Goal: Information Seeking & Learning: Learn about a topic

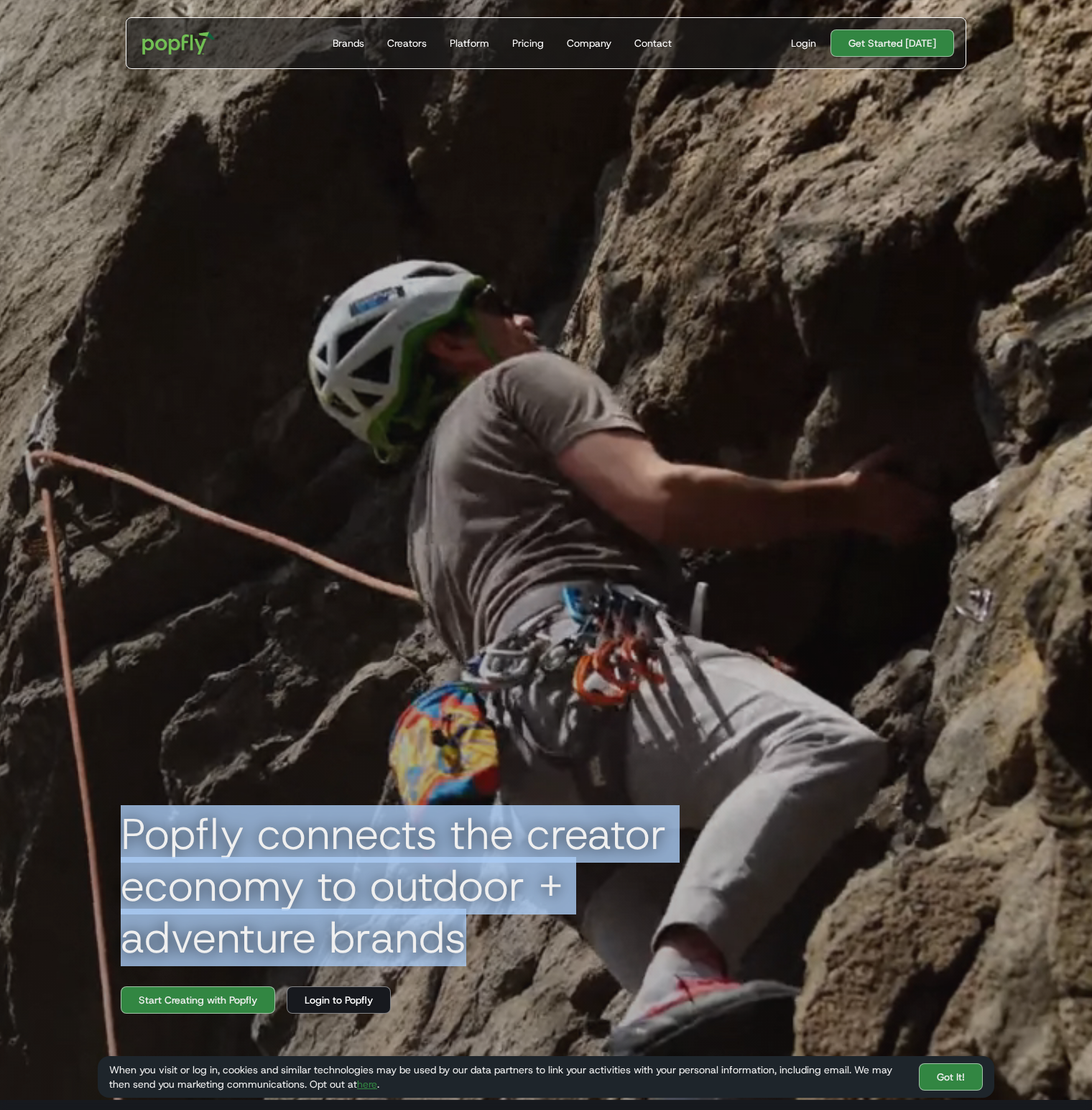
drag, startPoint x: 118, startPoint y: 841, endPoint x: 532, endPoint y: 986, distance: 438.7
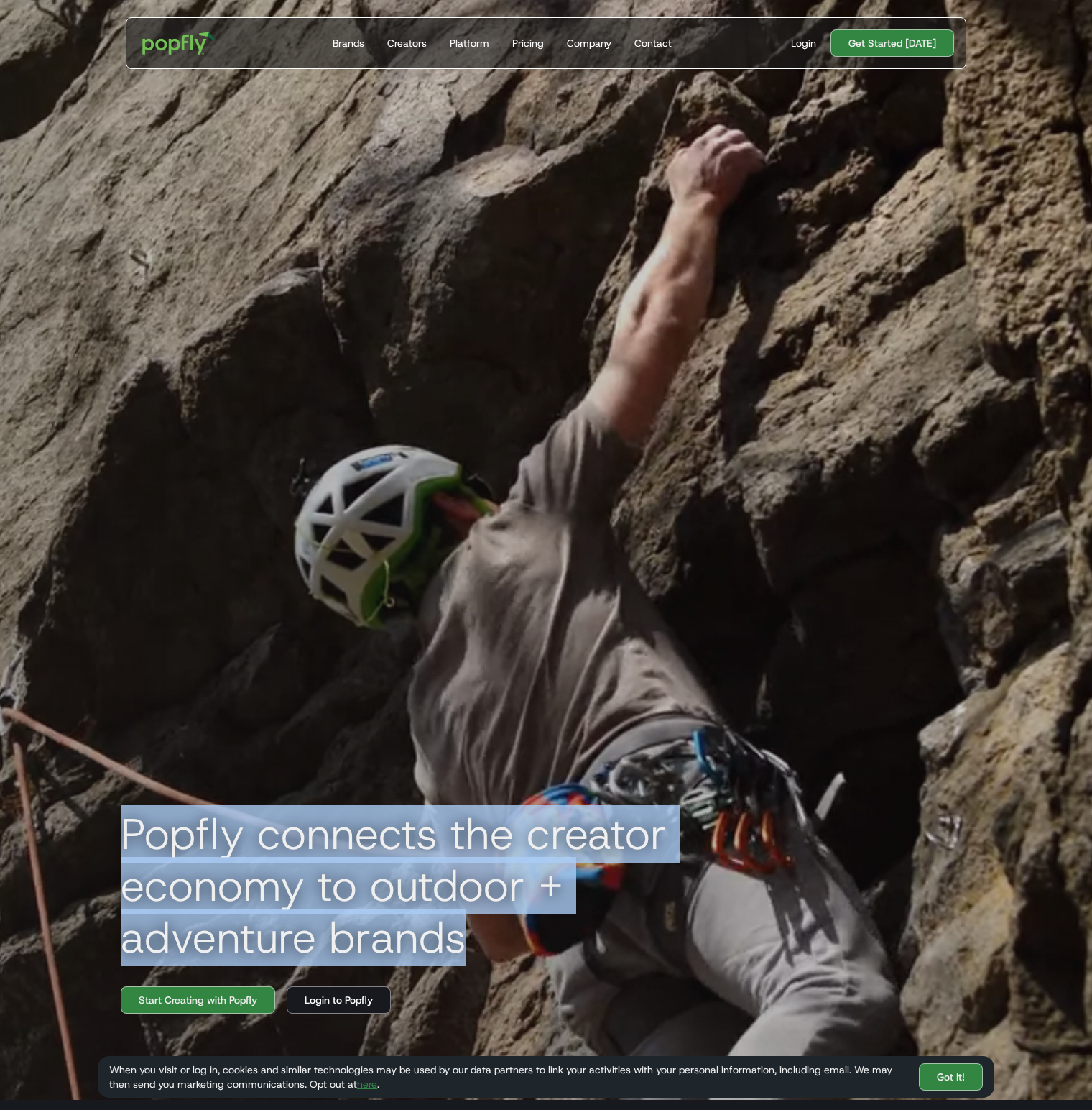
click at [532, 986] on div "Popfly connects the creator economy to outdoor + adventure brands Start Creatin…" at bounding box center [546, 545] width 920 height 1110
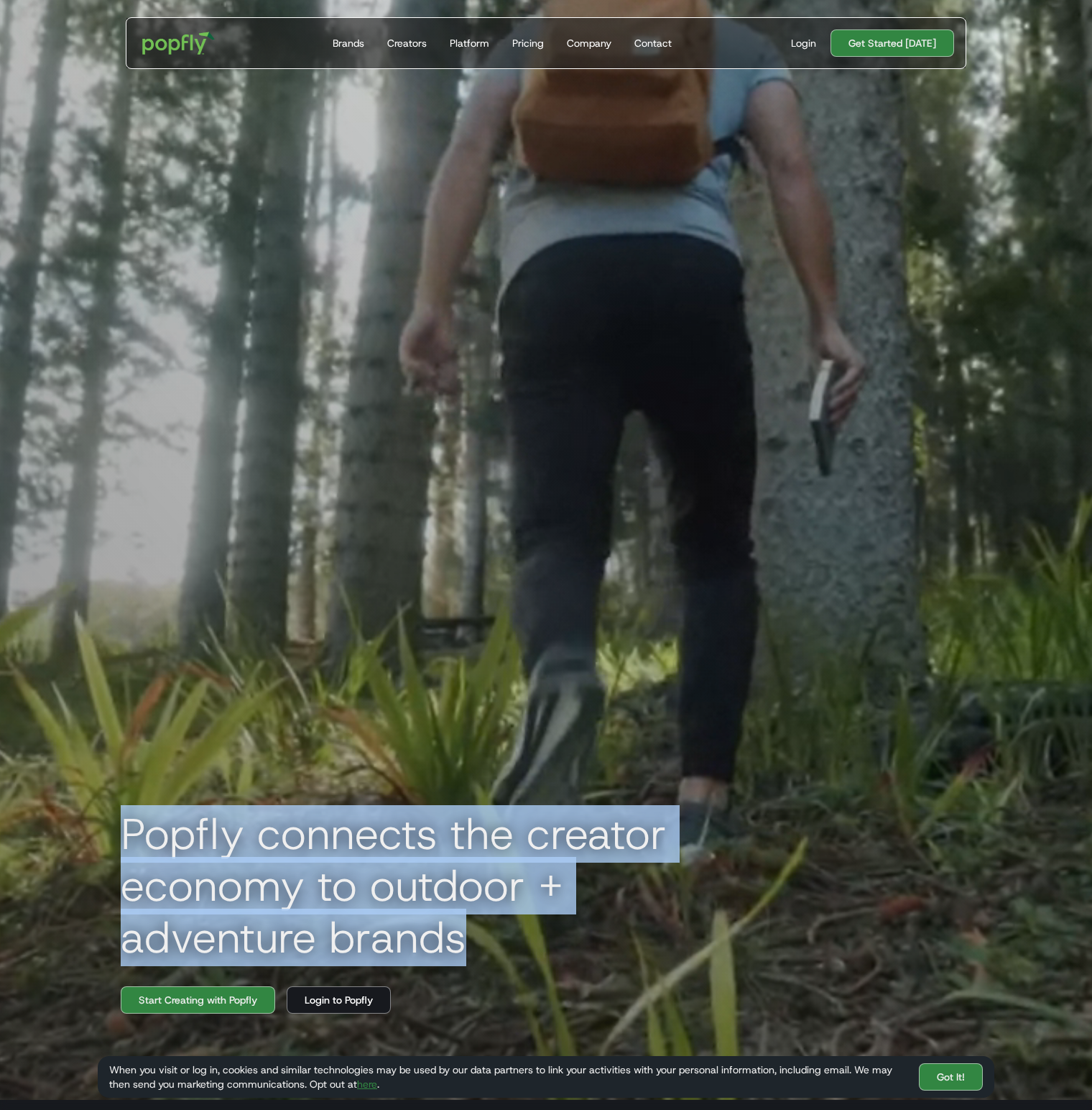
click at [411, 841] on h1 "Popfly connects the creator economy to outdoor + adventure brands" at bounding box center [432, 885] width 646 height 155
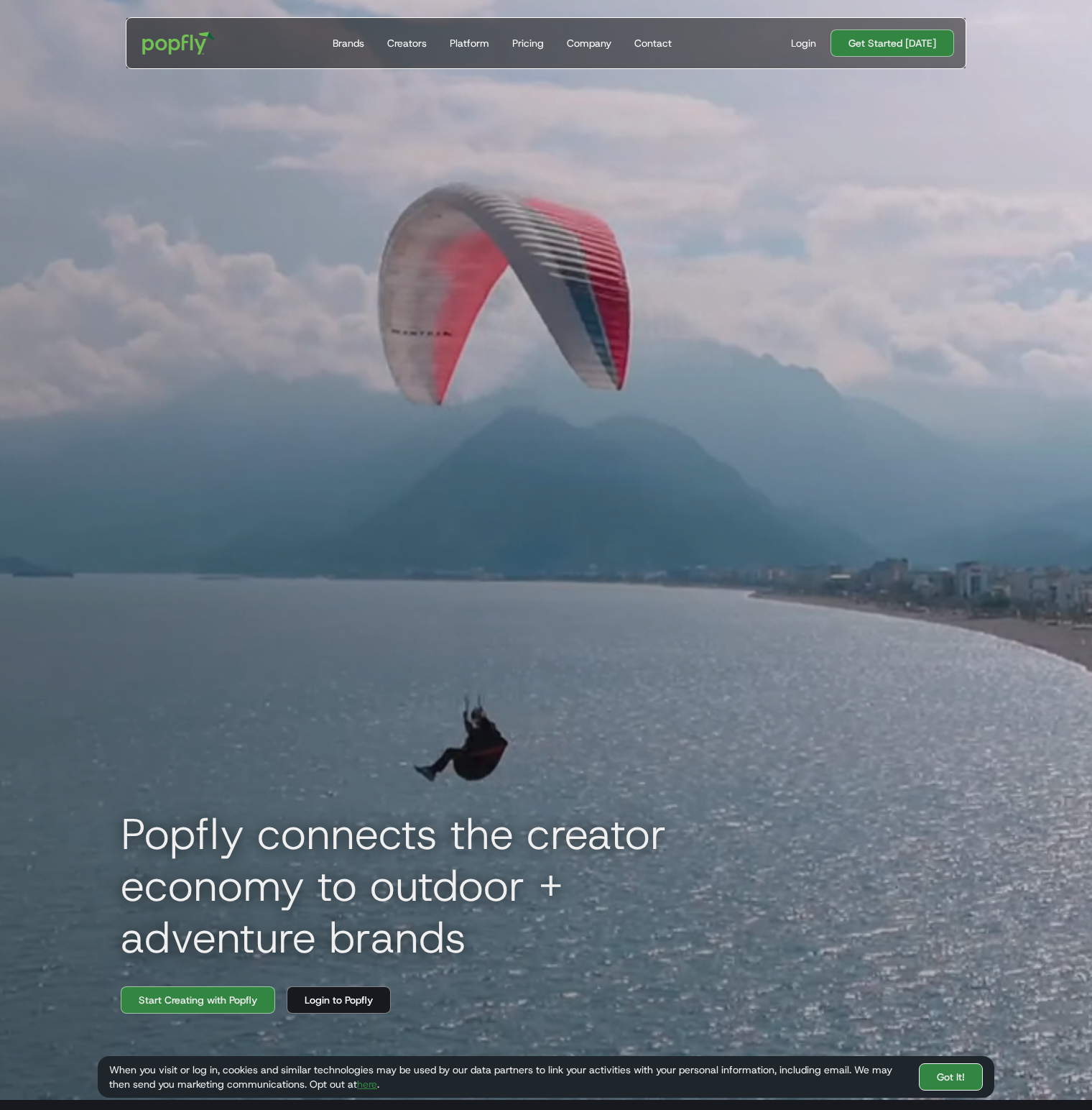
click at [950, 1073] on link "Got It!" at bounding box center [951, 1077] width 64 height 27
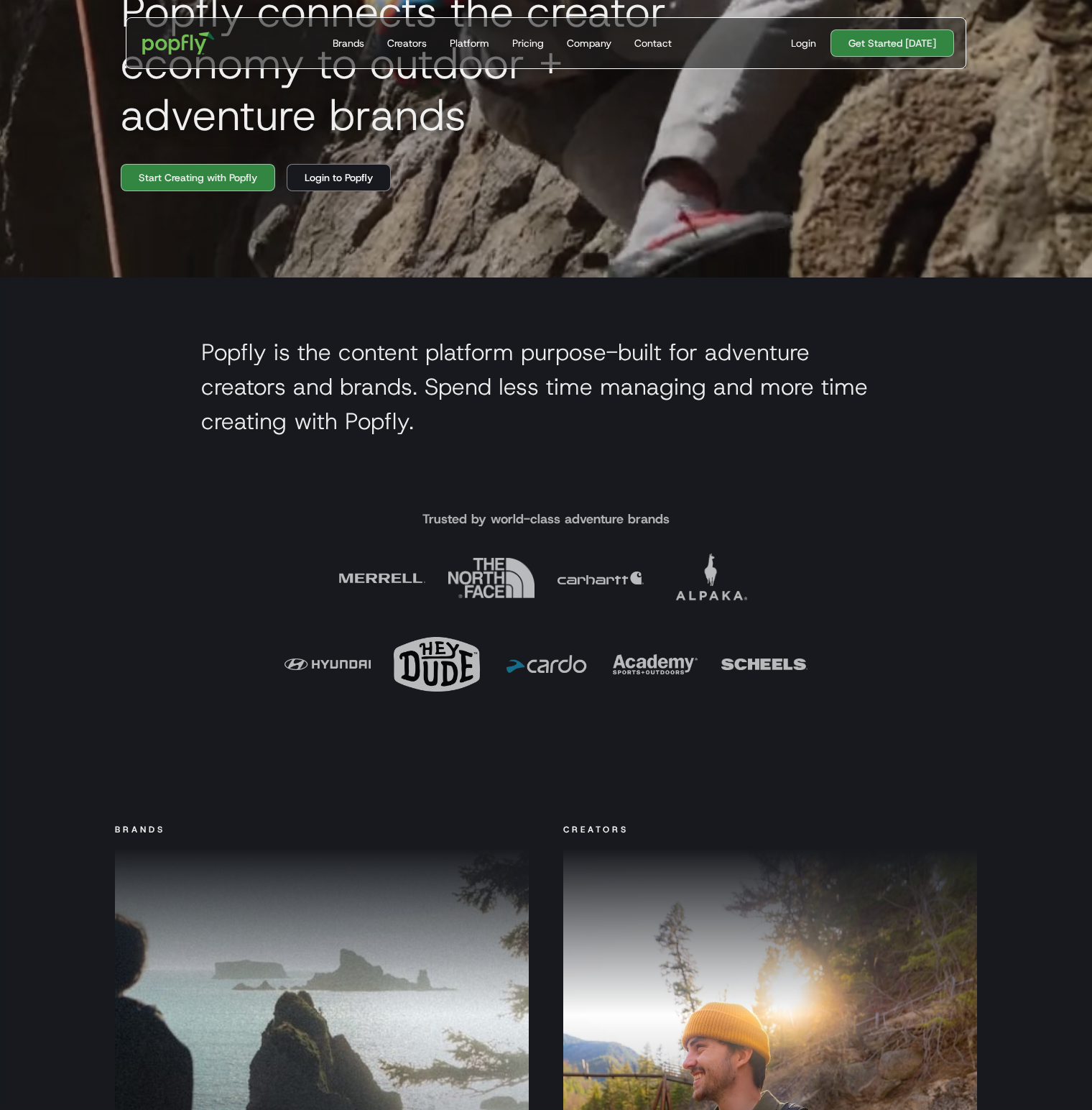
scroll to position [935, 0]
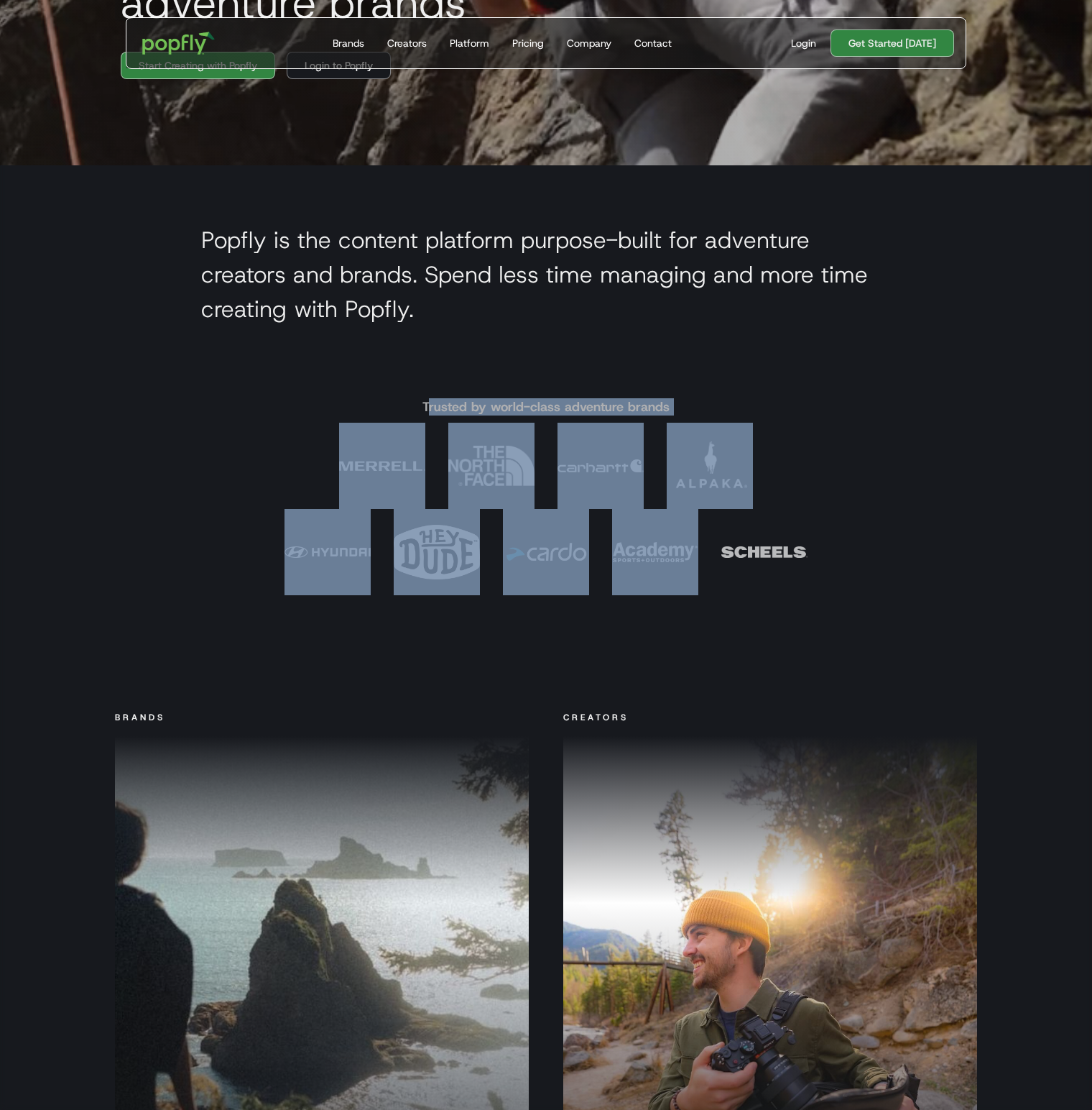
drag, startPoint x: 431, startPoint y: 411, endPoint x: 958, endPoint y: 657, distance: 581.6
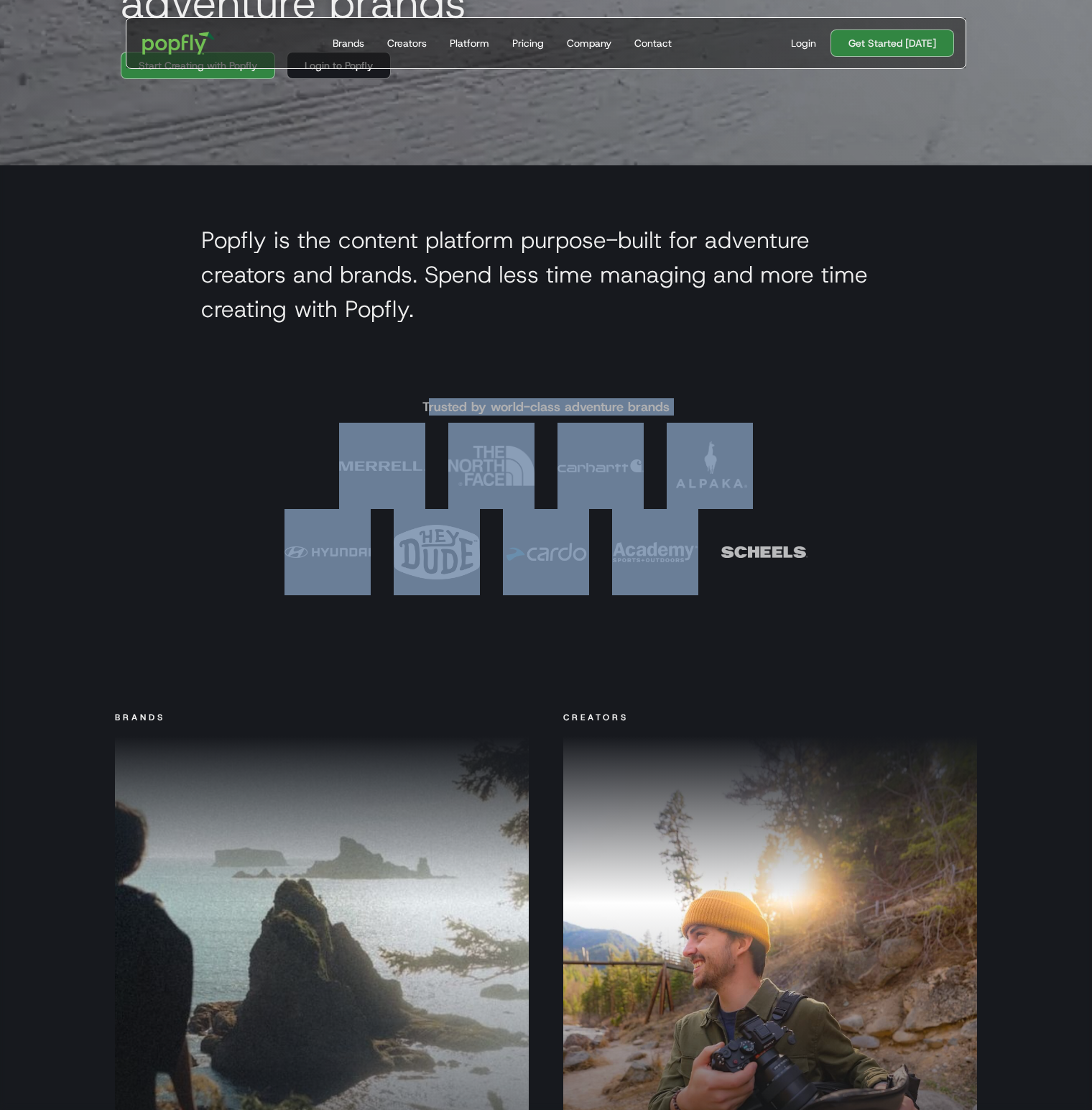
click at [958, 666] on section "Trusted by world-class adventure brands" at bounding box center [546, 550] width 1092 height 319
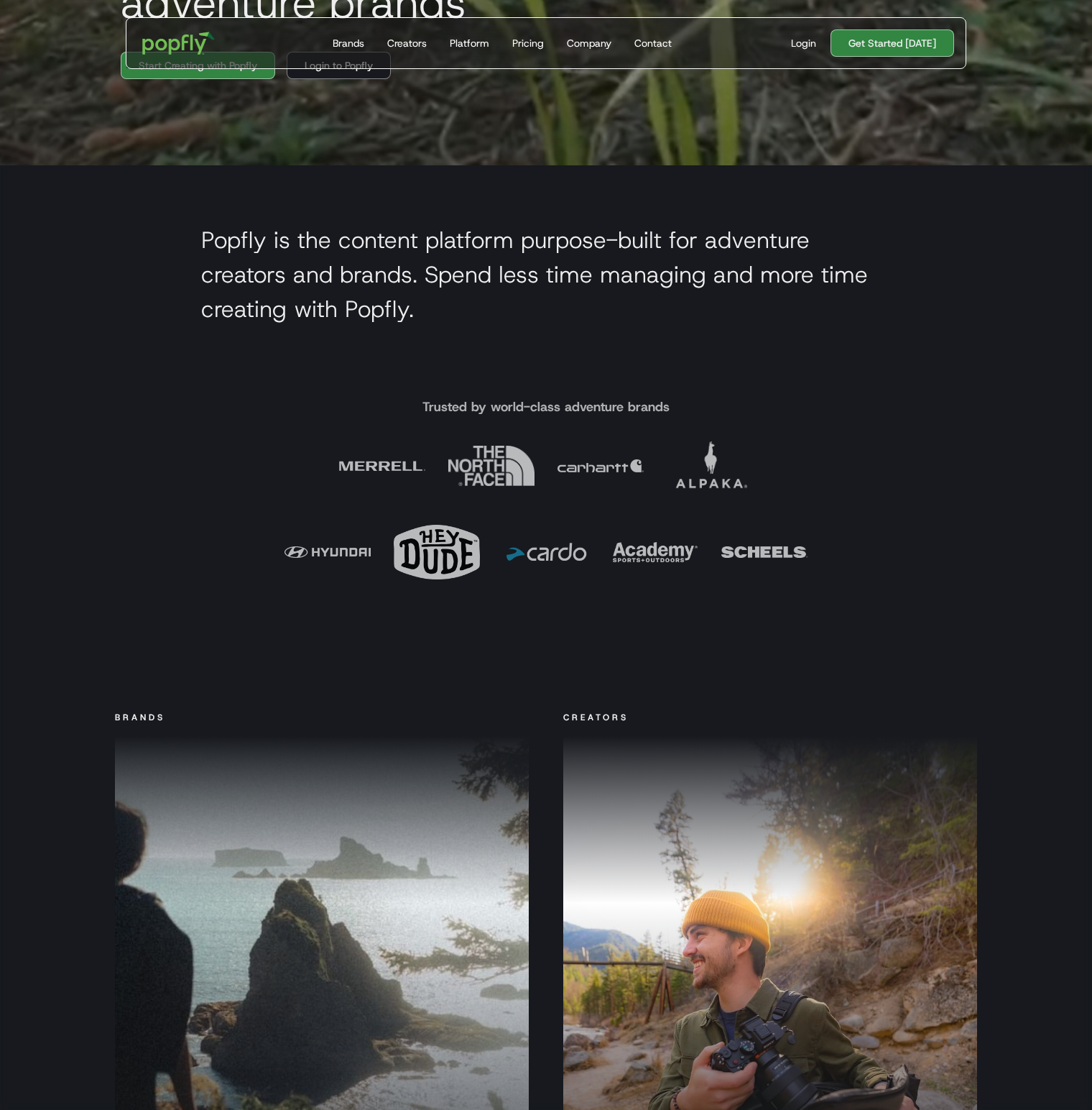
click at [882, 362] on section "Popfly is the content platform purpose-built for adventure creators and brands.…" at bounding box center [546, 278] width 1092 height 226
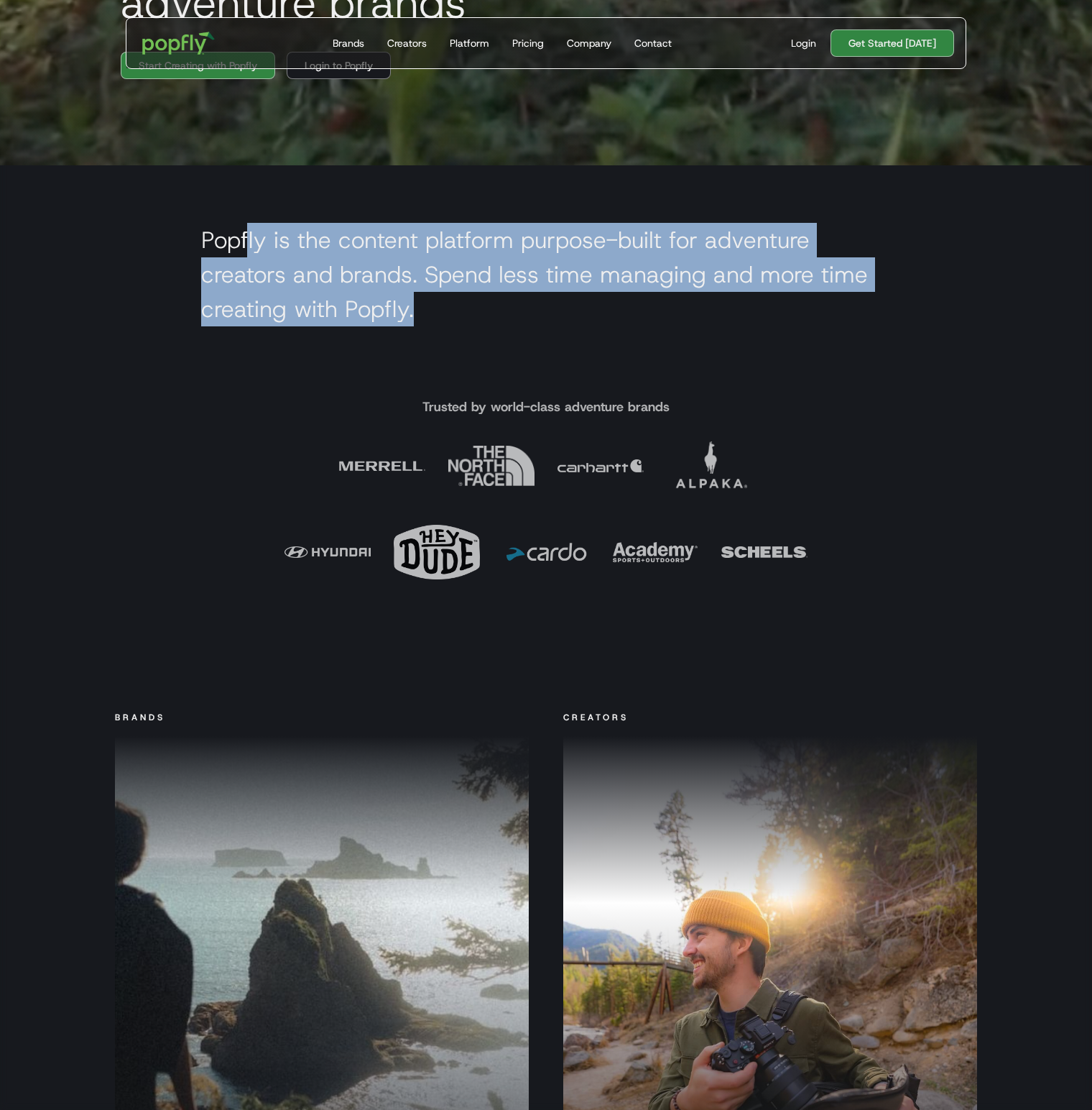
drag, startPoint x: 247, startPoint y: 255, endPoint x: 646, endPoint y: 310, distance: 402.8
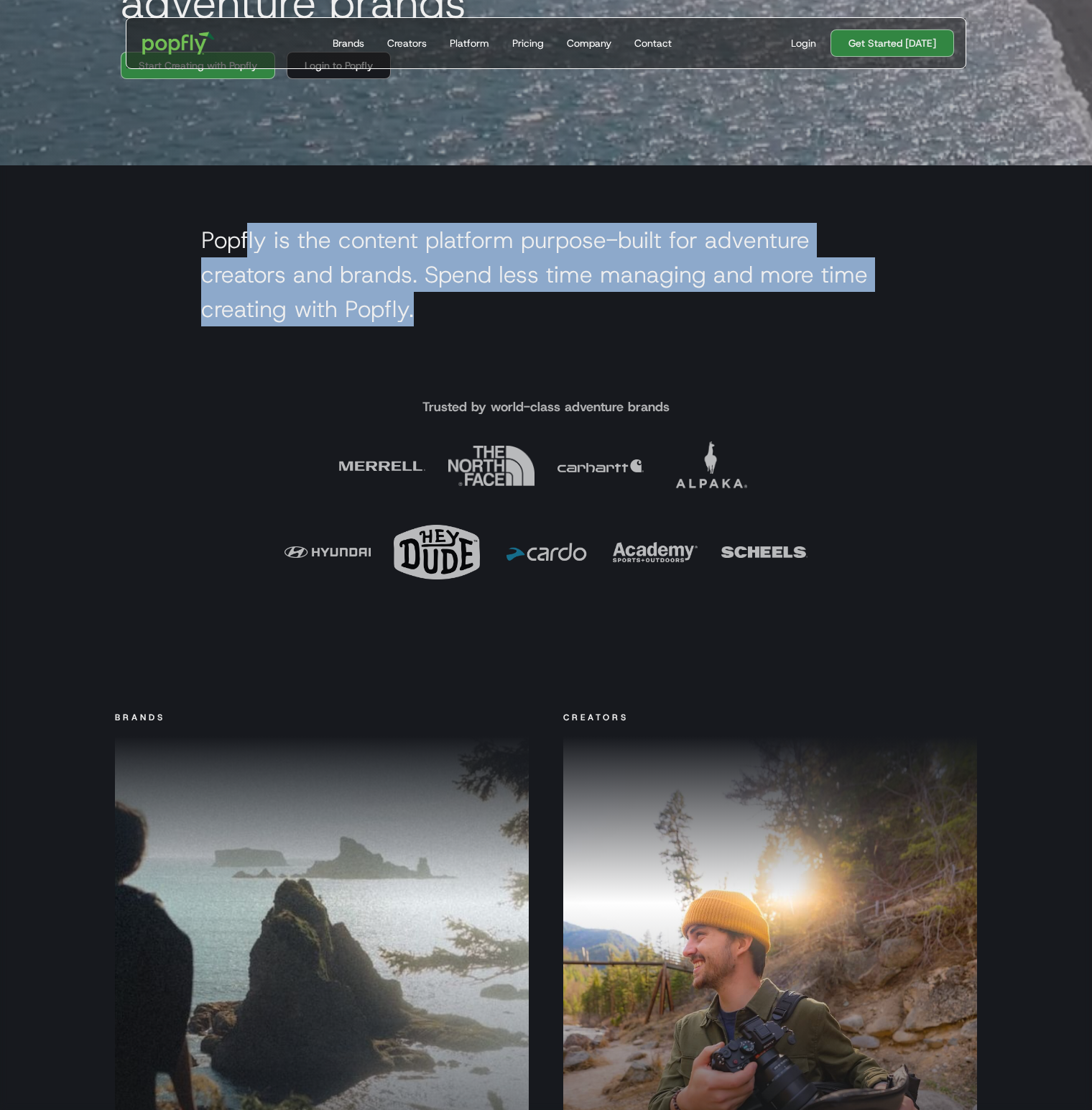
click at [661, 364] on section "Popfly is the content platform purpose-built for adventure creators and brands.…" at bounding box center [546, 278] width 1092 height 226
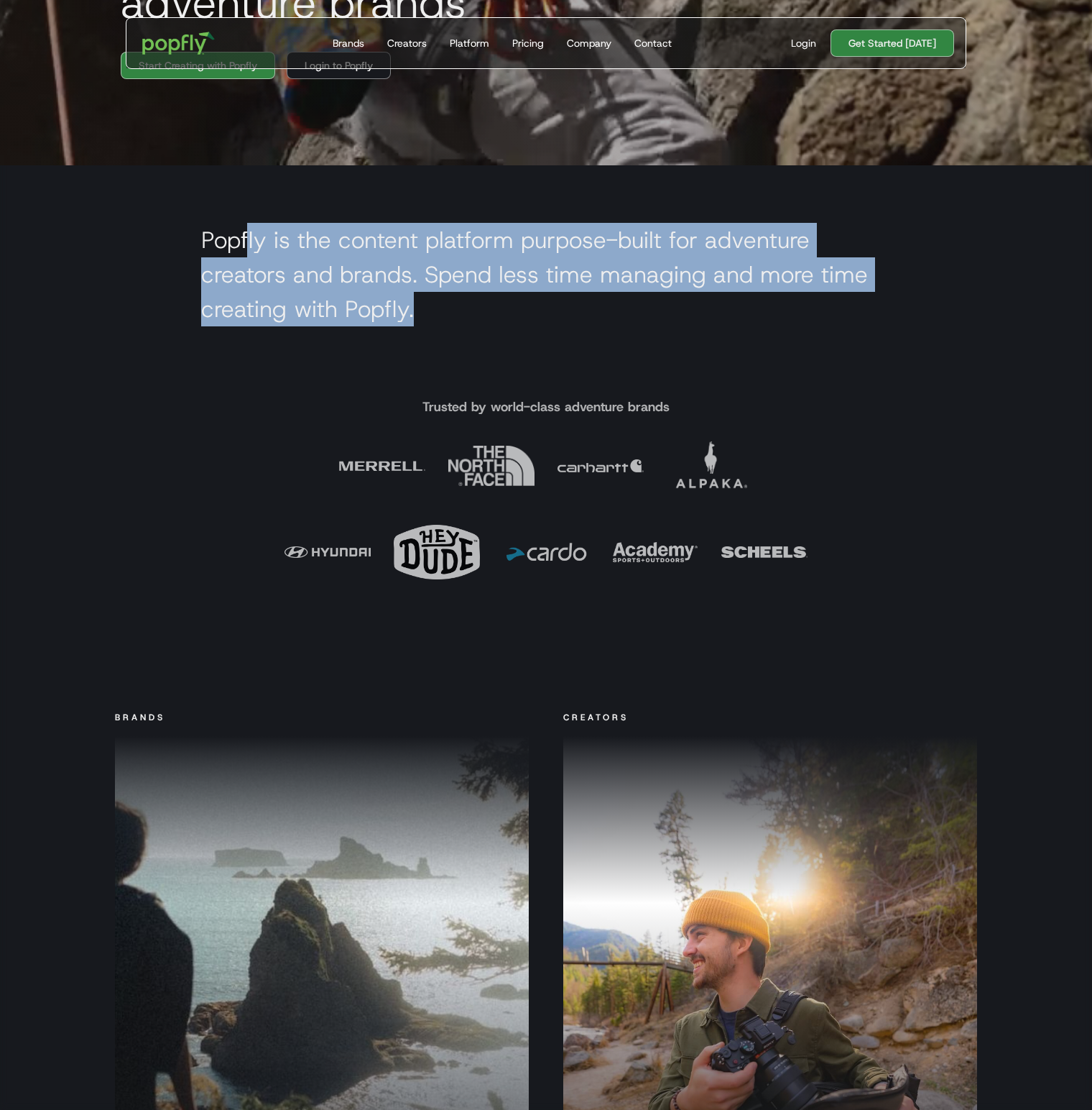
click at [620, 280] on h2 "Popfly is the content platform purpose-built for adventure creators and brands.…" at bounding box center [545, 274] width 689 height 104
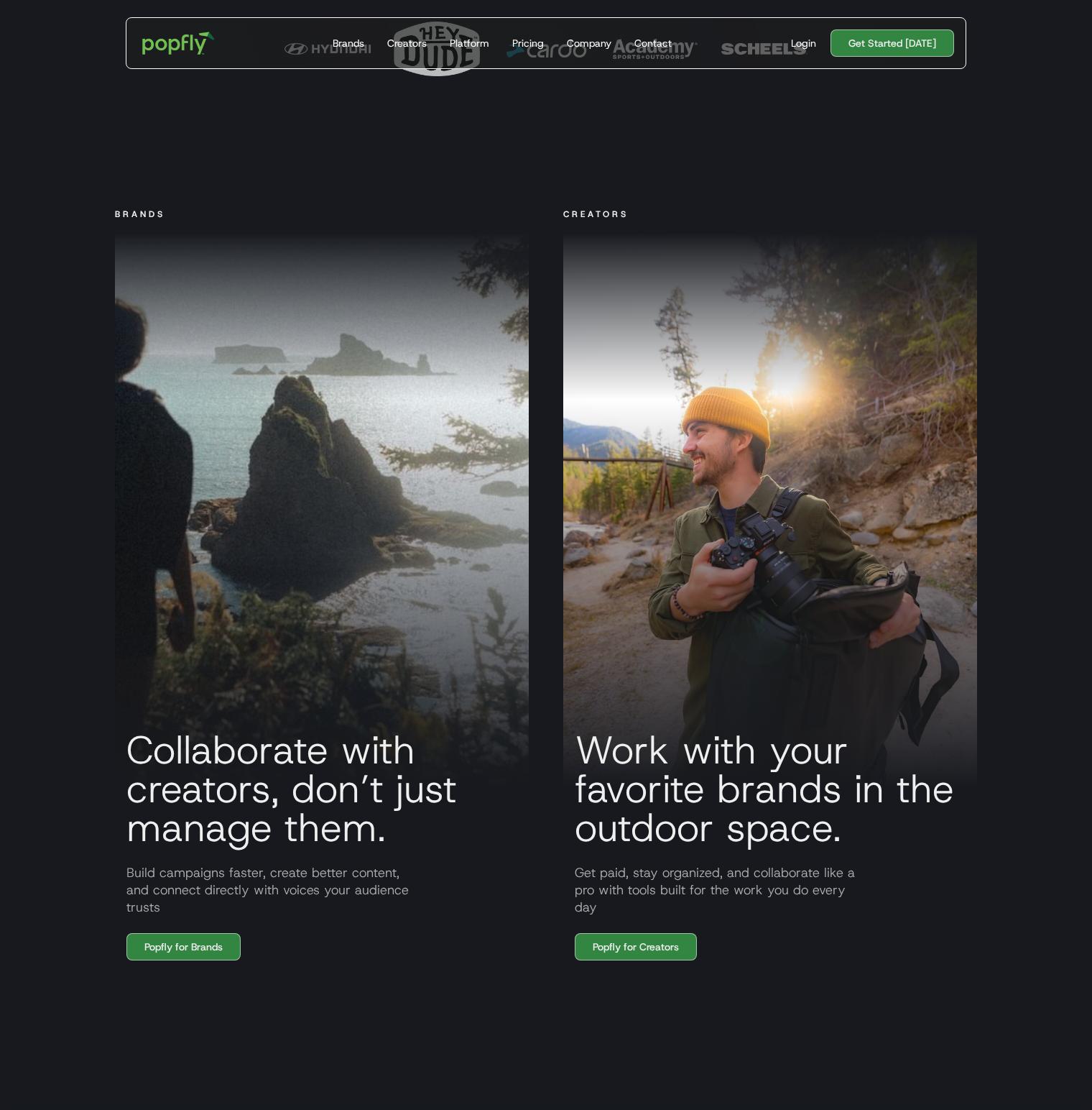
scroll to position [1438, 0]
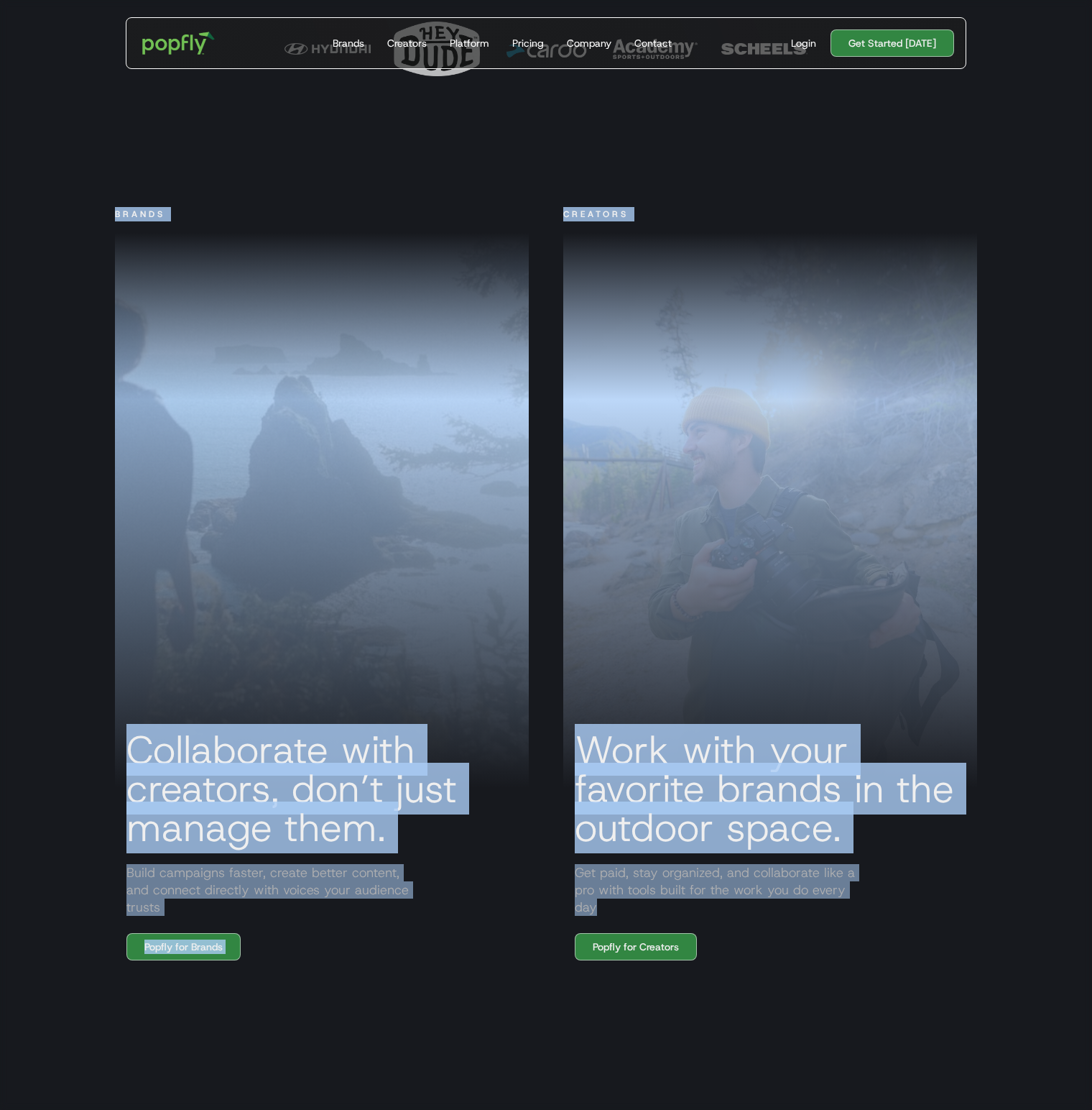
drag, startPoint x: 112, startPoint y: 220, endPoint x: 815, endPoint y: 1025, distance: 1068.8
click at [813, 1028] on section "BRANDS Collaborate with creators, don’t just manage them. Build campaigns faste…" at bounding box center [546, 627] width 1092 height 840
click at [719, 787] on h3 "Work with your favorite brands in the outdoor space." at bounding box center [770, 789] width 414 height 116
drag, startPoint x: 933, startPoint y: 958, endPoint x: 118, endPoint y: 217, distance: 1101.5
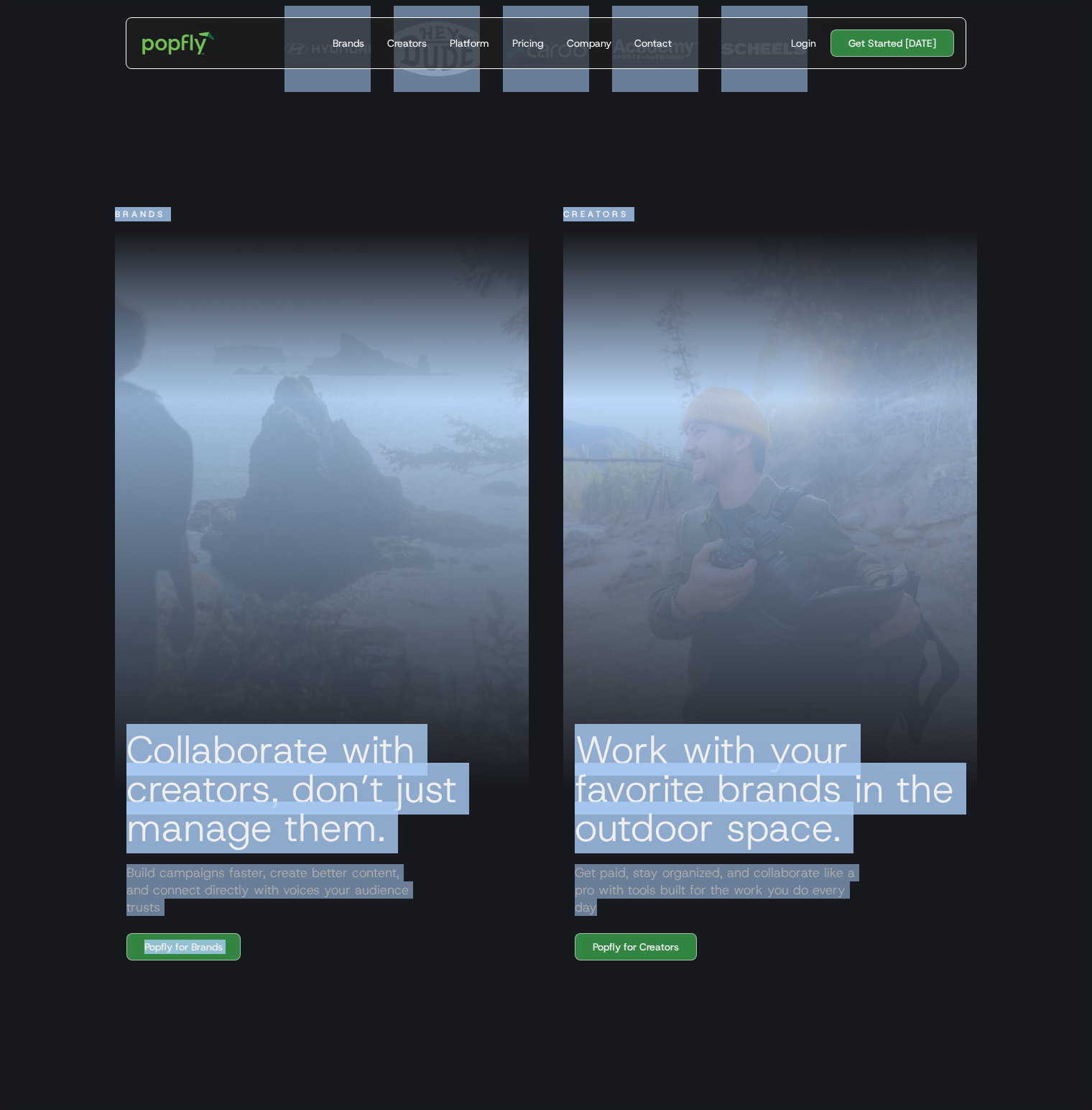
click at [155, 221] on div "BRANDS" at bounding box center [139, 215] width 50 height 14
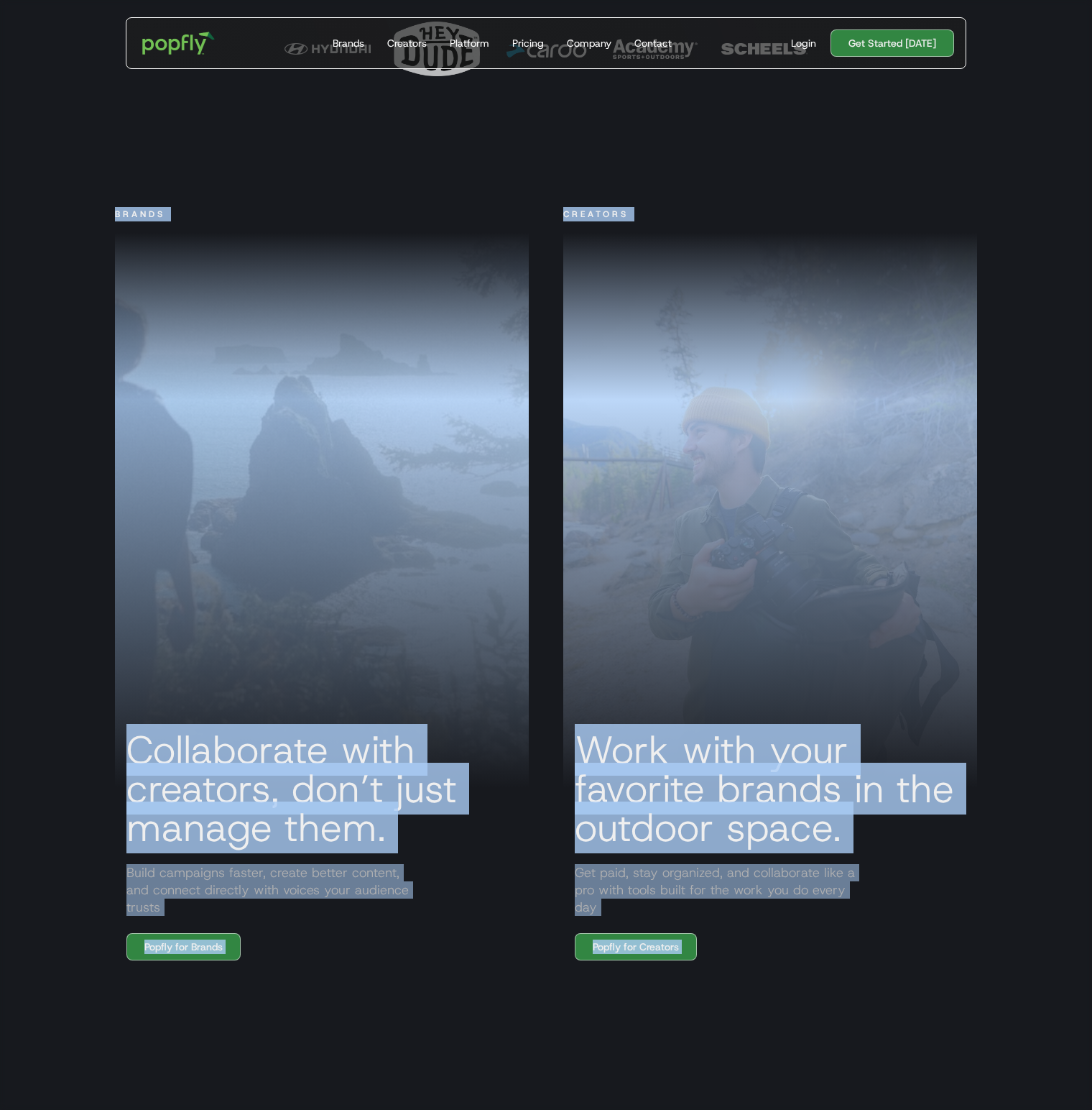
drag, startPoint x: 116, startPoint y: 223, endPoint x: 833, endPoint y: 1021, distance: 1072.8
click at [875, 934] on div "Creators Work with your favorite brands in the outdoor space. Get paid, stay or…" at bounding box center [770, 584] width 448 height 754
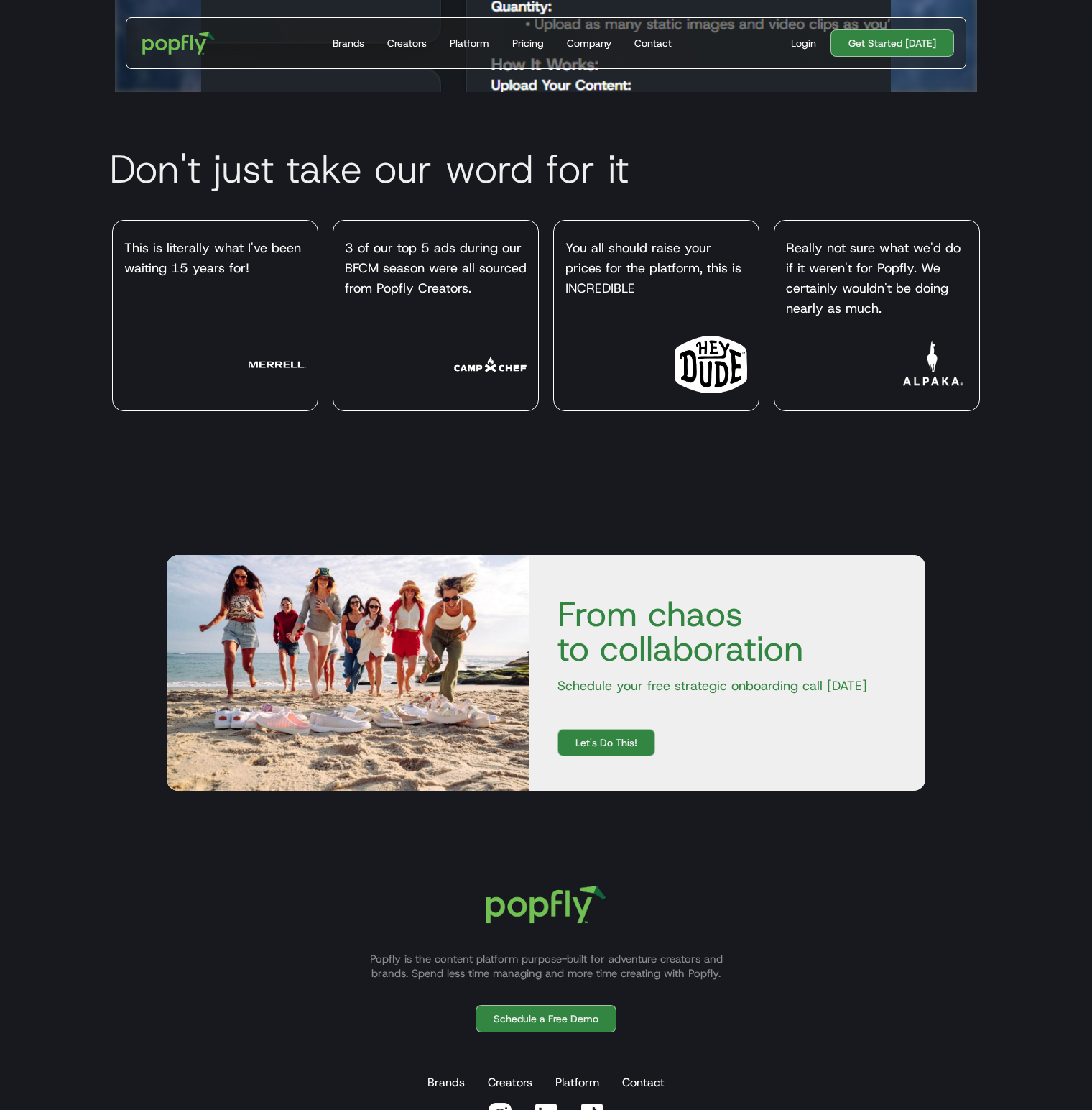
scroll to position [6827, 0]
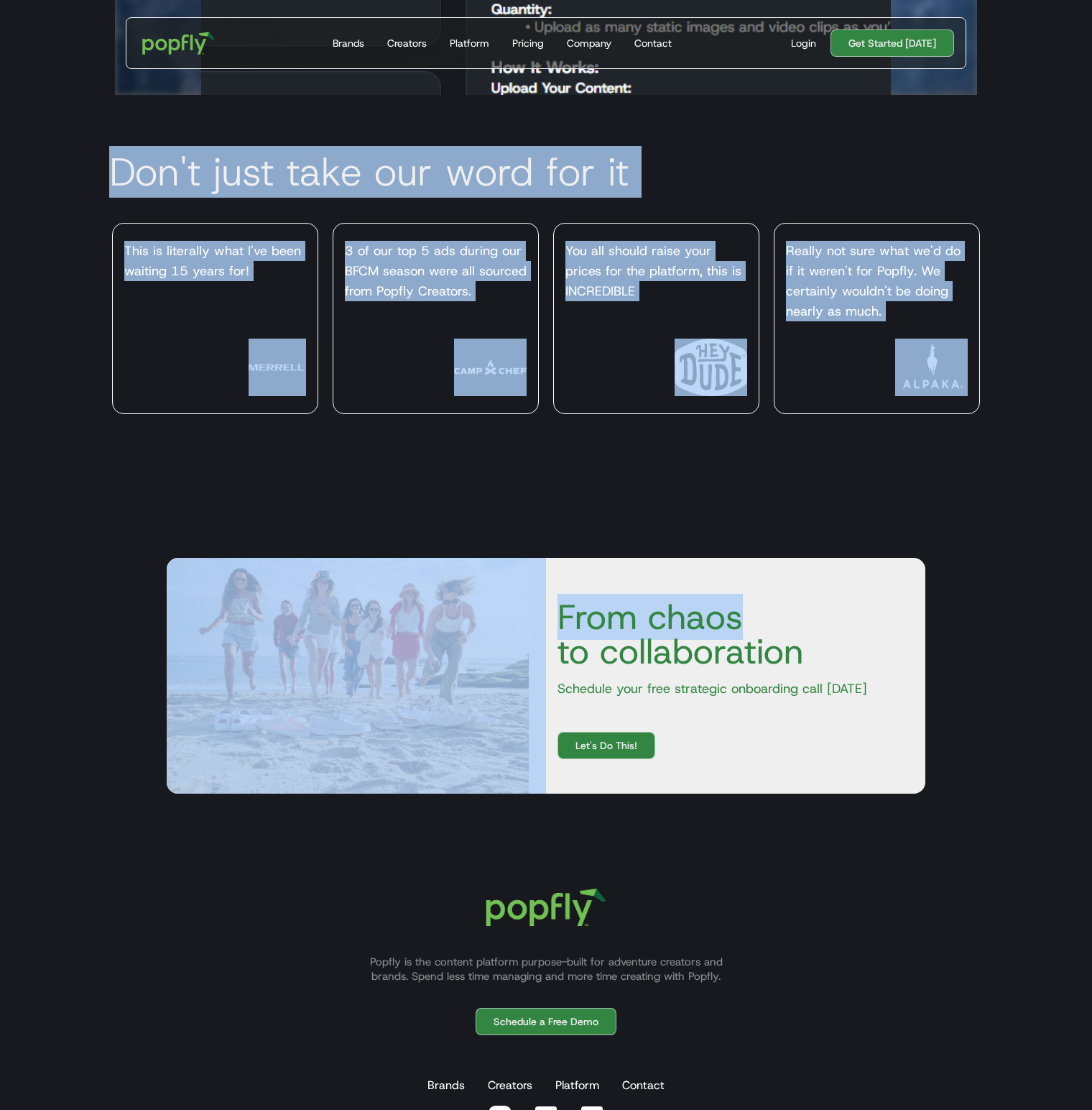
drag, startPoint x: 111, startPoint y: 226, endPoint x: 974, endPoint y: 616, distance: 947.0
click at [977, 514] on section "Don't just take our word for it This is literally what I've been waiting 15 yea…" at bounding box center [546, 305] width 1092 height 419
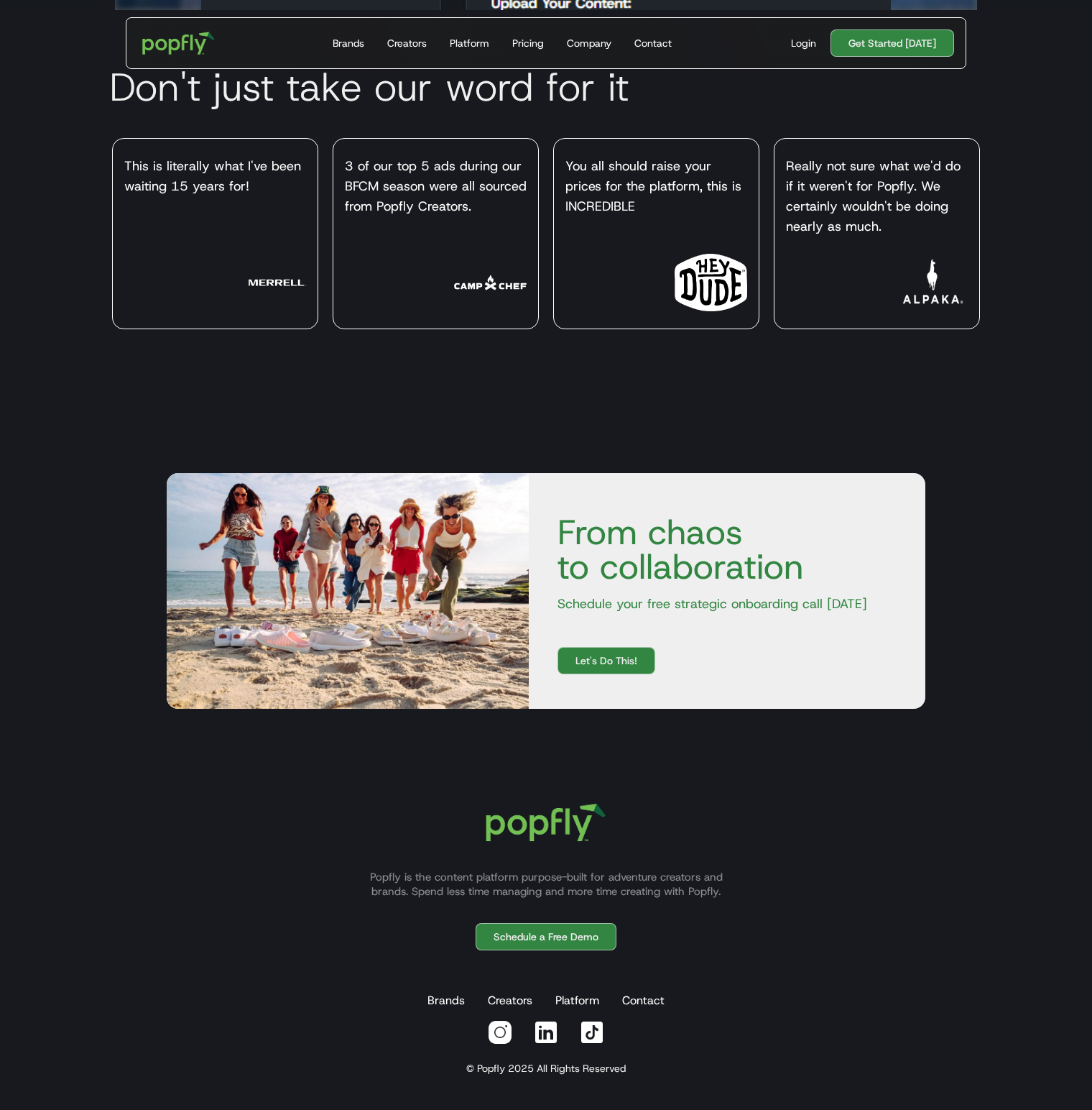
scroll to position [6971, 0]
drag, startPoint x: 357, startPoint y: 807, endPoint x: 856, endPoint y: 986, distance: 530.1
click at [850, 990] on div "Popfly is the content platform purpose-built for adventure creators and brands.…" at bounding box center [546, 923] width 897 height 274
click at [877, 826] on div "Popfly is the content platform purpose-built for adventure creators and brands.…" at bounding box center [546, 923] width 897 height 274
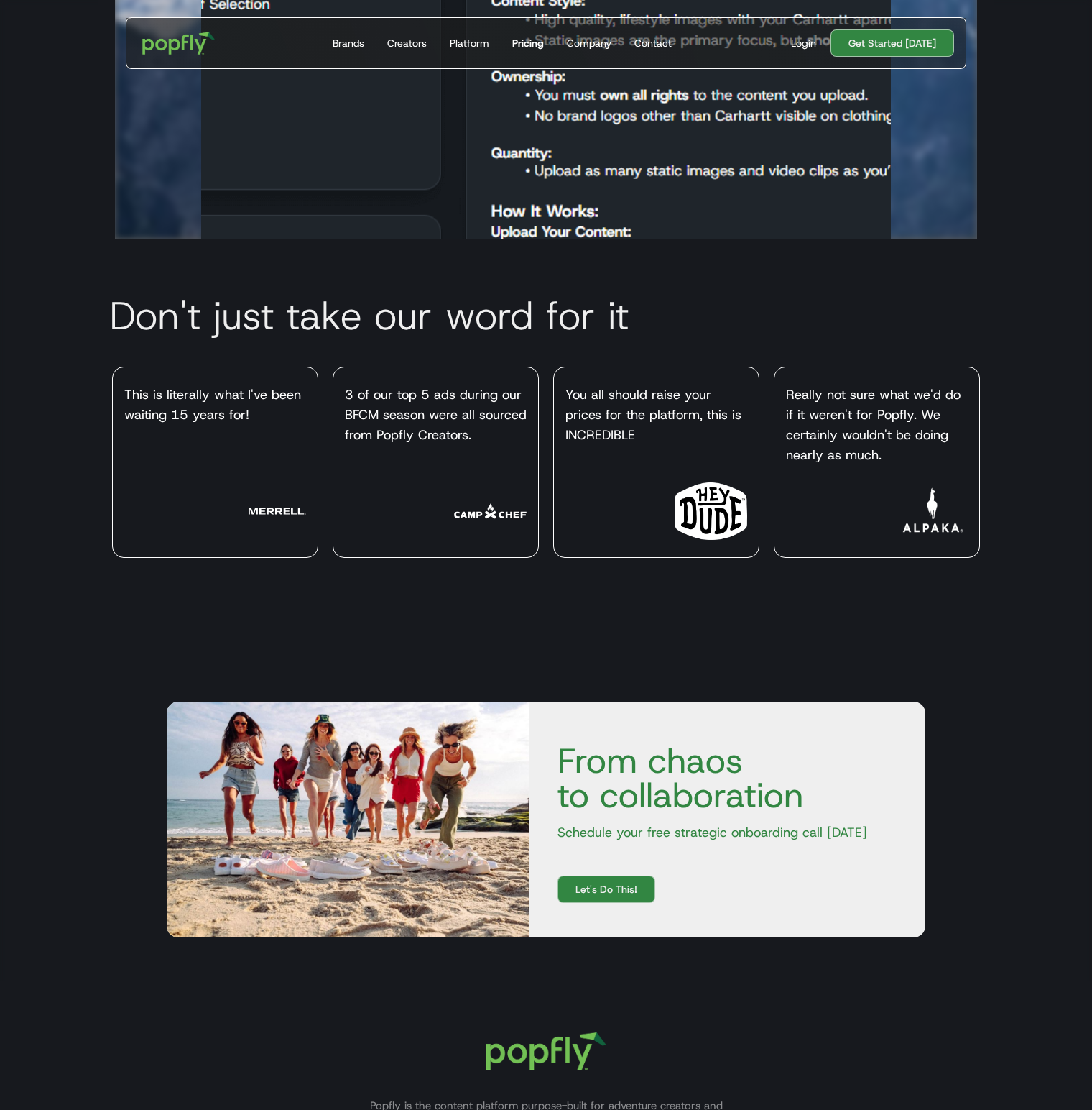
click at [532, 41] on div "Pricing" at bounding box center [528, 43] width 32 height 14
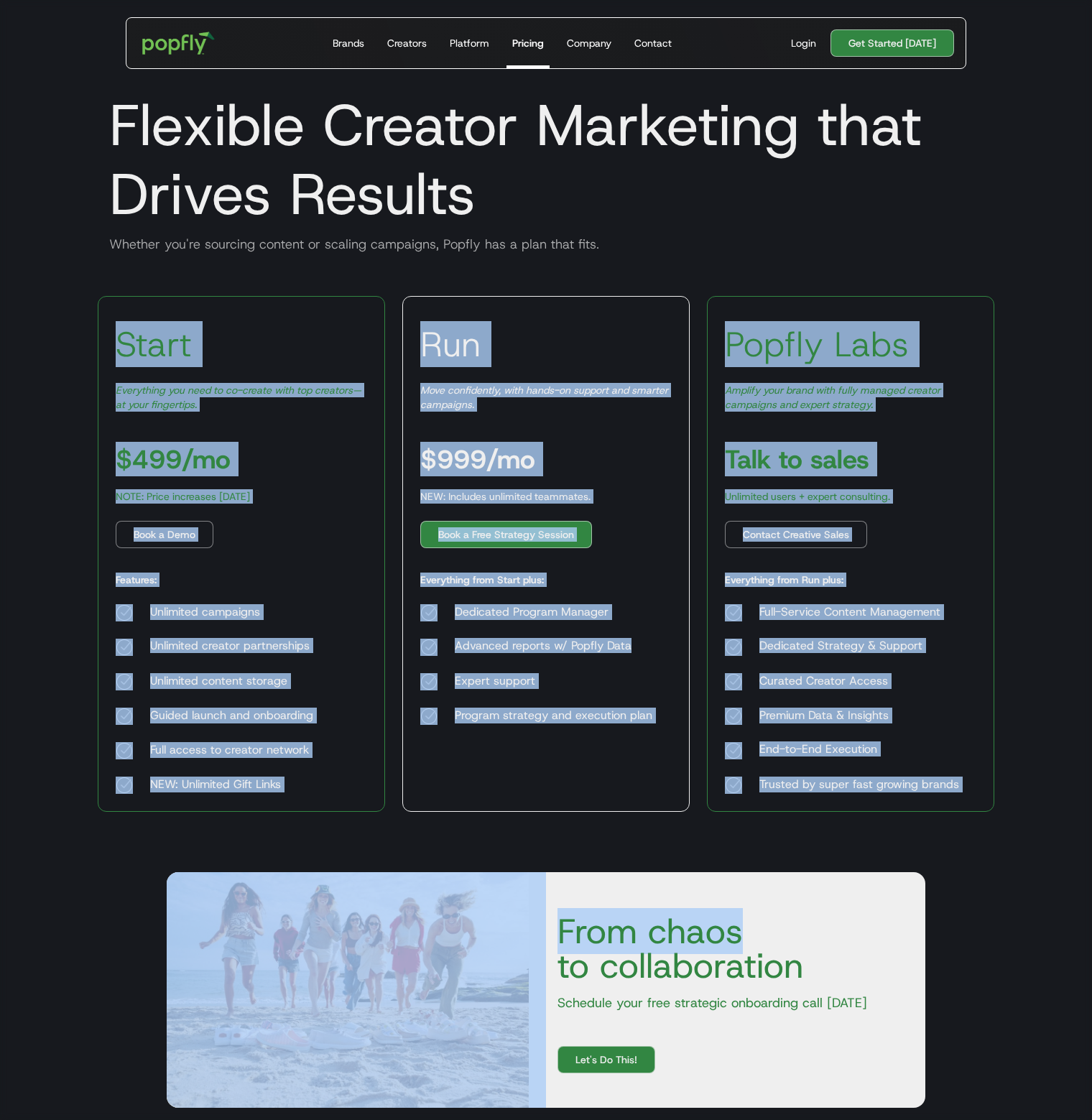
drag, startPoint x: 115, startPoint y: 336, endPoint x: 878, endPoint y: 742, distance: 864.3
click at [956, 824] on section "Start Everything you need to co-create with top creators—at your fingertips. $4…" at bounding box center [546, 549] width 920 height 559
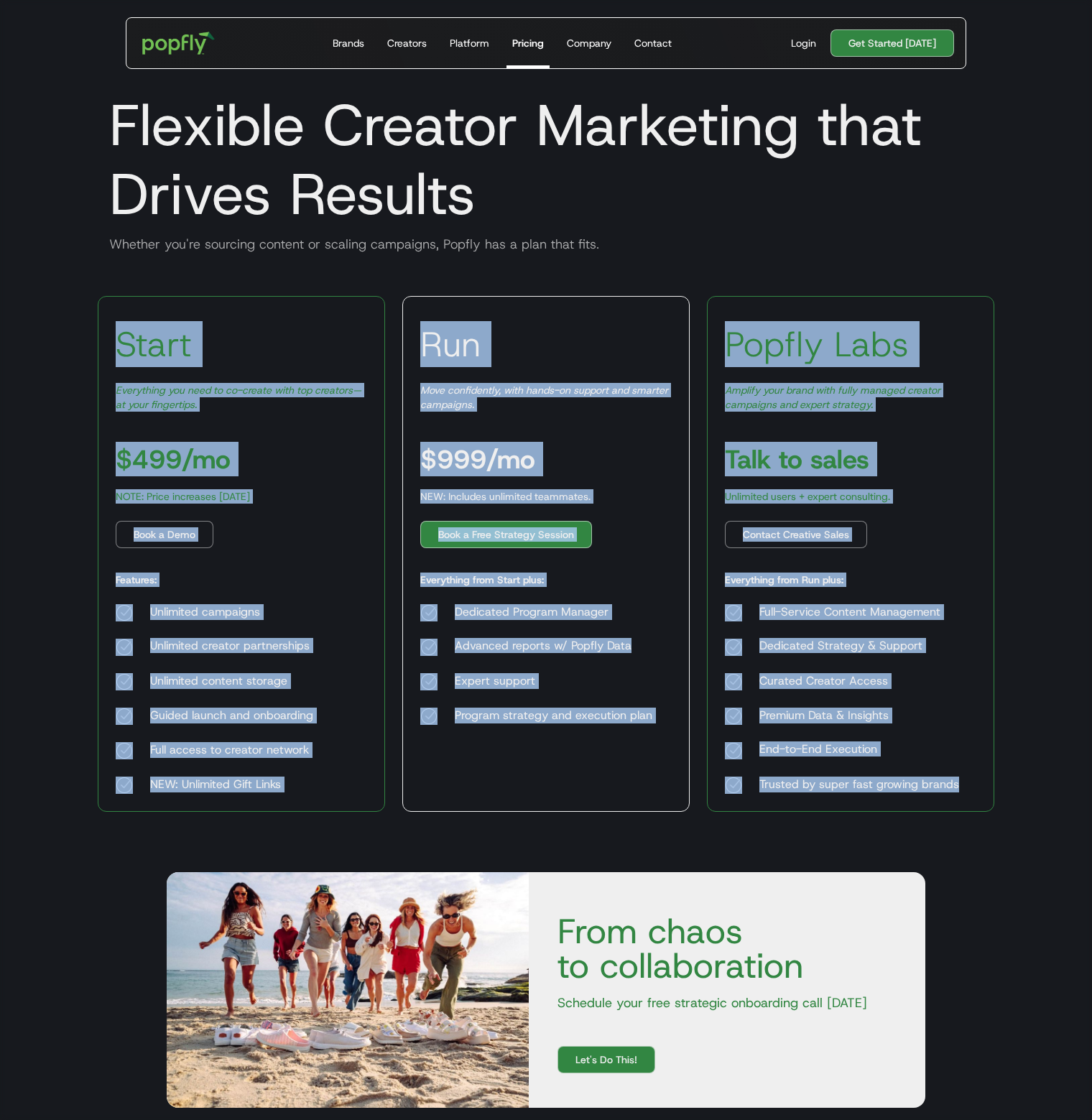
click at [302, 394] on em "Everything you need to co-create with top creators—at your fingertips." at bounding box center [238, 397] width 246 height 27
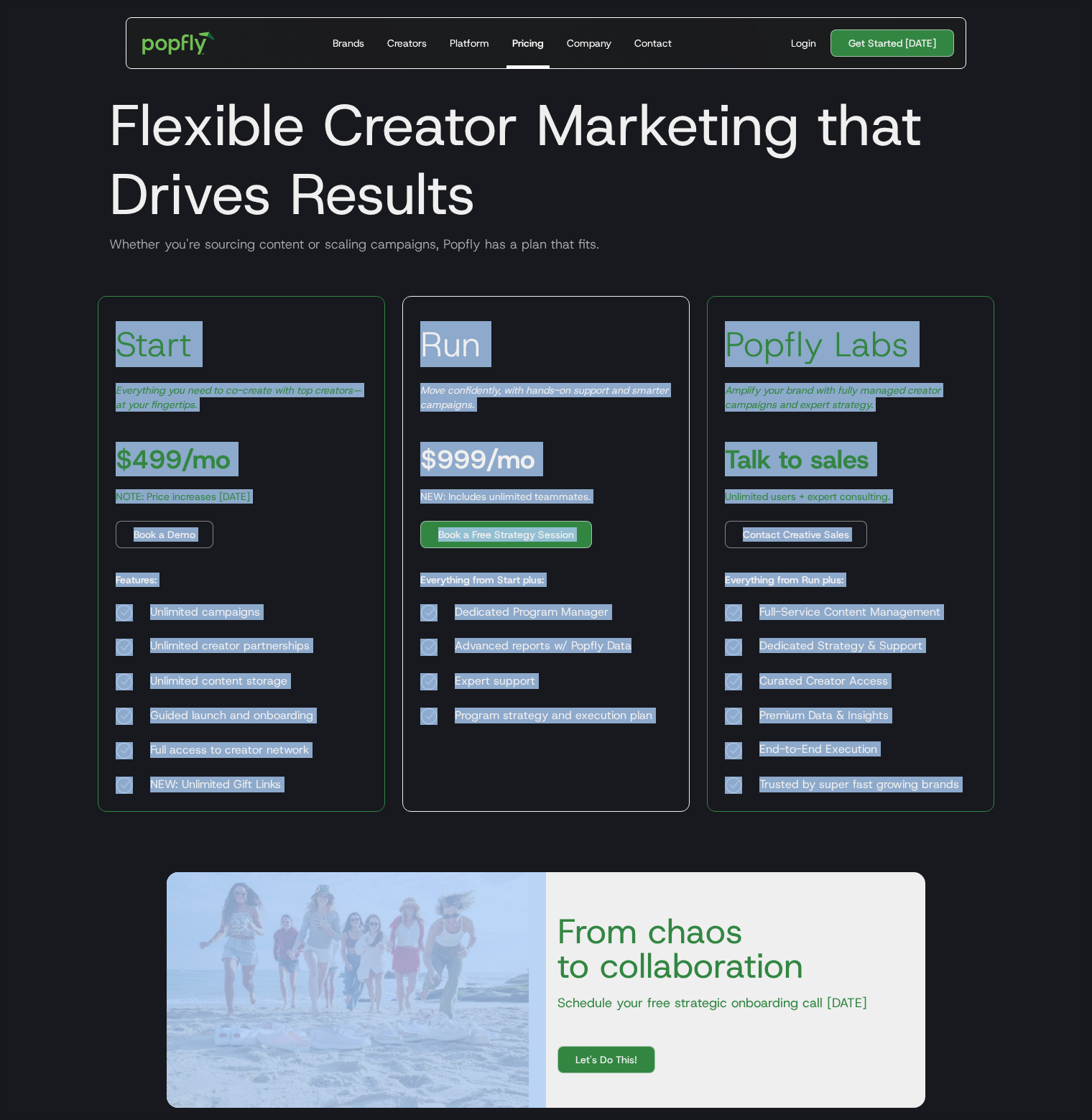
drag, startPoint x: 120, startPoint y: 346, endPoint x: 480, endPoint y: 798, distance: 577.8
click at [500, 840] on body "Get Started Today Brands Creators Platform Pricing Company Contact For Brands B…" at bounding box center [546, 754] width 1092 height 1509
click at [297, 406] on div "Everything you need to co-create with top creators—at your fingertips." at bounding box center [241, 397] width 251 height 29
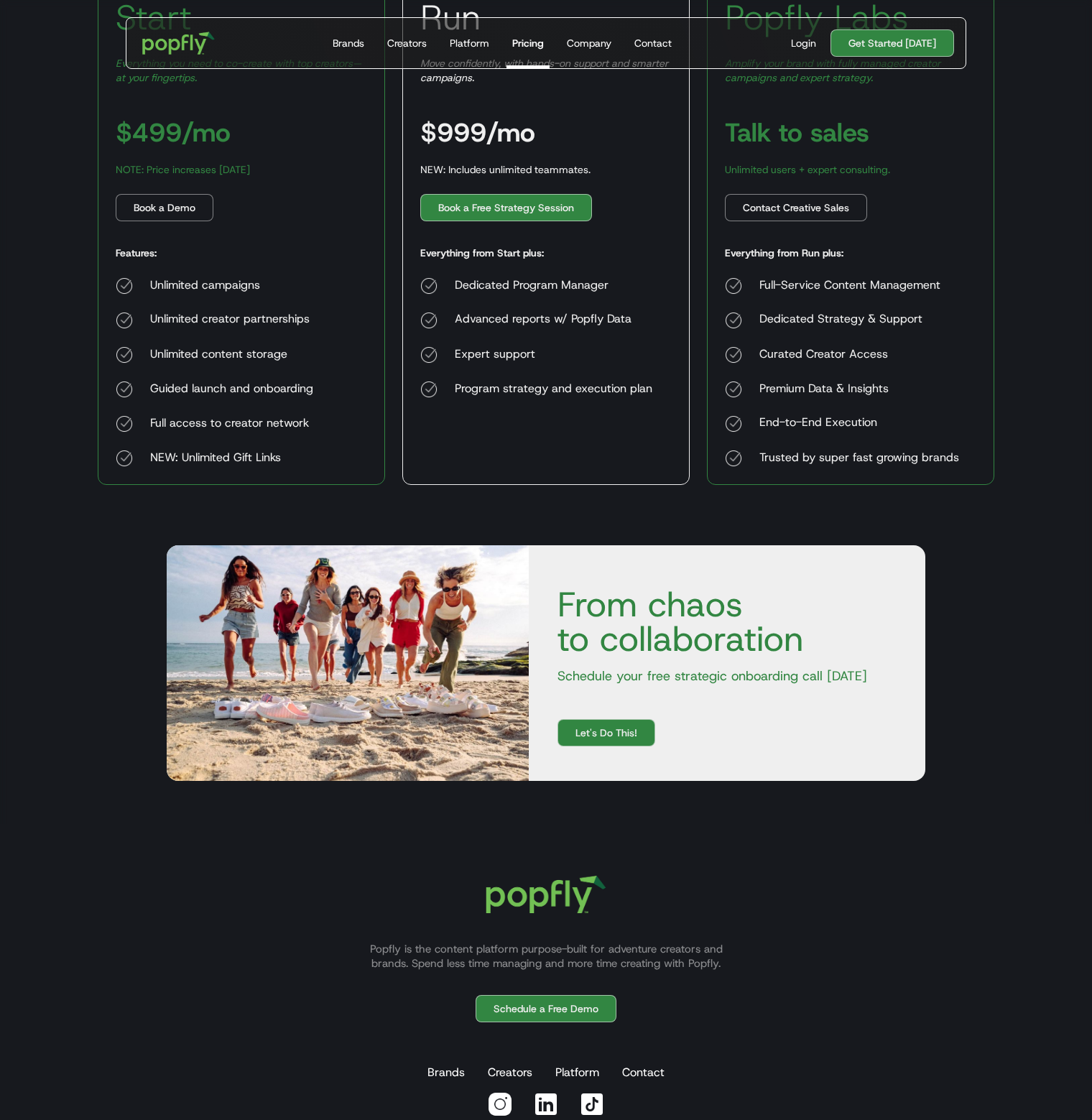
scroll to position [387, 0]
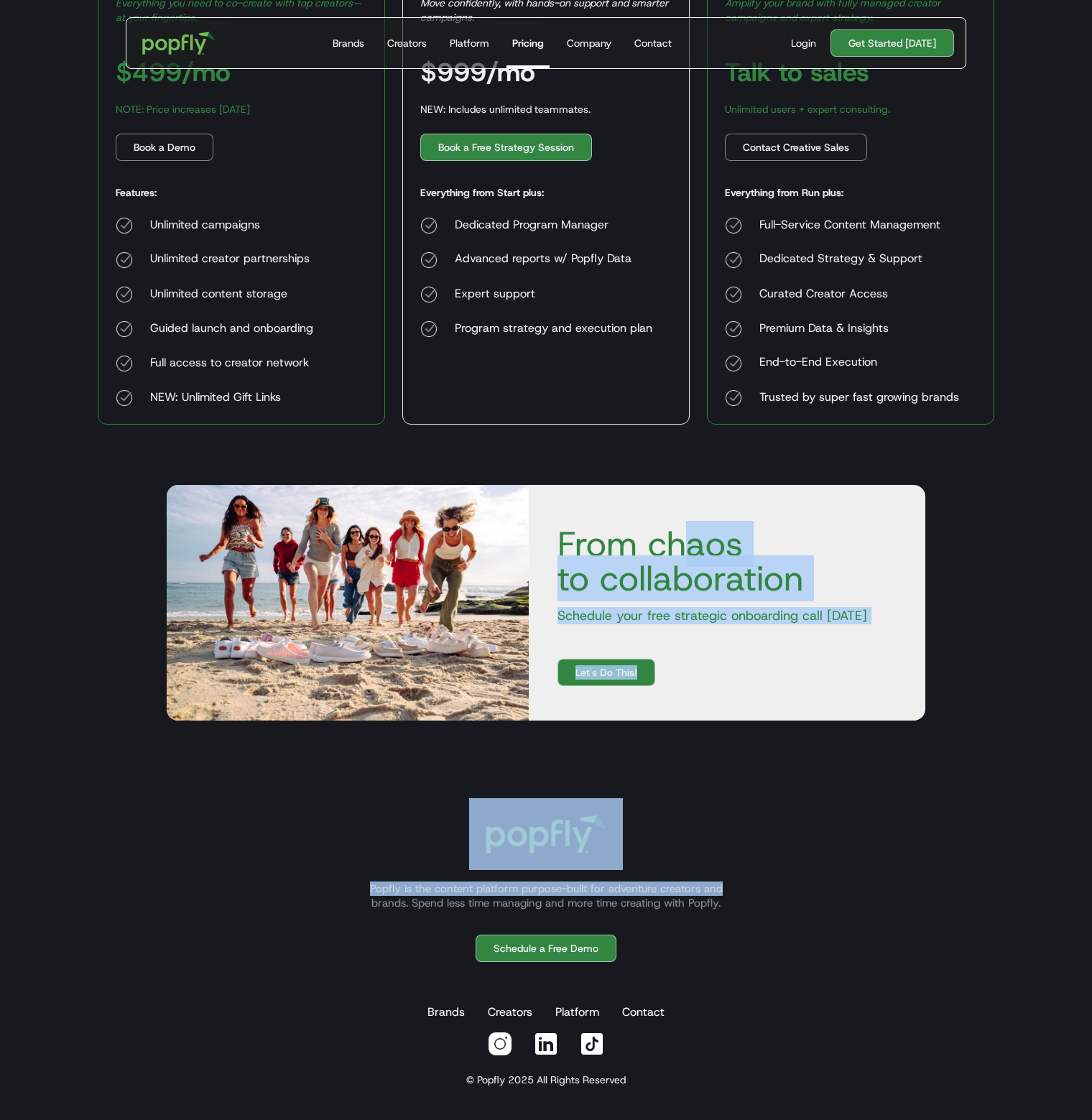
drag, startPoint x: 719, startPoint y: 583, endPoint x: 831, endPoint y: 735, distance: 188.8
click at [839, 774] on body "Get Started Today Brands Creators Platform Pricing Company Contact For Brands B…" at bounding box center [546, 367] width 1092 height 1509
click at [736, 612] on p "Schedule your free strategic onboarding call [DATE]" at bounding box center [727, 616] width 362 height 18
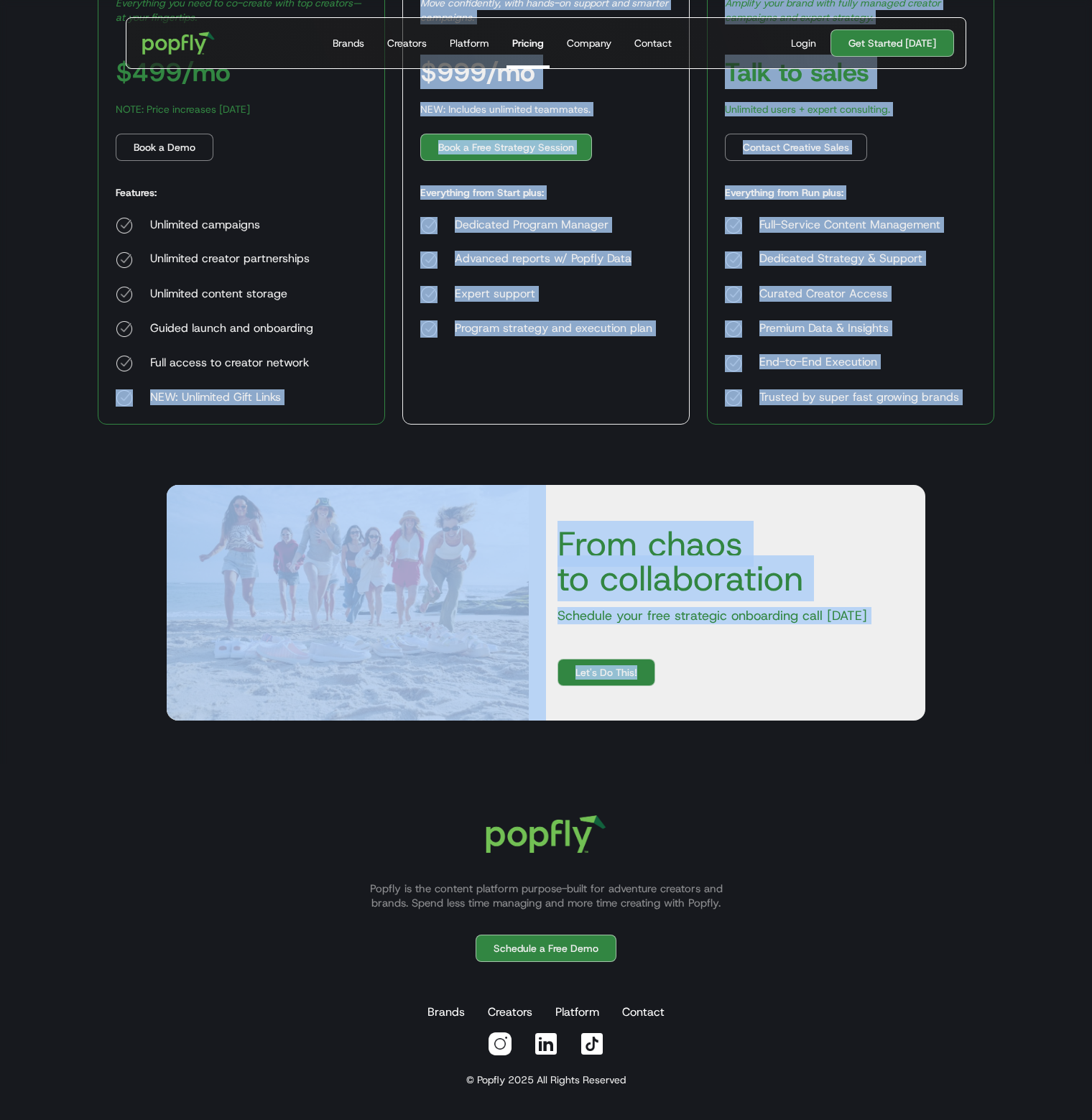
drag, startPoint x: 799, startPoint y: 686, endPoint x: 351, endPoint y: 375, distance: 545.4
click at [351, 375] on body "Get Started Today Brands Creators Platform Pricing Company Contact For Brands B…" at bounding box center [546, 367] width 1092 height 1509
click at [960, 552] on div "From chaos to collaboration Schedule your free strategic onboarding call today …" at bounding box center [546, 603] width 897 height 322
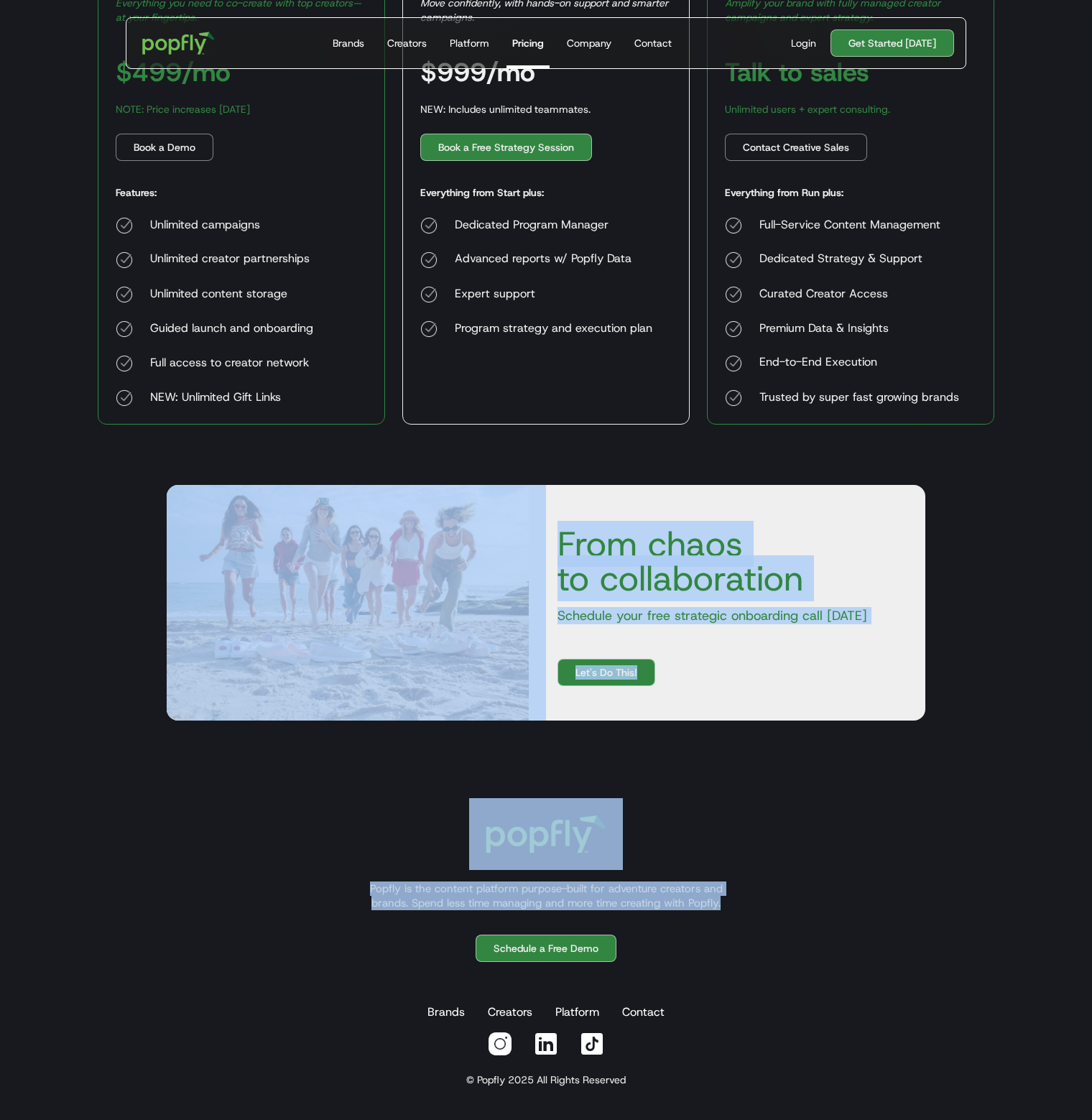
drag, startPoint x: 709, startPoint y: 865, endPoint x: 419, endPoint y: 491, distance: 473.3
click at [419, 491] on body "Get Started Today Brands Creators Platform Pricing Company Contact For Brands B…" at bounding box center [546, 367] width 1092 height 1509
click at [1000, 580] on div "From chaos to collaboration Schedule your free strategic onboarding call today …" at bounding box center [546, 603] width 920 height 322
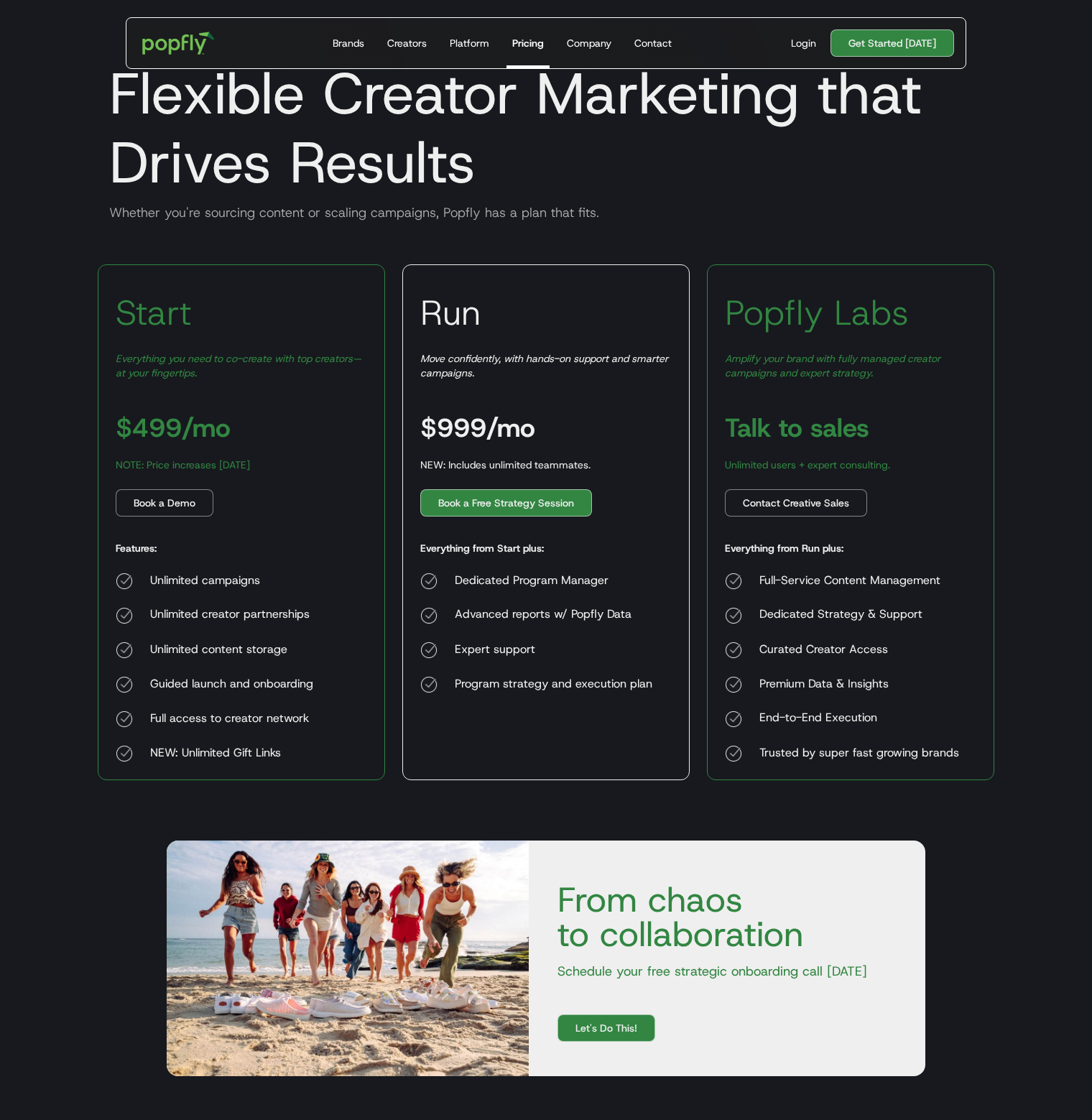
scroll to position [0, 0]
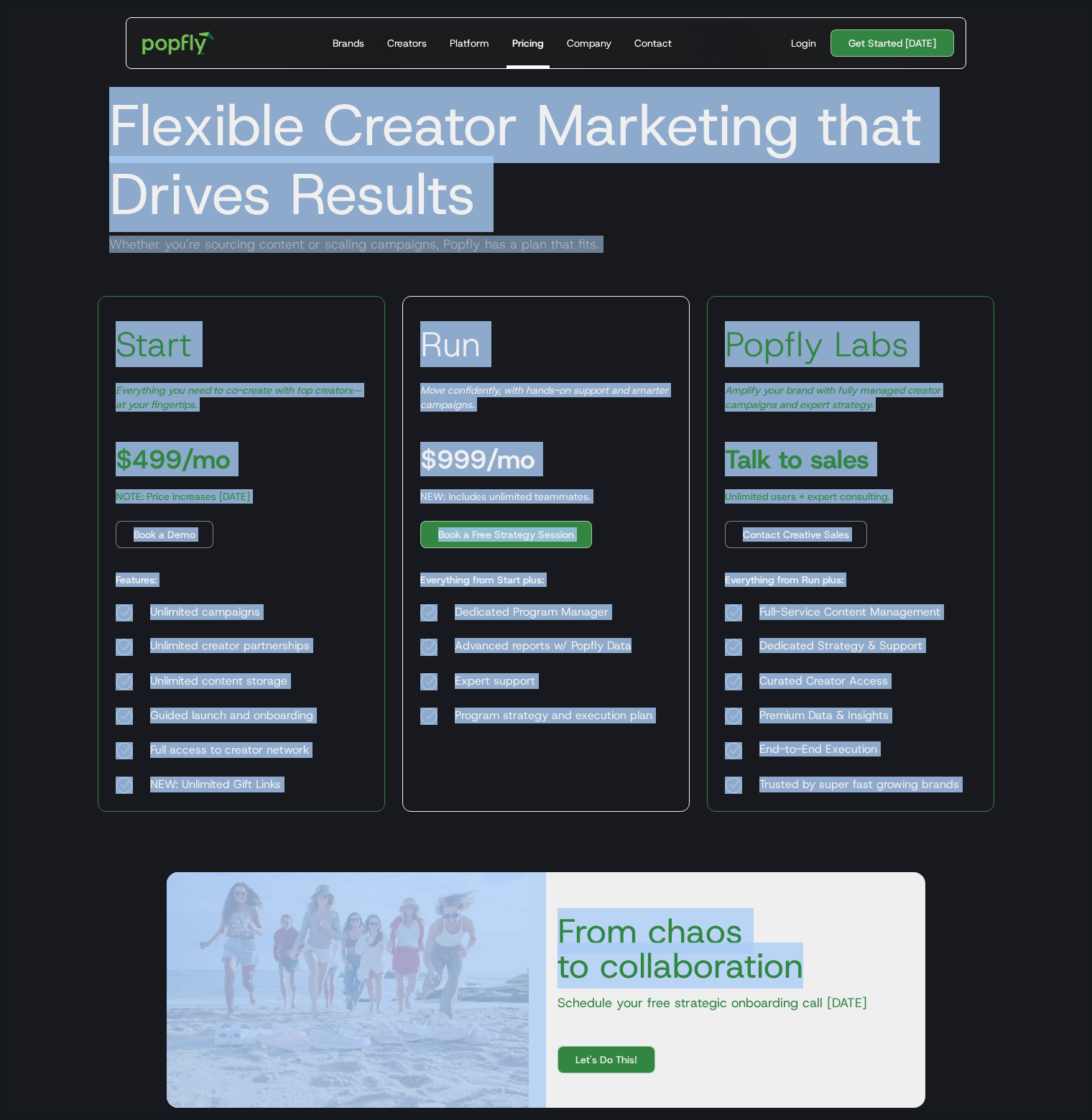
drag, startPoint x: 115, startPoint y: 118, endPoint x: 983, endPoint y: 957, distance: 1207.2
click at [980, 981] on body "Get Started Today Brands Creators Platform Pricing Company Contact For Brands B…" at bounding box center [546, 754] width 1092 height 1509
click at [1019, 250] on section "Flexible Creator Marketing that Drives Results Whether you're sourcing content …" at bounding box center [546, 129] width 1092 height 280
drag, startPoint x: 114, startPoint y: 127, endPoint x: 934, endPoint y: 879, distance: 1112.6
click at [928, 890] on body "Get Started Today Brands Creators Platform Pricing Company Contact For Brands B…" at bounding box center [546, 754] width 1092 height 1509
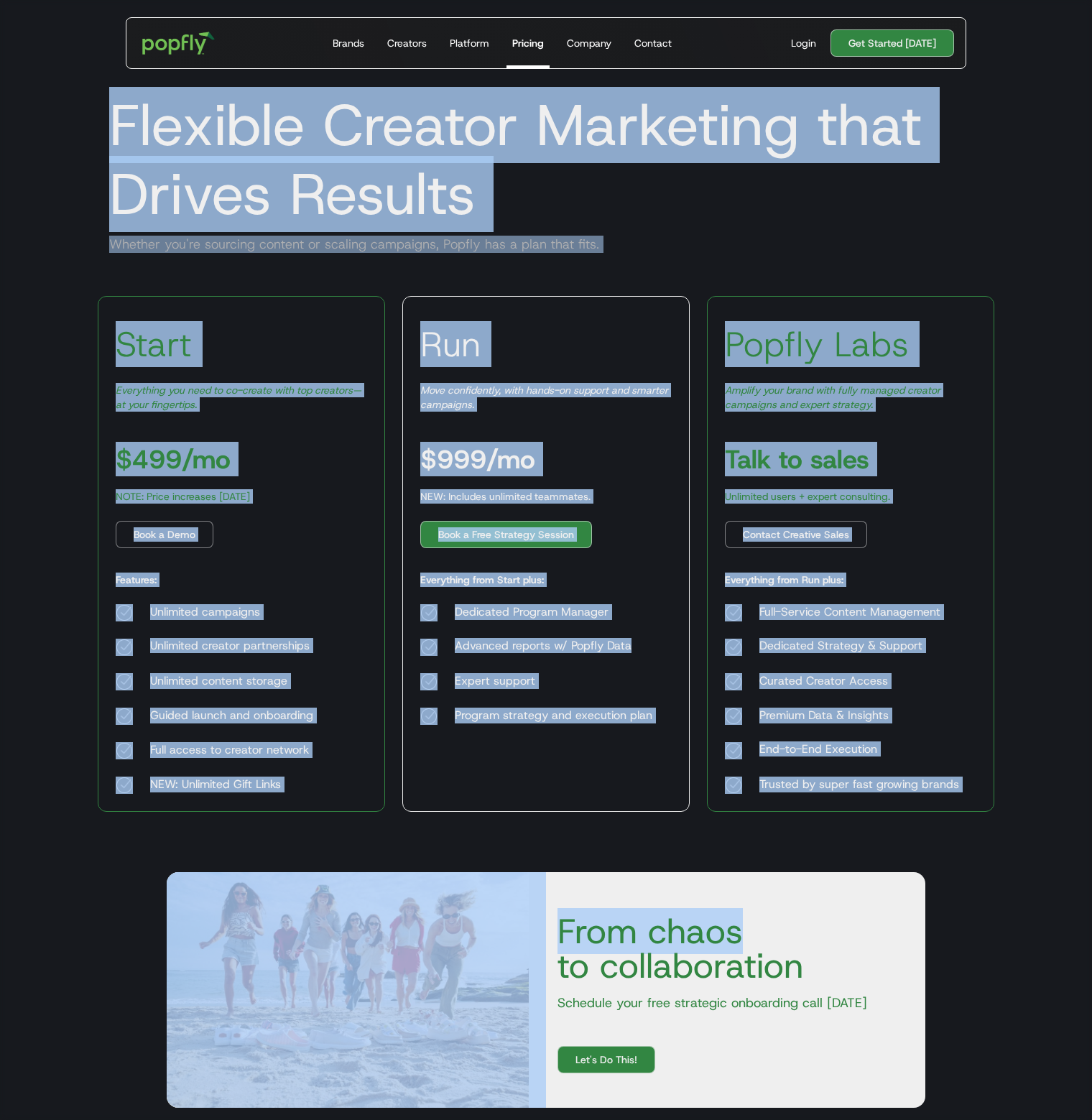
click at [1021, 269] on section "Flexible Creator Marketing that Drives Results Whether you're sourcing content …" at bounding box center [546, 129] width 1092 height 280
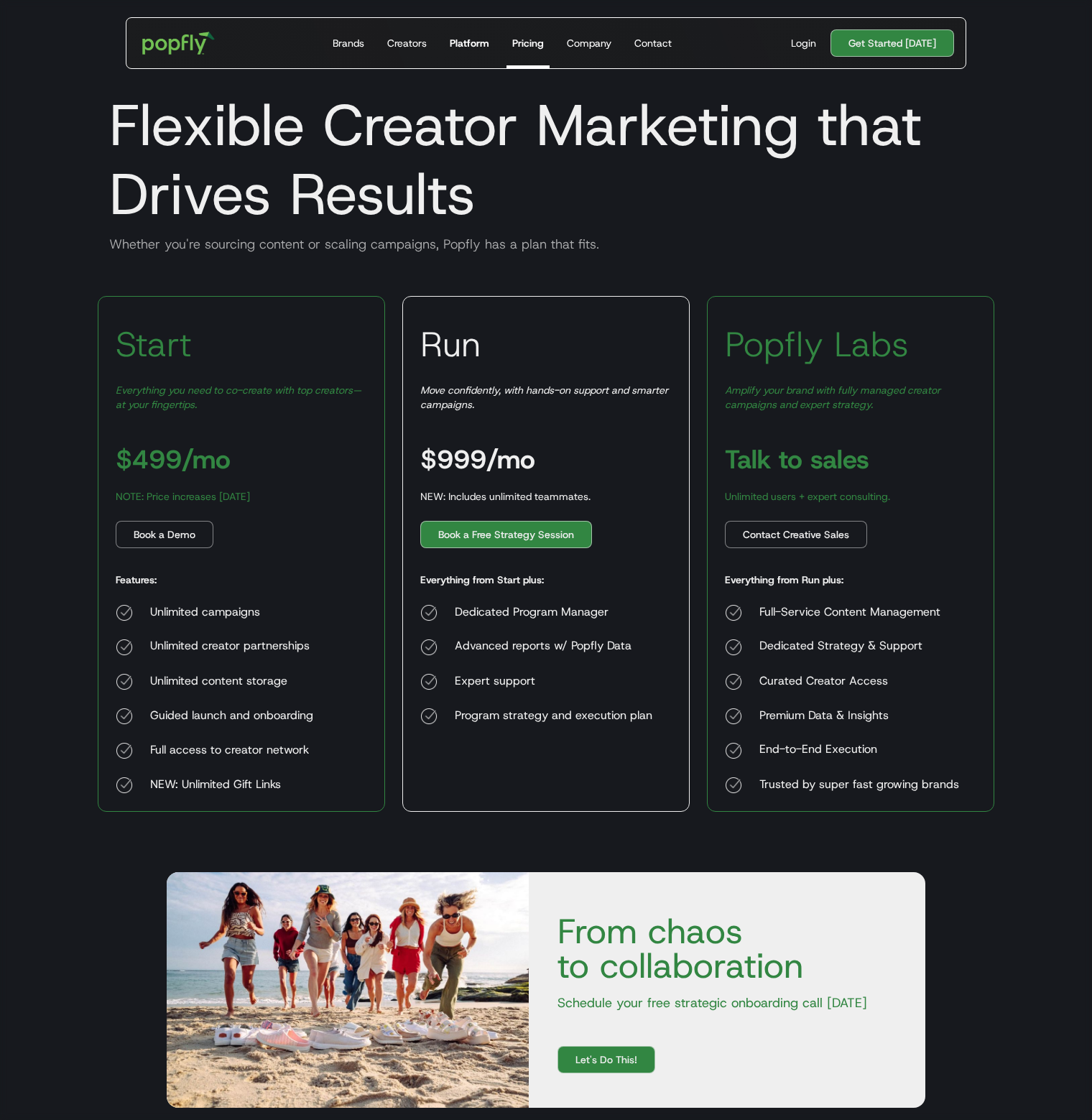
click at [469, 44] on div "Platform" at bounding box center [469, 43] width 40 height 14
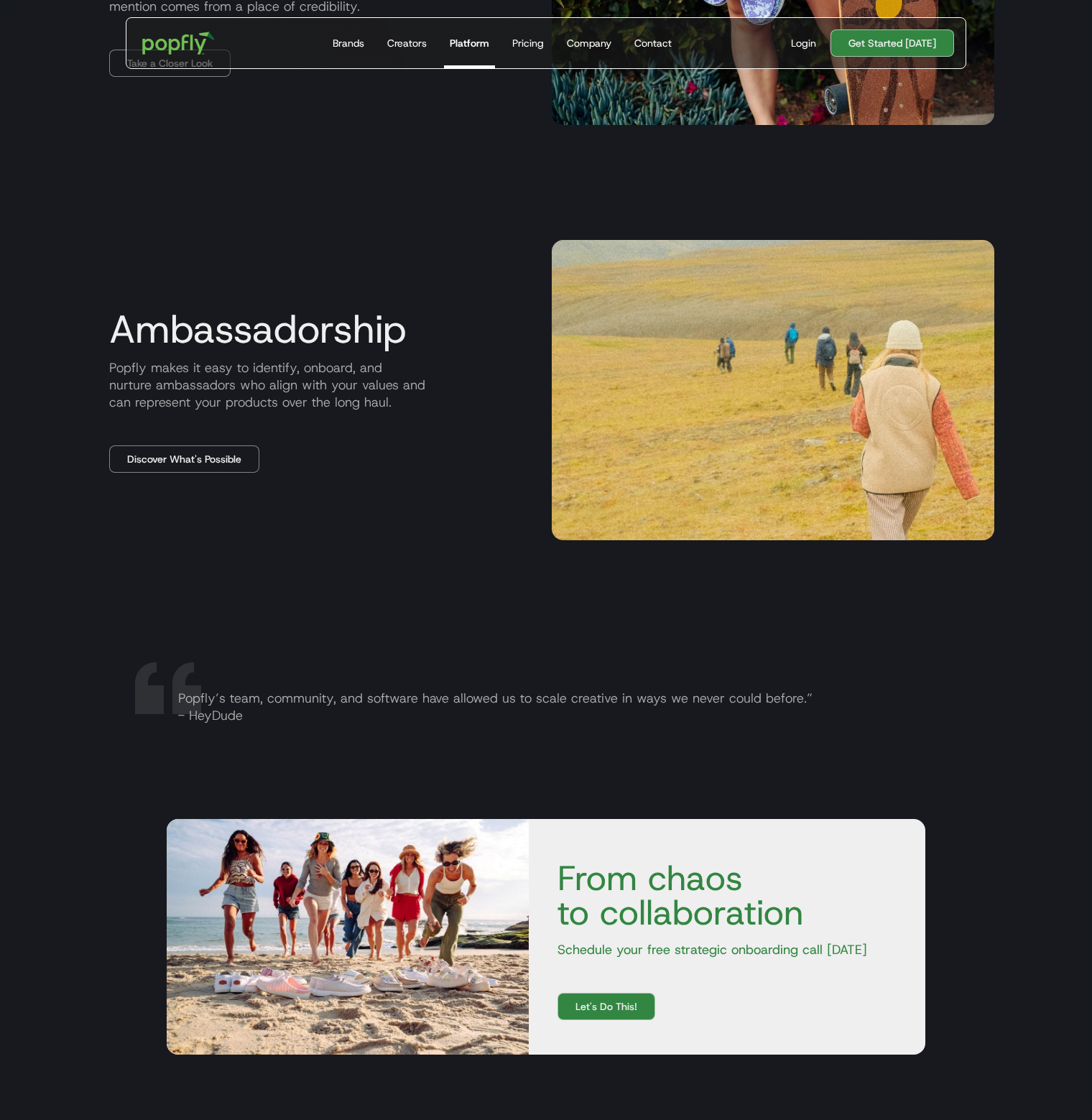
scroll to position [2340, 0]
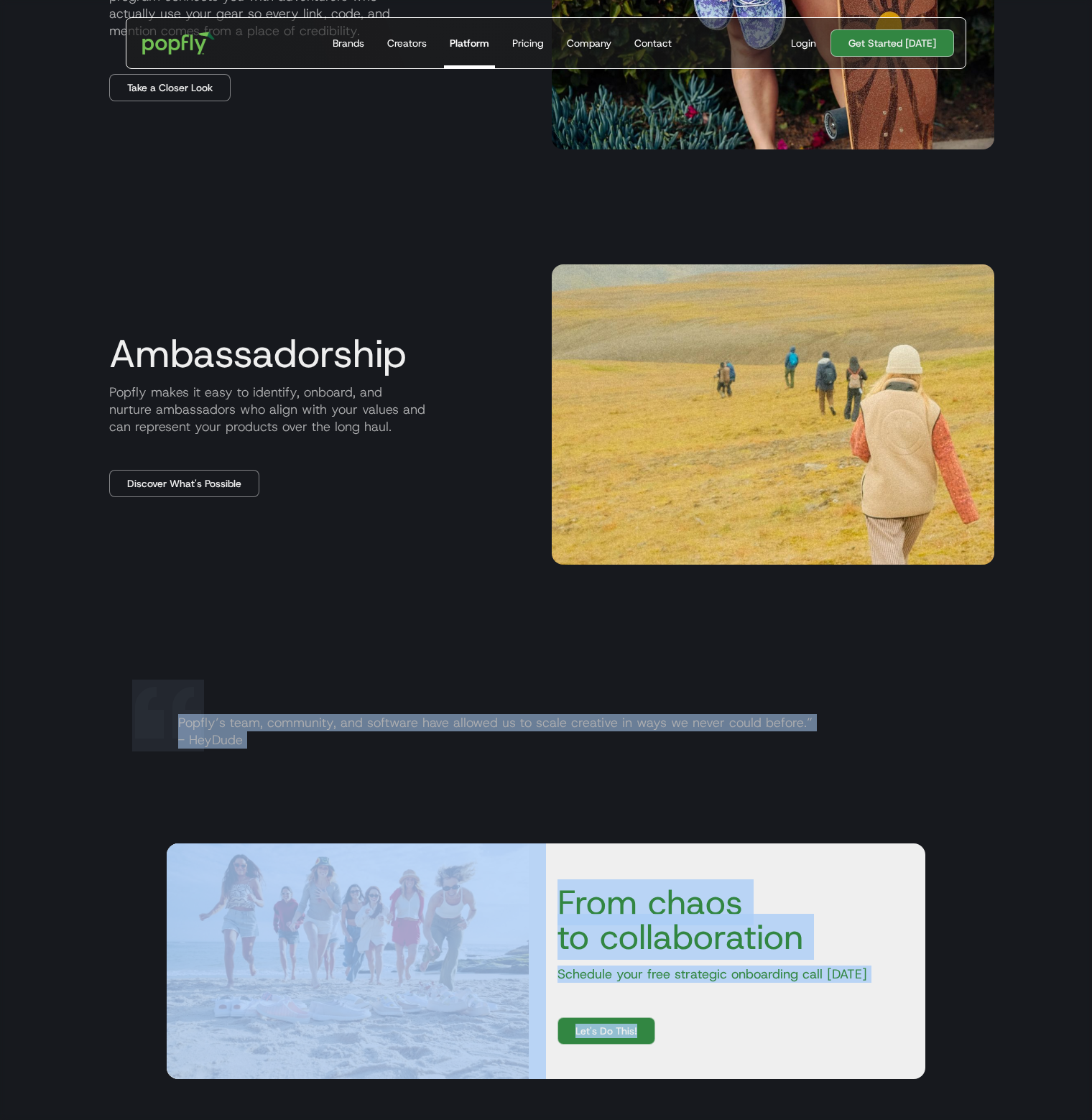
drag, startPoint x: 84, startPoint y: 705, endPoint x: 858, endPoint y: 993, distance: 825.8
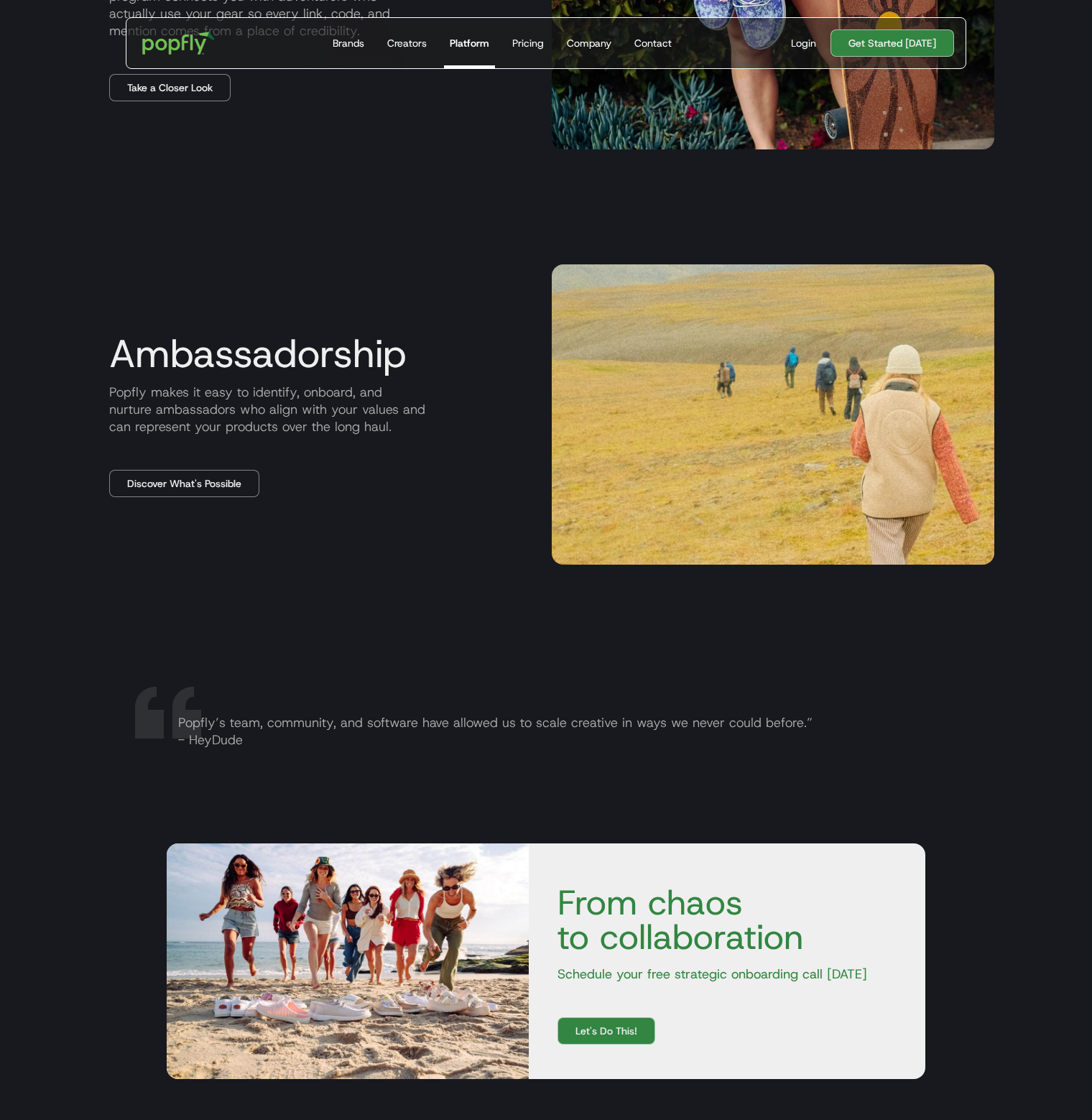
click at [438, 583] on div "Ambassadorship Popfly makes it easy to identify, onboard, and nurture ambassado…" at bounding box center [546, 415] width 897 height 416
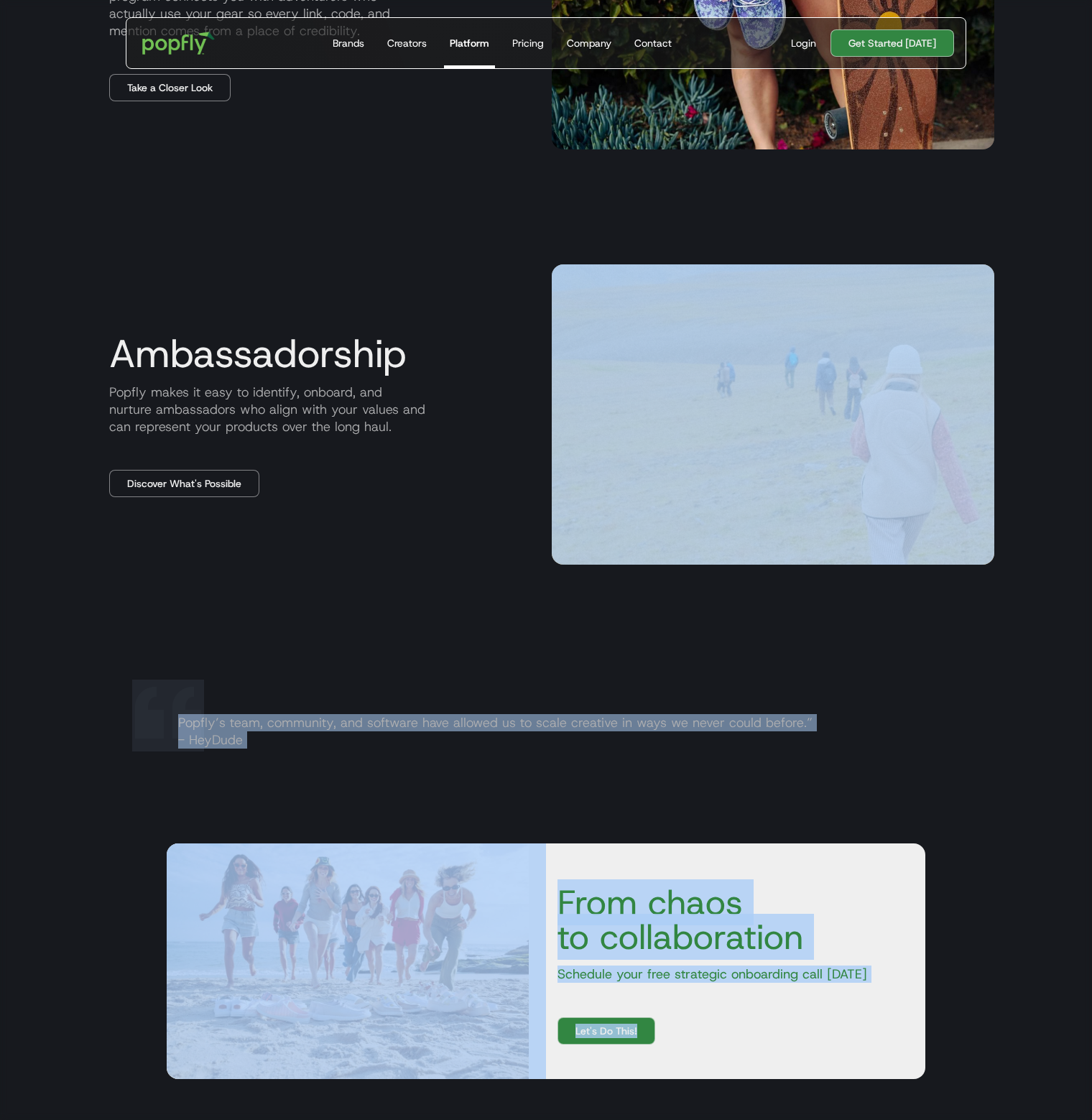
scroll to position [2397, 0]
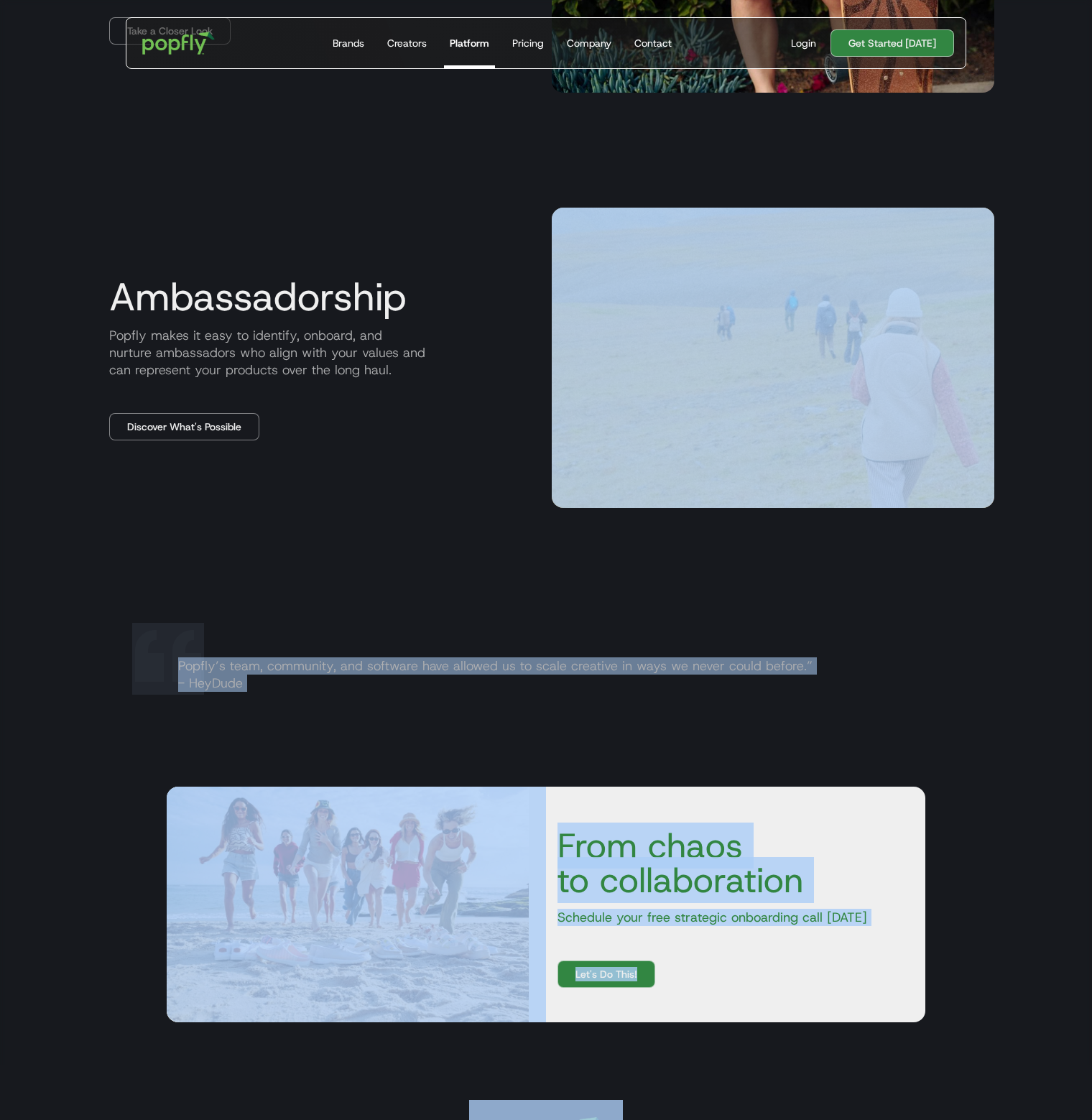
drag, startPoint x: 188, startPoint y: 629, endPoint x: 687, endPoint y: 845, distance: 543.7
click at [422, 548] on div "Ambassadorship Popfly makes it easy to identify, onboard, and nurture ambassado…" at bounding box center [546, 358] width 897 height 416
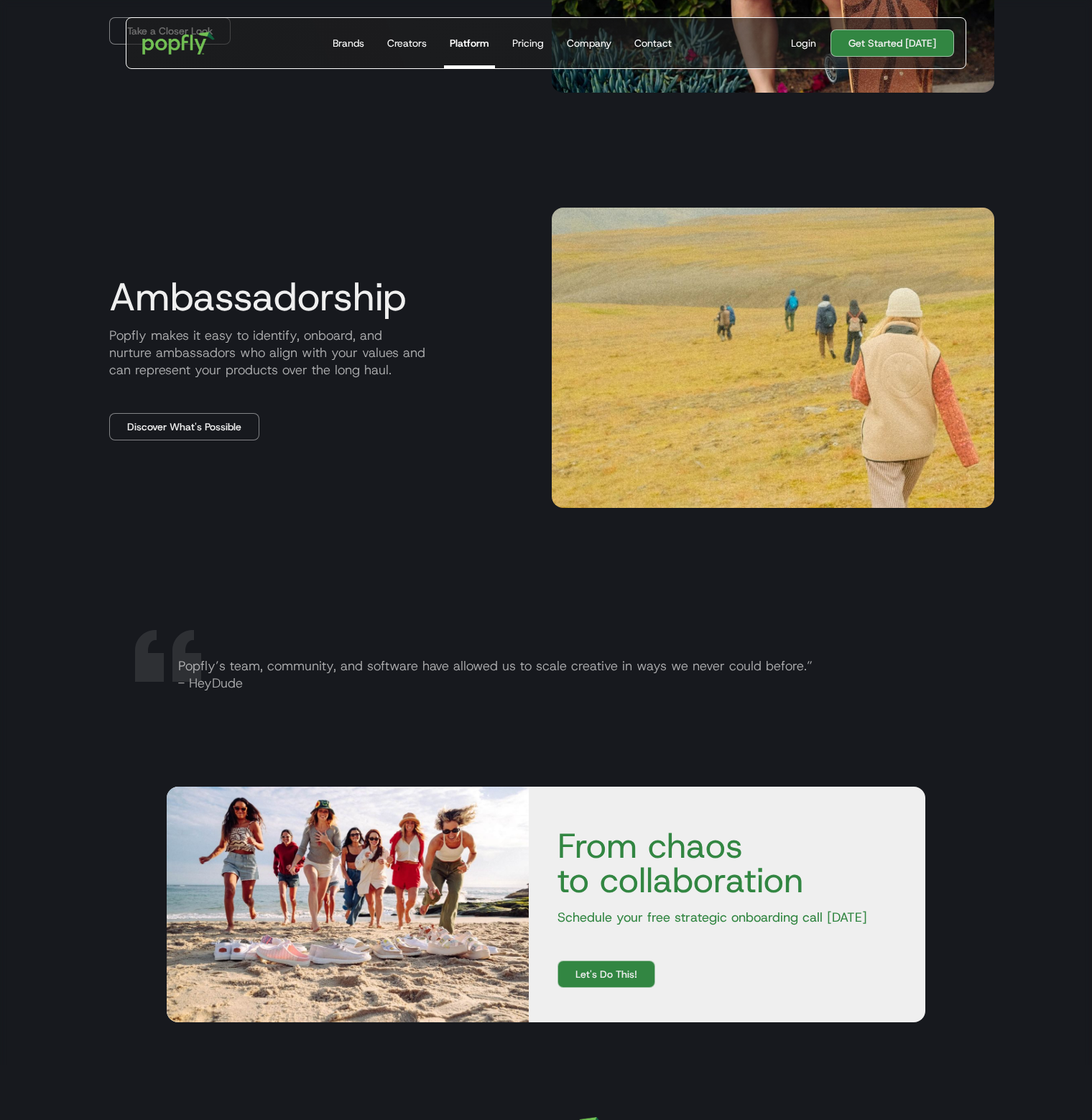
scroll to position [2325, 0]
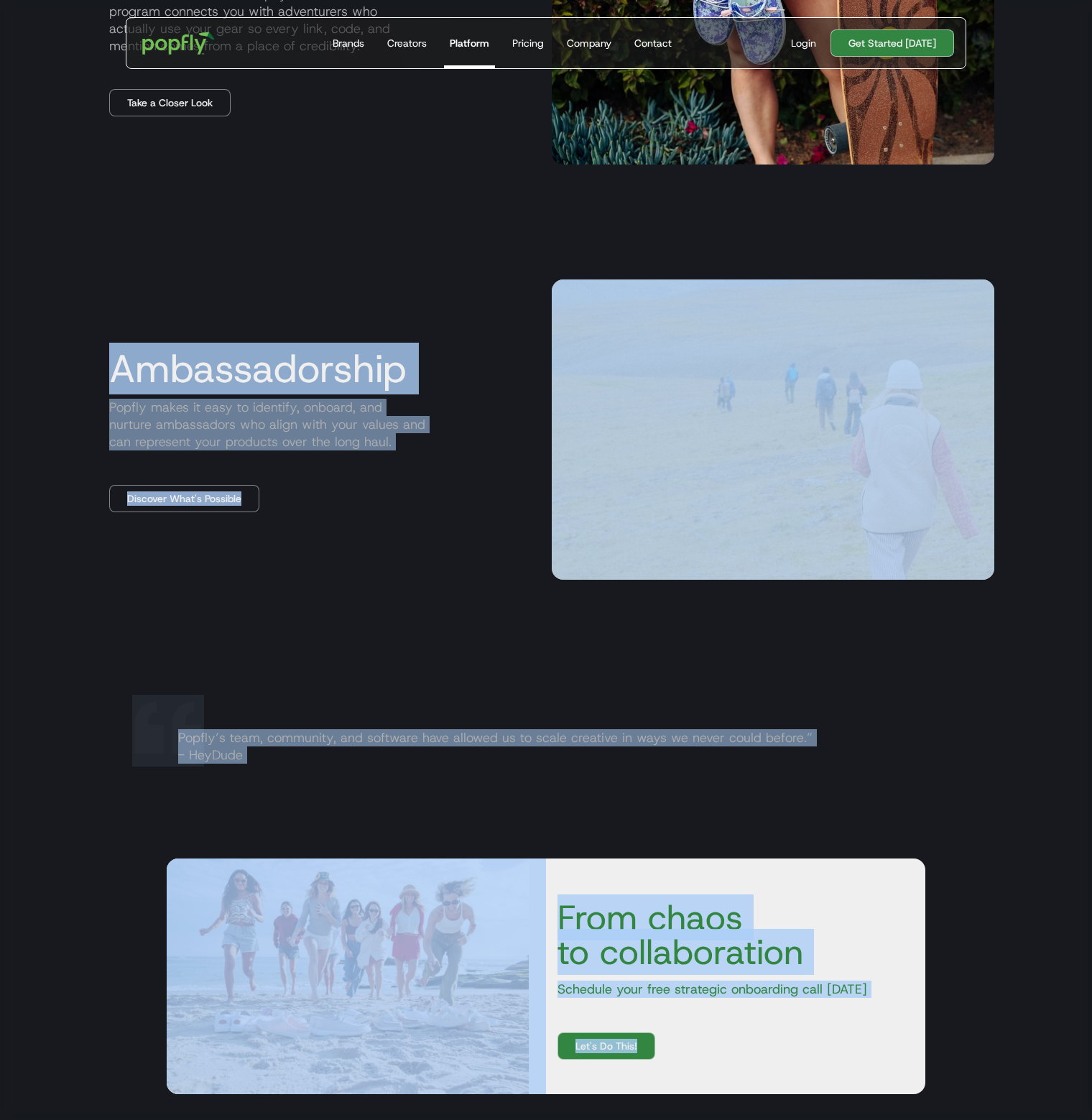
drag, startPoint x: 104, startPoint y: 359, endPoint x: 589, endPoint y: 808, distance: 660.9
click at [396, 561] on div "Ambassadorship Popfly makes it easy to identify, onboard, and nurture ambassado…" at bounding box center [546, 430] width 897 height 416
drag, startPoint x: 116, startPoint y: 367, endPoint x: 666, endPoint y: 855, distance: 735.3
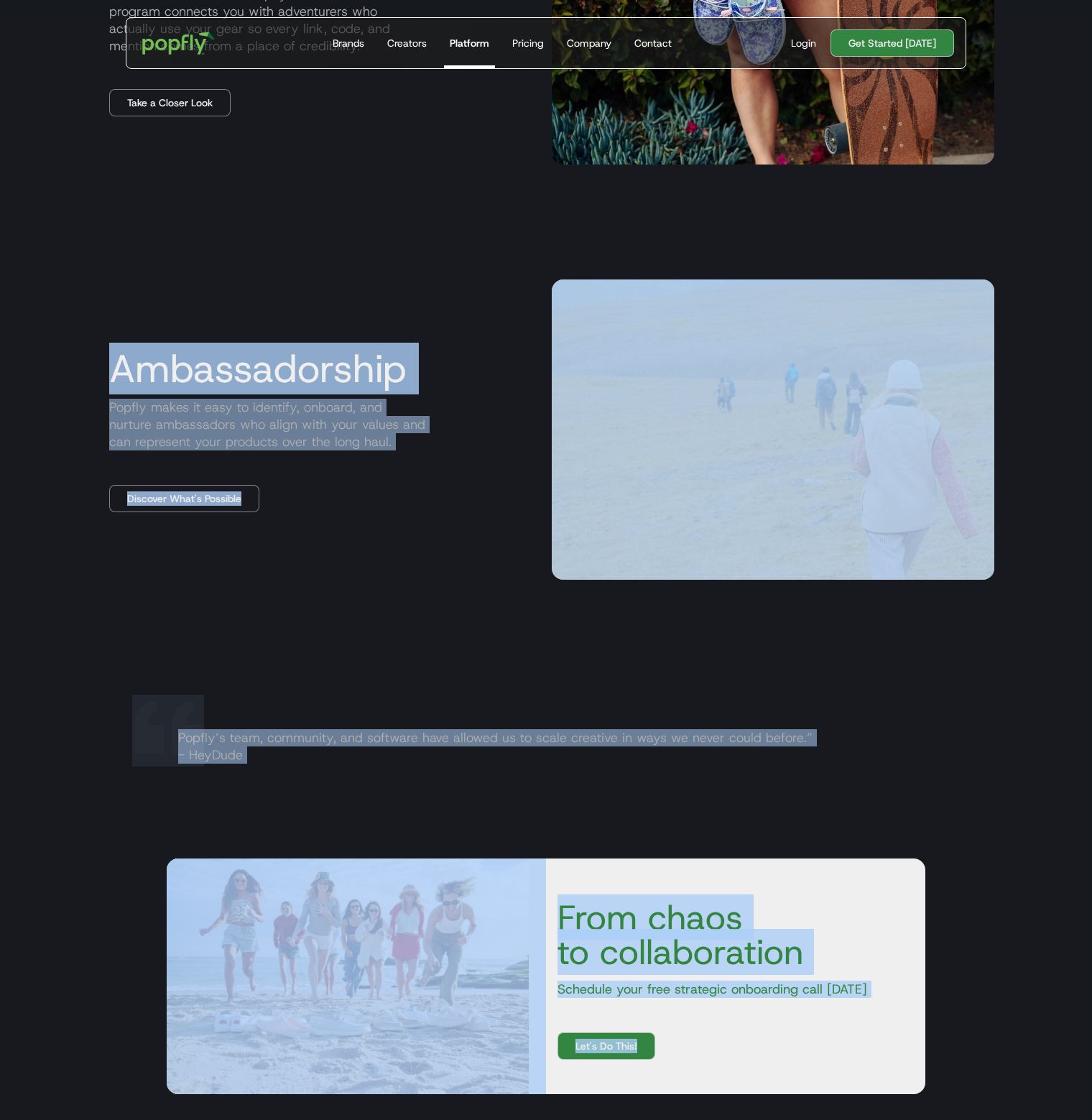
drag, startPoint x: 992, startPoint y: 1034, endPoint x: 88, endPoint y: 340, distance: 1139.7
click at [159, 361] on h3 "Ambassadorship" at bounding box center [319, 368] width 442 height 43
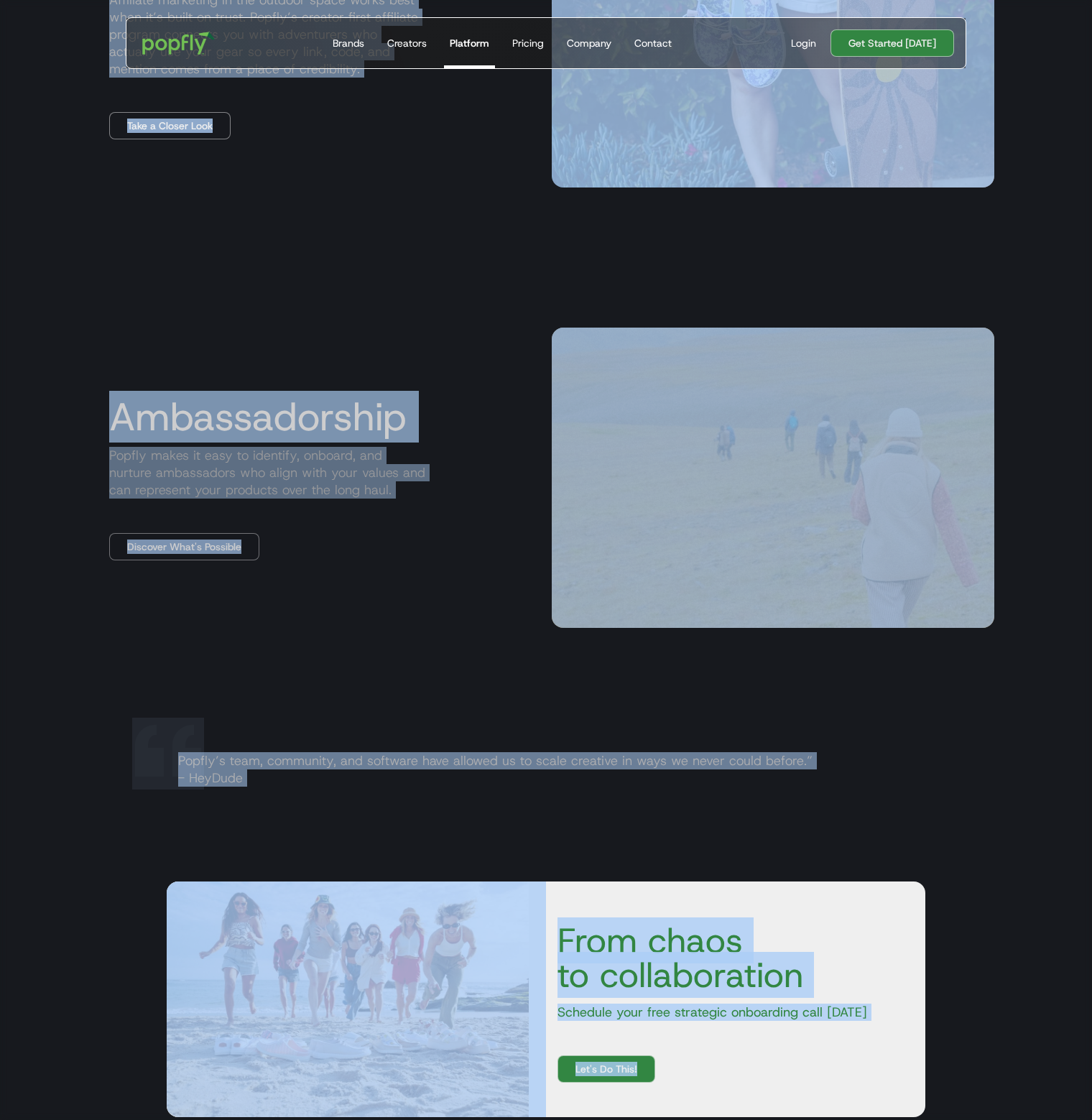
scroll to position [2486, 0]
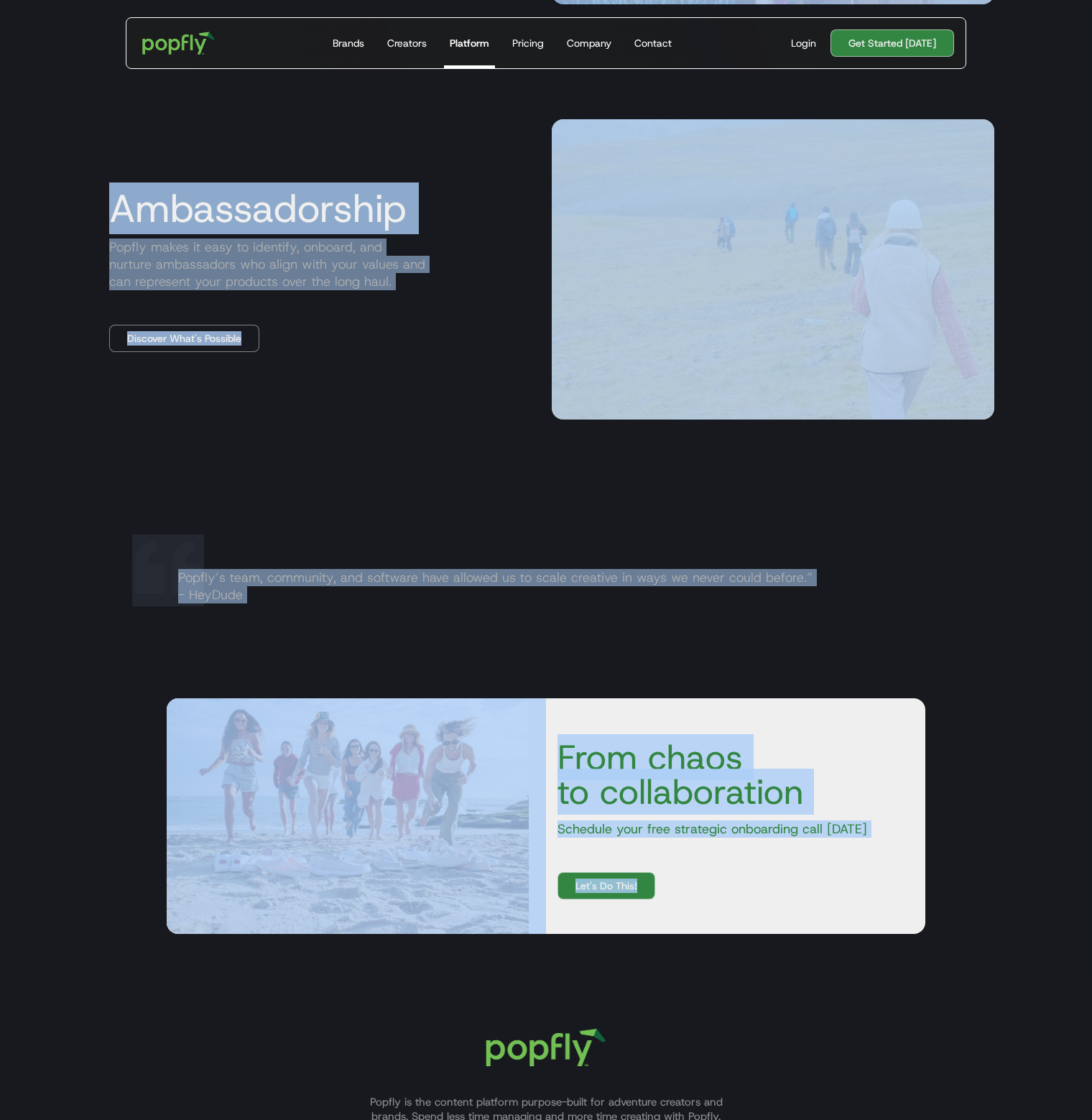
drag, startPoint x: 114, startPoint y: 229, endPoint x: 877, endPoint y: 925, distance: 1032.8
click at [977, 600] on div "Popfly’s team, community, and software have allowed us to scale creative in way…" at bounding box center [546, 595] width 897 height 120
drag, startPoint x: 992, startPoint y: 886, endPoint x: 84, endPoint y: 141, distance: 1174.5
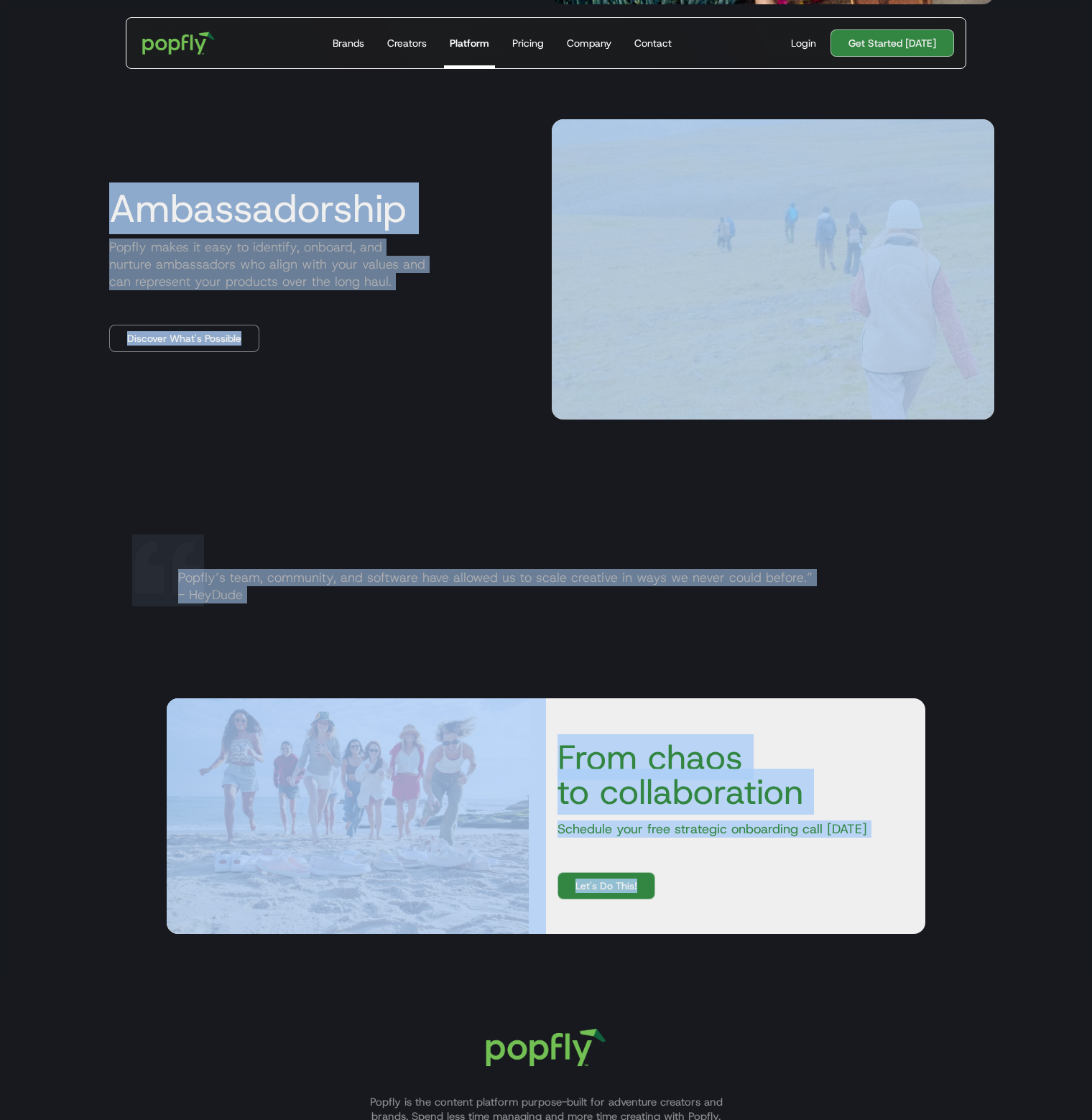
click at [194, 219] on h3 "Ambassadorship" at bounding box center [319, 208] width 442 height 43
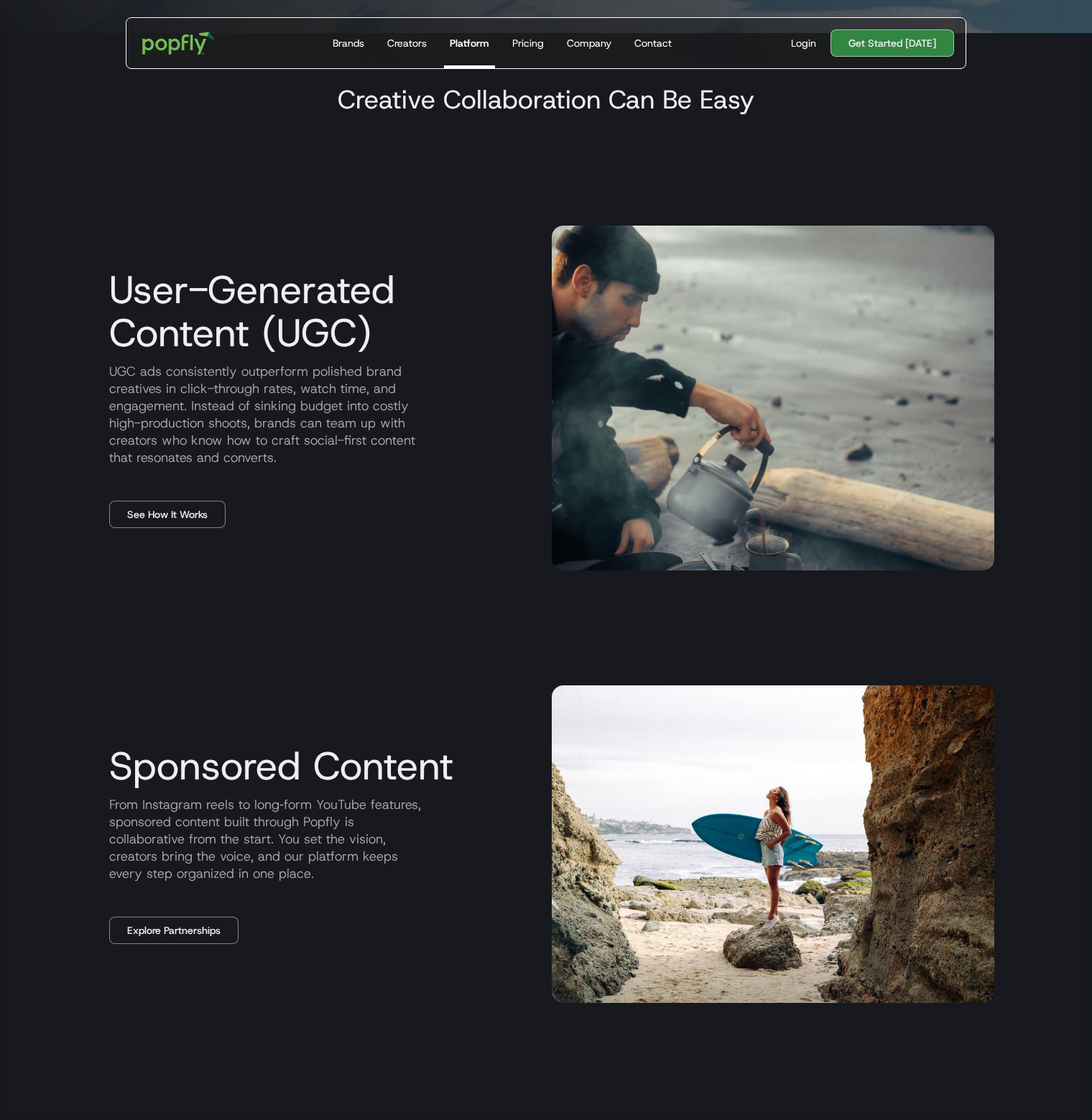
scroll to position [934, 0]
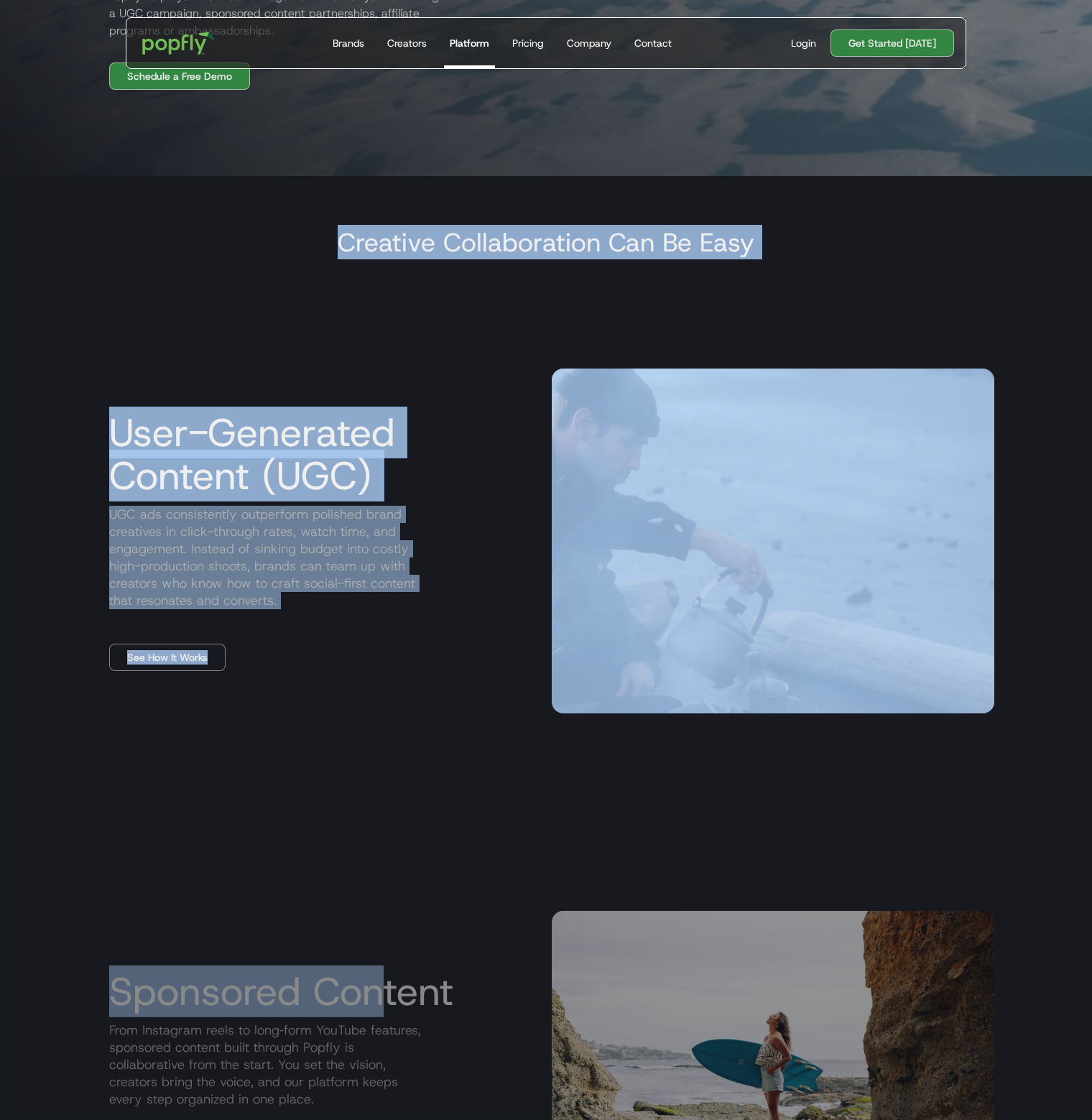
drag, startPoint x: 339, startPoint y: 235, endPoint x: 371, endPoint y: 784, distance: 549.9
click at [375, 800] on div "Creative Collaboration Can Be Easy User-Generated Content (UGC) UGC ads consist…" at bounding box center [546, 1119] width 920 height 1818
click at [279, 543] on p "UGC ads consistently outperform polished brand creatives in click-through rates…" at bounding box center [319, 557] width 442 height 104
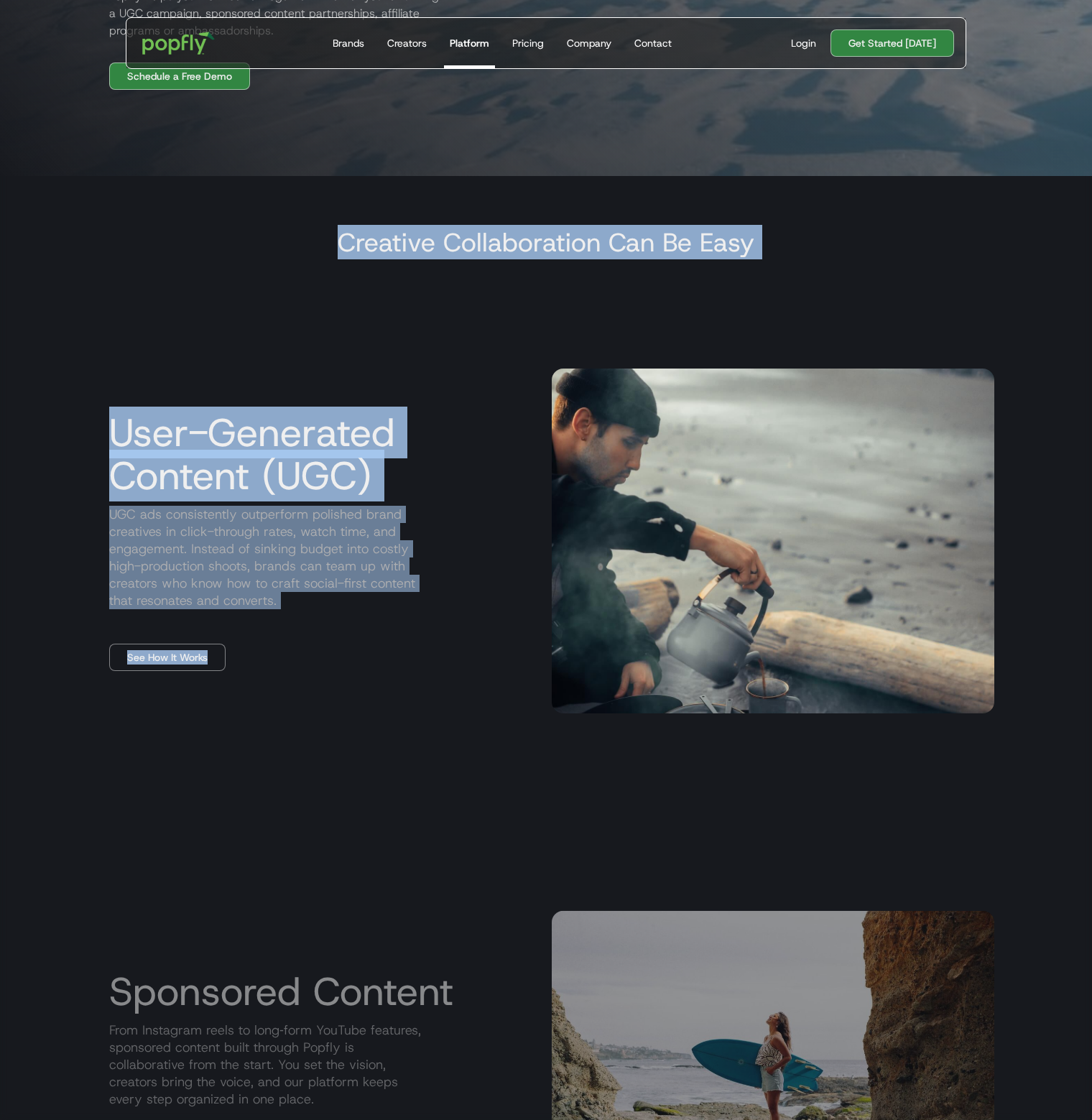
drag, startPoint x: 340, startPoint y: 235, endPoint x: 337, endPoint y: 680, distance: 445.0
click at [336, 686] on div "Creative Collaboration Can Be Easy User-Generated Content (UGC) UGC ads consist…" at bounding box center [546, 1119] width 920 height 1818
click at [351, 552] on p "UGC ads consistently outperform polished brand creatives in click-through rates…" at bounding box center [319, 557] width 442 height 104
drag, startPoint x: 346, startPoint y: 244, endPoint x: 320, endPoint y: 640, distance: 396.9
click at [318, 646] on div "Creative Collaboration Can Be Easy User-Generated Content (UGC) UGC ads consist…" at bounding box center [546, 1119] width 920 height 1818
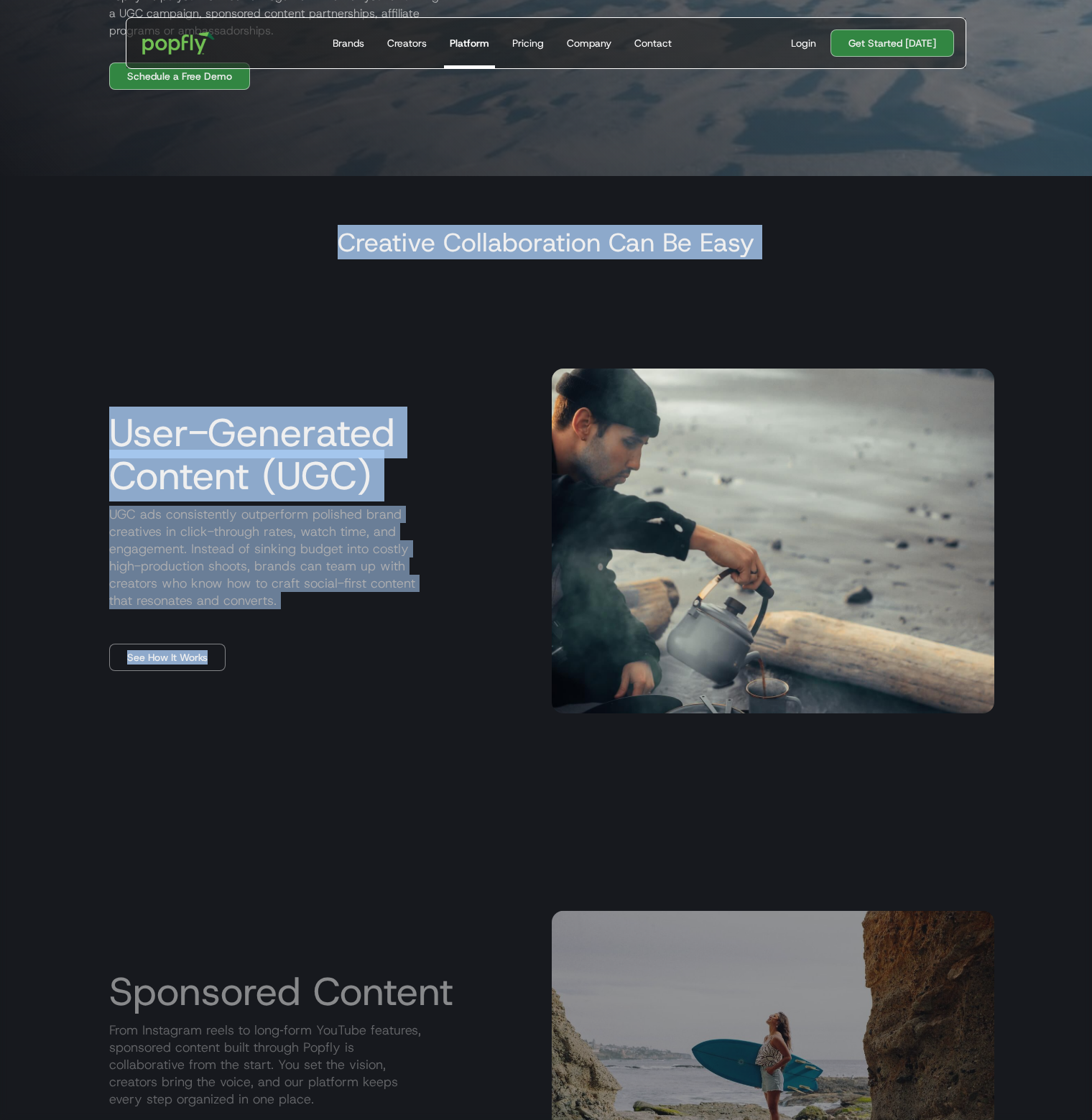
click at [333, 565] on p "UGC ads consistently outperform polished brand creatives in click-through rates…" at bounding box center [319, 557] width 442 height 104
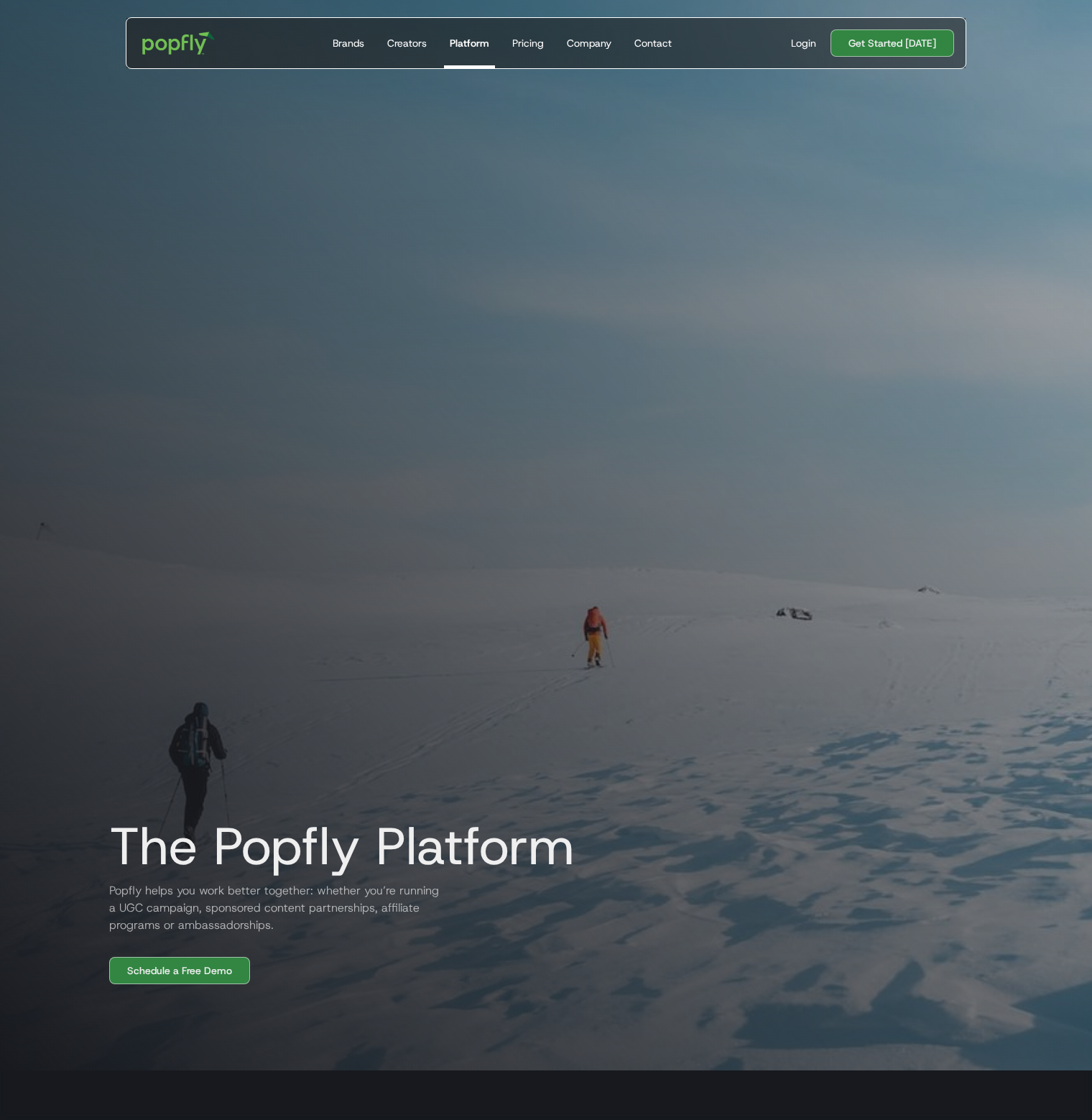
scroll to position [0, 0]
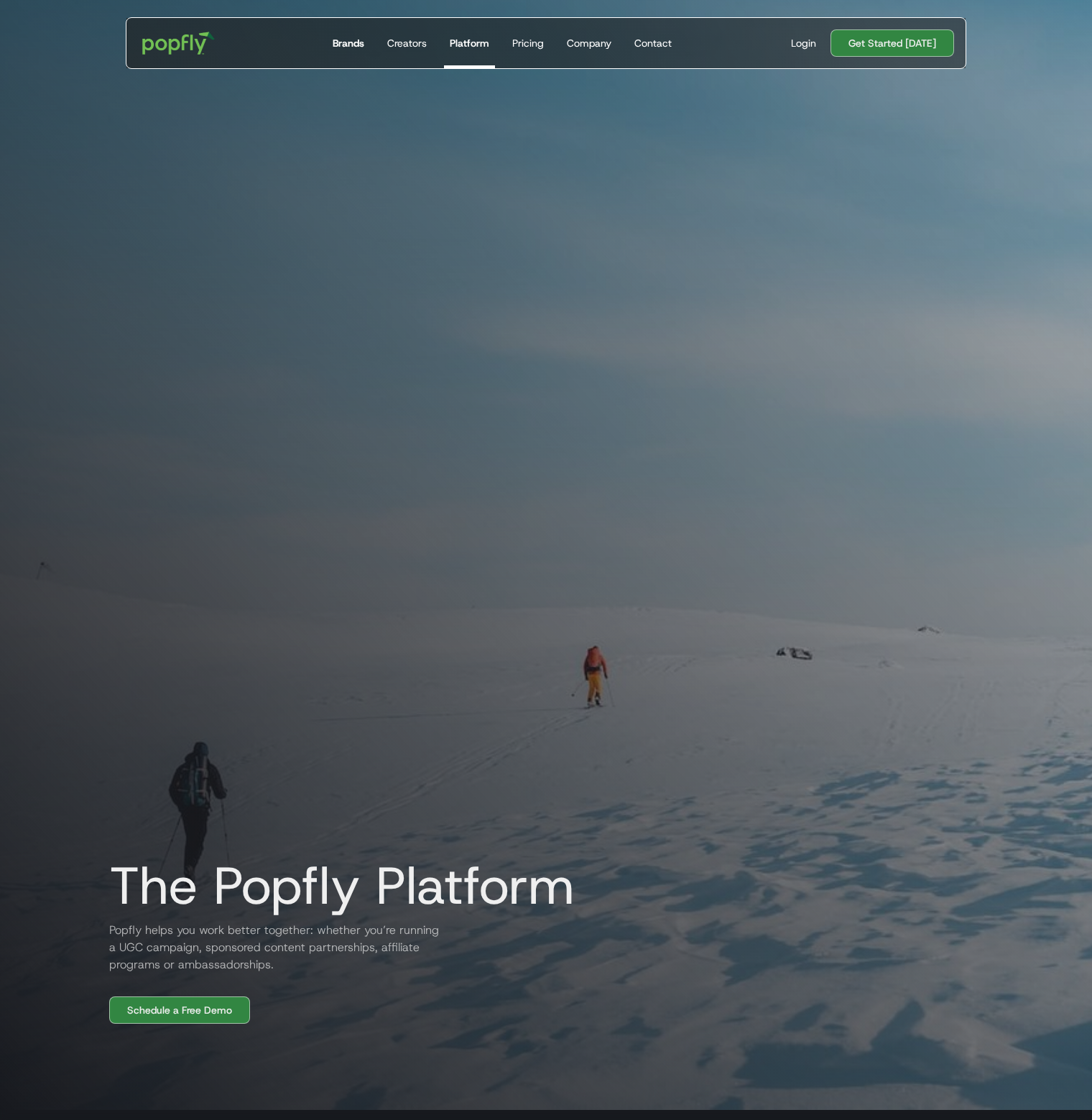
click at [342, 47] on div "Brands" at bounding box center [348, 43] width 32 height 14
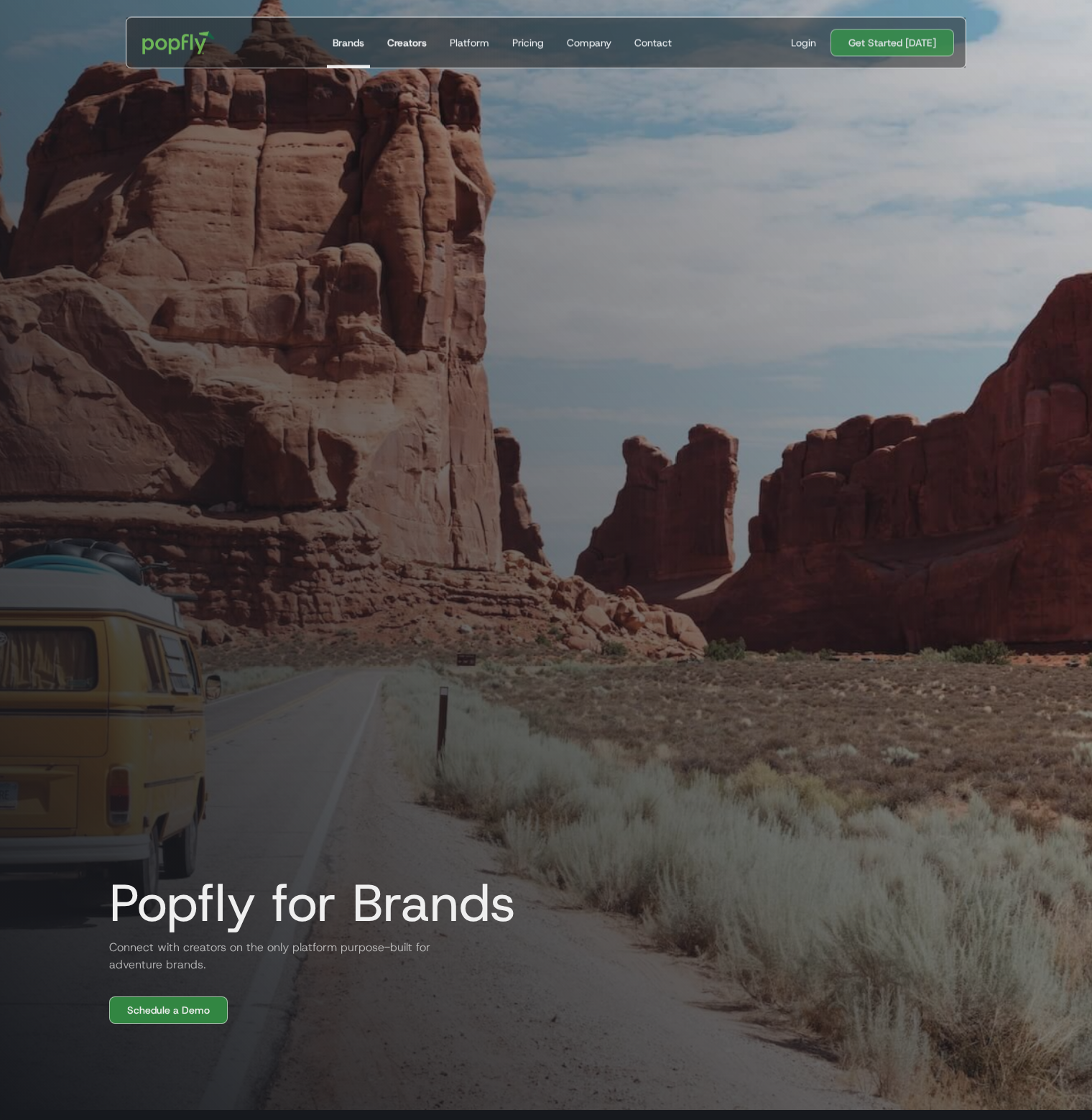
click at [411, 38] on div "Creators" at bounding box center [407, 42] width 40 height 14
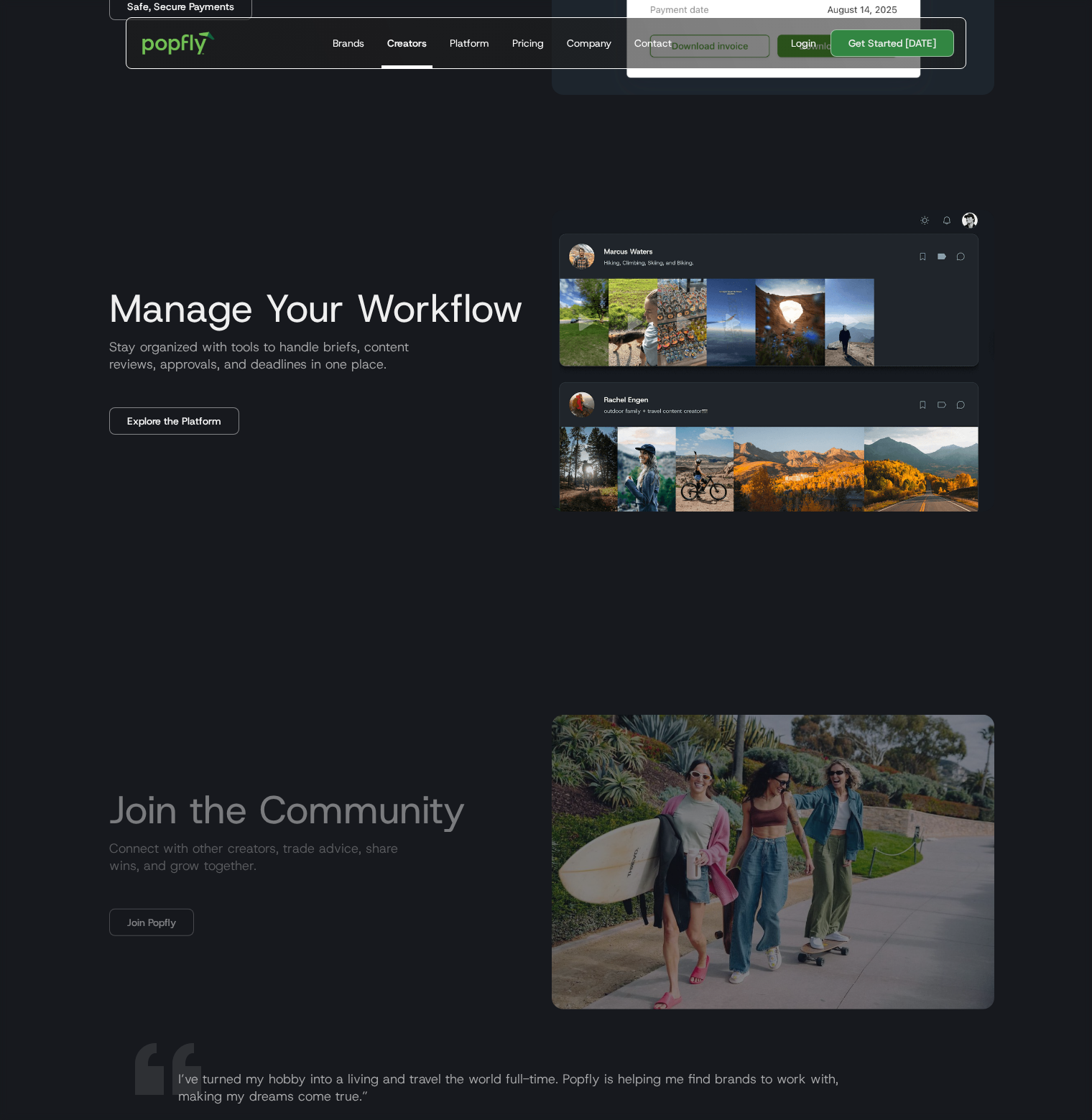
scroll to position [2442, 0]
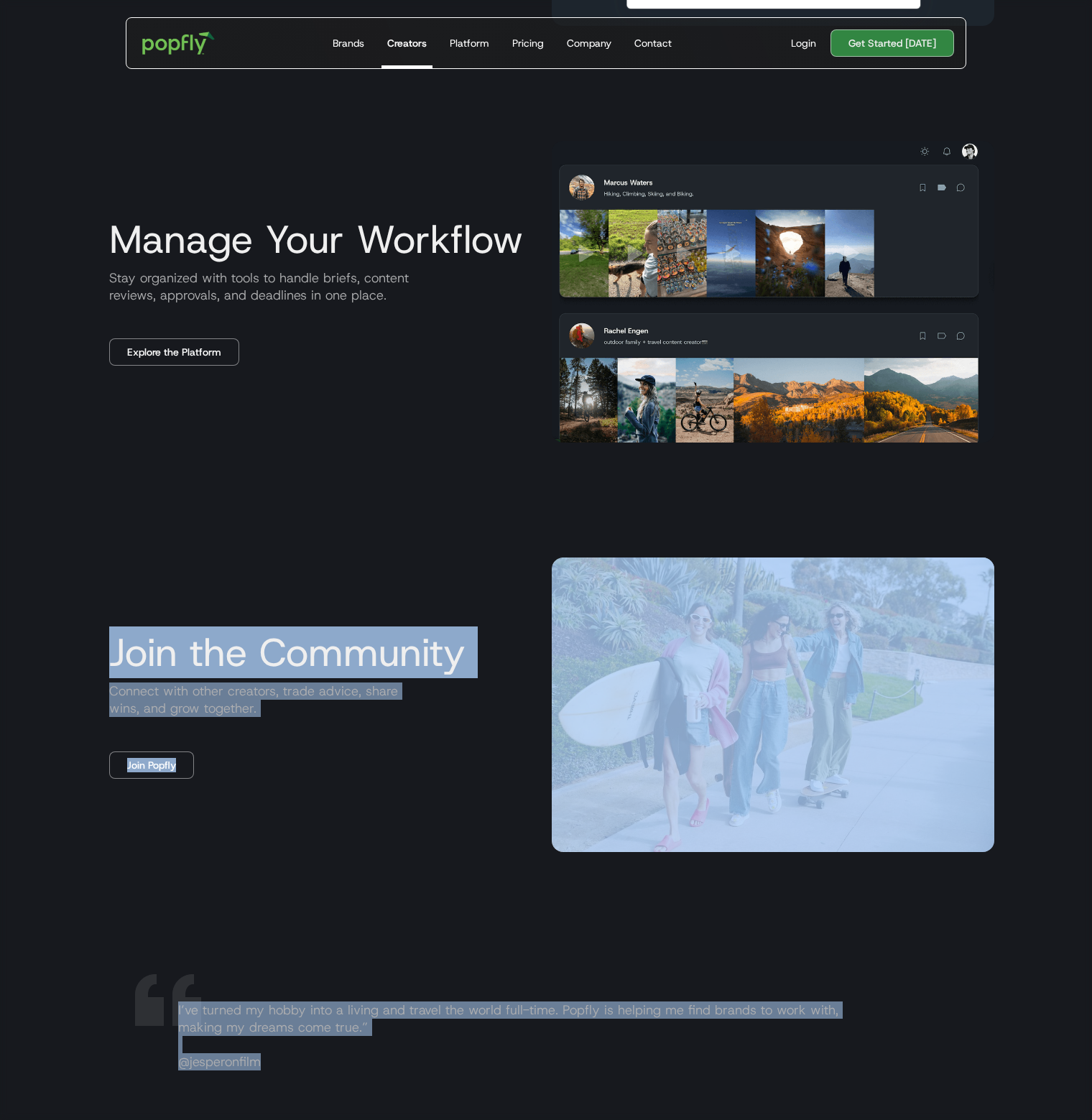
drag, startPoint x: 128, startPoint y: 651, endPoint x: 505, endPoint y: 1013, distance: 522.7
click at [415, 797] on div "Join the Community Connect with other creators, trade advice, share wins, and g…" at bounding box center [546, 705] width 897 height 411
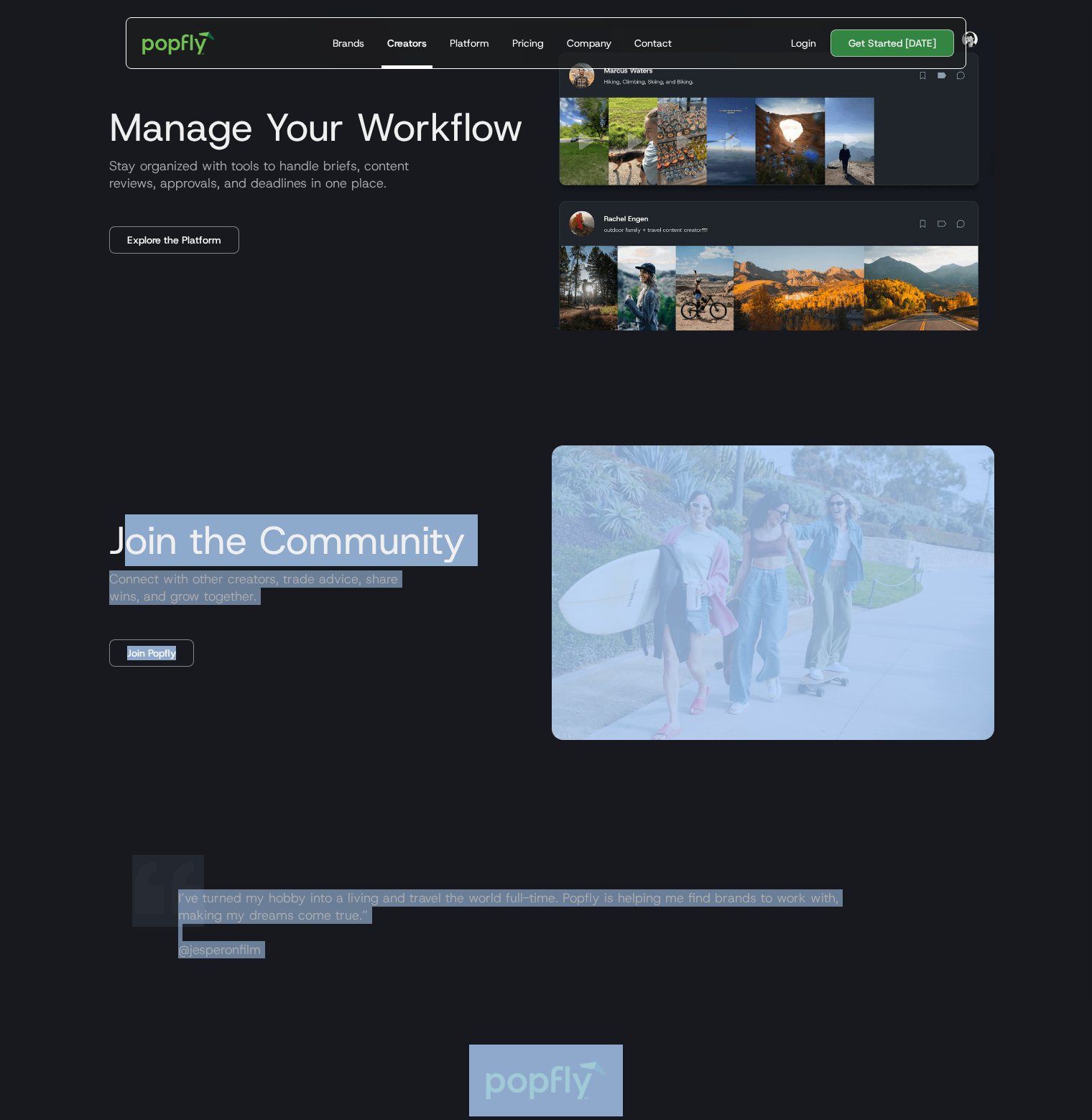
drag, startPoint x: 155, startPoint y: 668, endPoint x: 576, endPoint y: 982, distance: 525.2
click at [346, 649] on div "Join the Community Connect with other creators, trade advice, share wins, and g…" at bounding box center [319, 593] width 442 height 148
click at [374, 506] on div "Join the Community Connect with other creators, trade advice, share wins, and g…" at bounding box center [546, 593] width 897 height 411
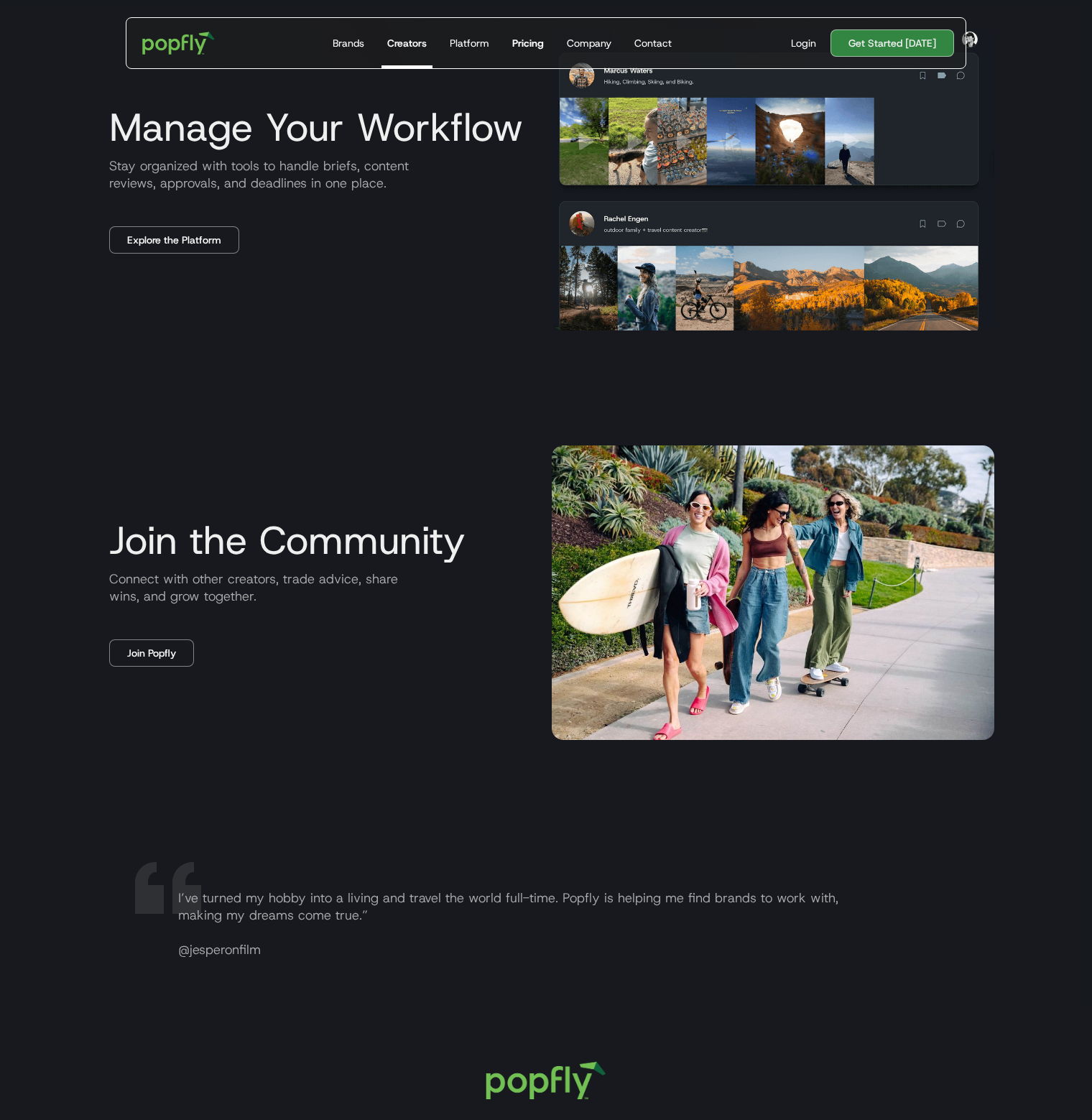
click at [530, 44] on div "Pricing" at bounding box center [528, 43] width 32 height 14
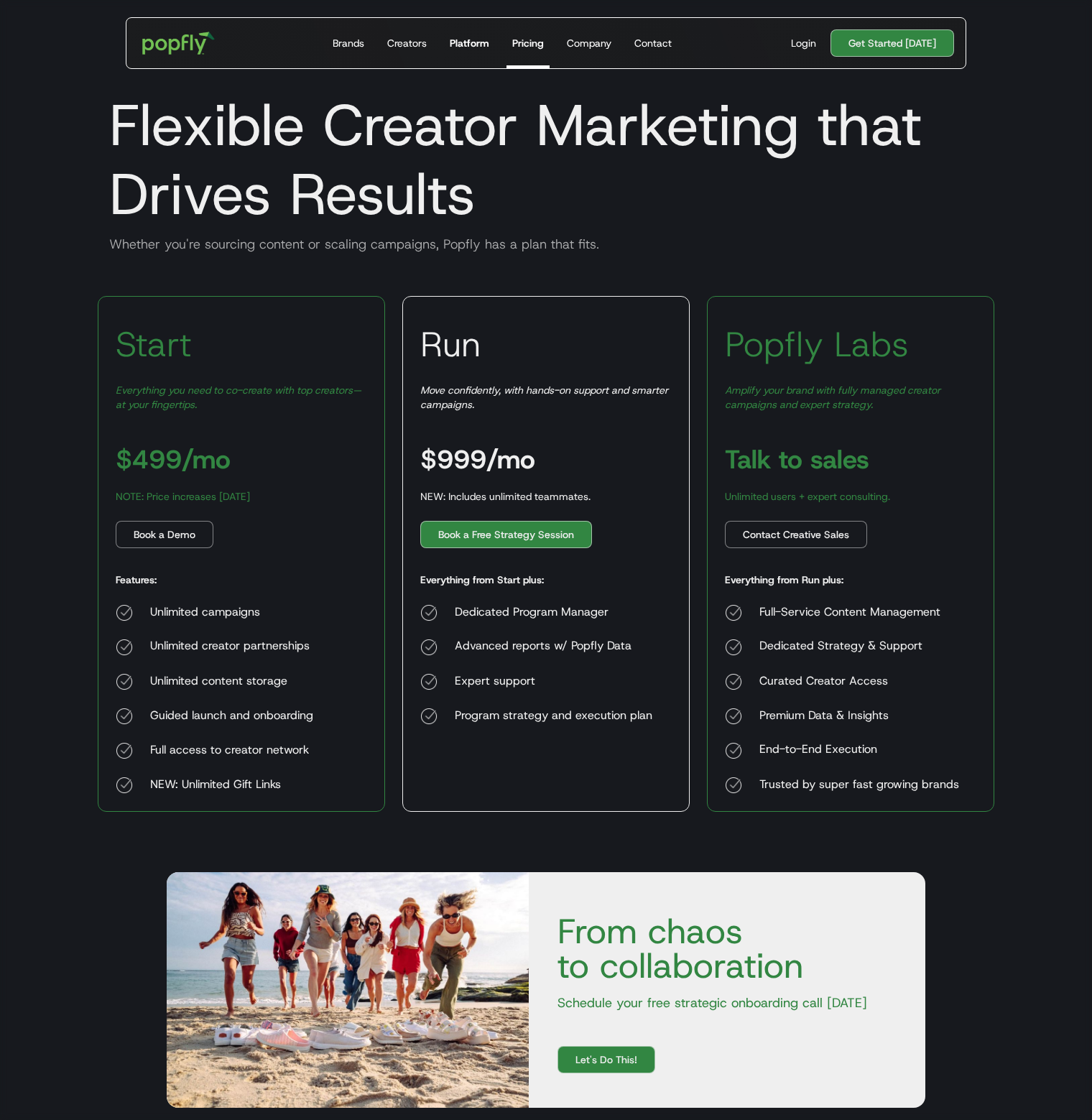
click at [465, 44] on div "Platform" at bounding box center [469, 43] width 40 height 14
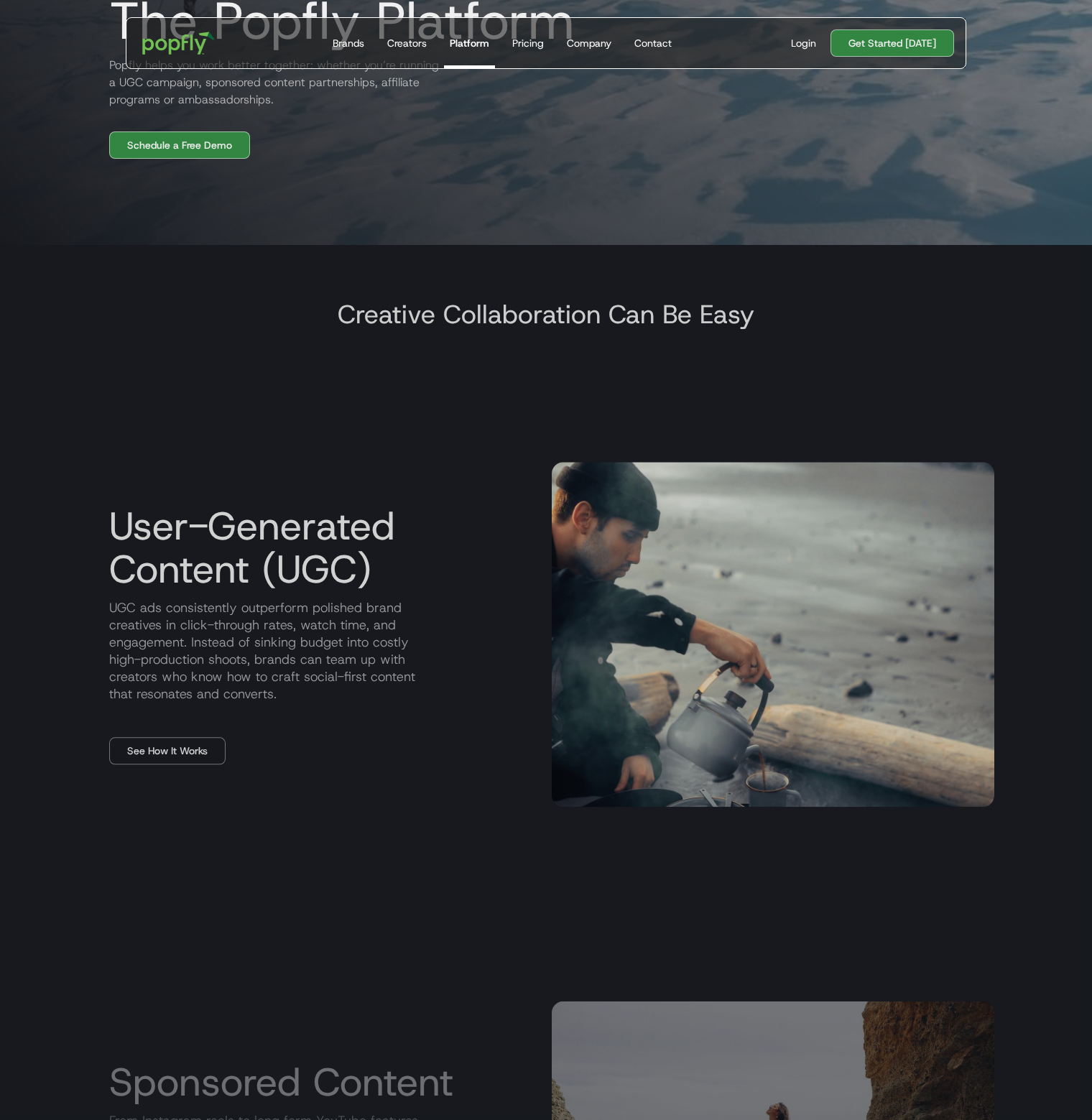
scroll to position [1078, 0]
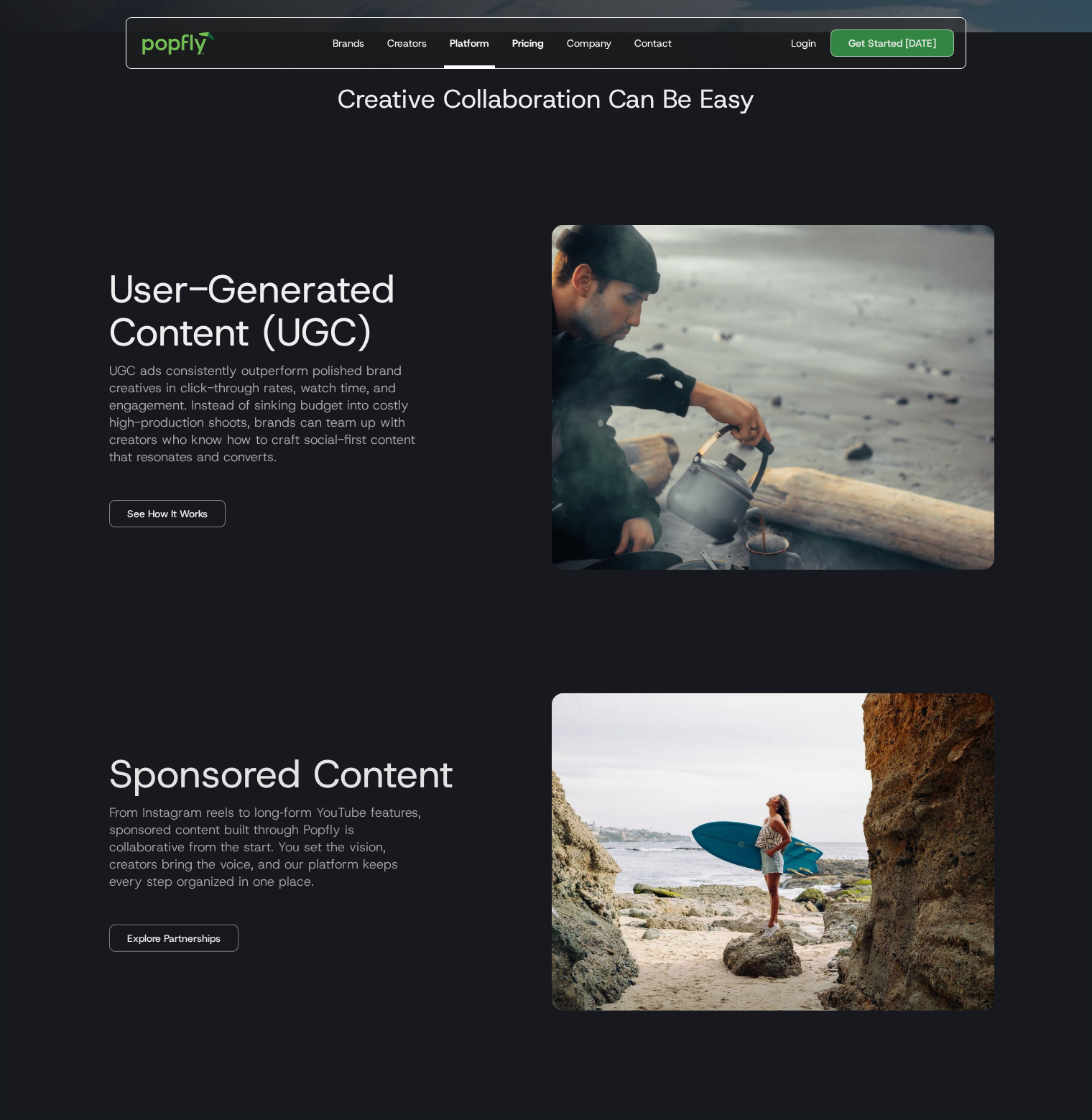
click at [520, 62] on link "Pricing" at bounding box center [528, 43] width 43 height 50
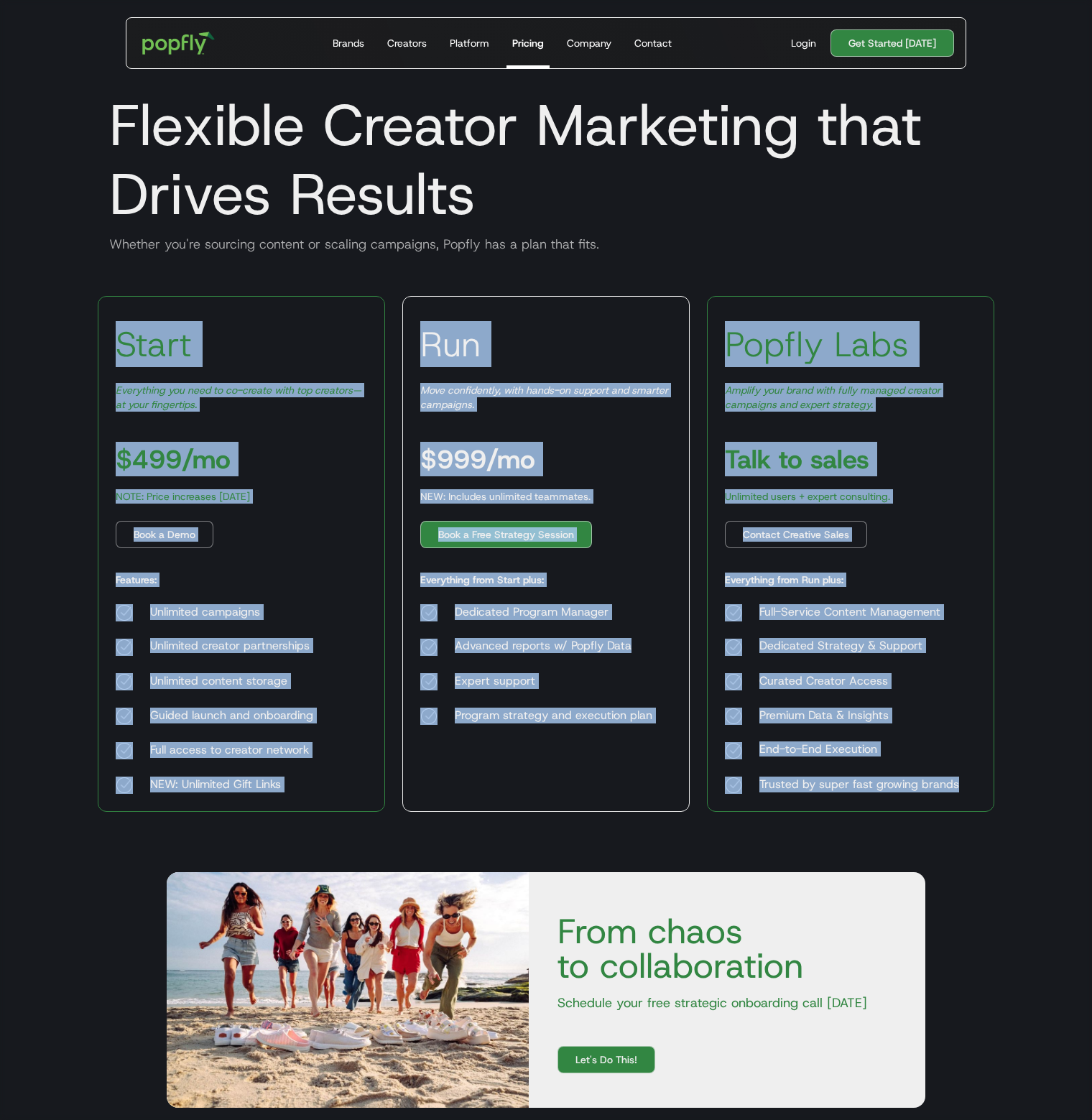
drag, startPoint x: 121, startPoint y: 341, endPoint x: 983, endPoint y: 808, distance: 980.4
click at [983, 810] on div "Start Everything you need to co-create with top creators—at your fingertips. $4…" at bounding box center [546, 553] width 897 height 516
click at [954, 772] on div "Full-Service Content Management Dedicated Strategy & Support Curated Creator Ac…" at bounding box center [842, 699] width 234 height 190
drag, startPoint x: 972, startPoint y: 790, endPoint x: 90, endPoint y: 286, distance: 1015.8
click at [88, 285] on section "Start Everything you need to co-create with top creators—at your fingertips. $4…" at bounding box center [546, 549] width 920 height 559
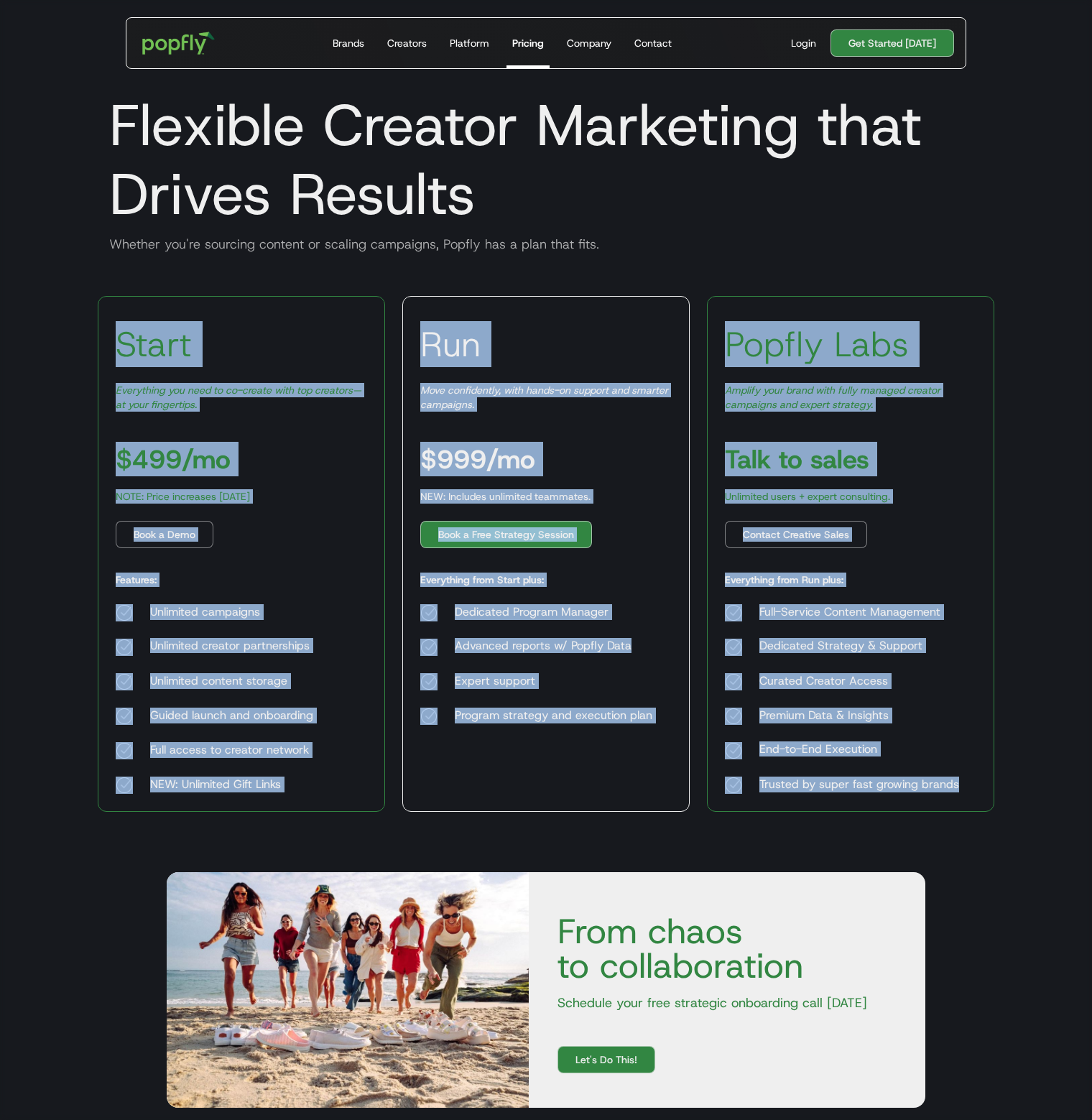
click at [310, 469] on div "Start Everything you need to co-create with top creators—at your fingertips. $4…" at bounding box center [242, 553] width 288 height 516
drag, startPoint x: 91, startPoint y: 349, endPoint x: 967, endPoint y: 747, distance: 962.2
click at [964, 796] on div "Start Everything you need to co-create with top creators—at your fingertips. $4…" at bounding box center [546, 553] width 920 height 516
click at [959, 741] on div "Popfly Labs Amplify your brand with fully managed creator campaigns and expert …" at bounding box center [850, 553] width 288 height 516
drag, startPoint x: 971, startPoint y: 784, endPoint x: 75, endPoint y: 309, distance: 1014.1
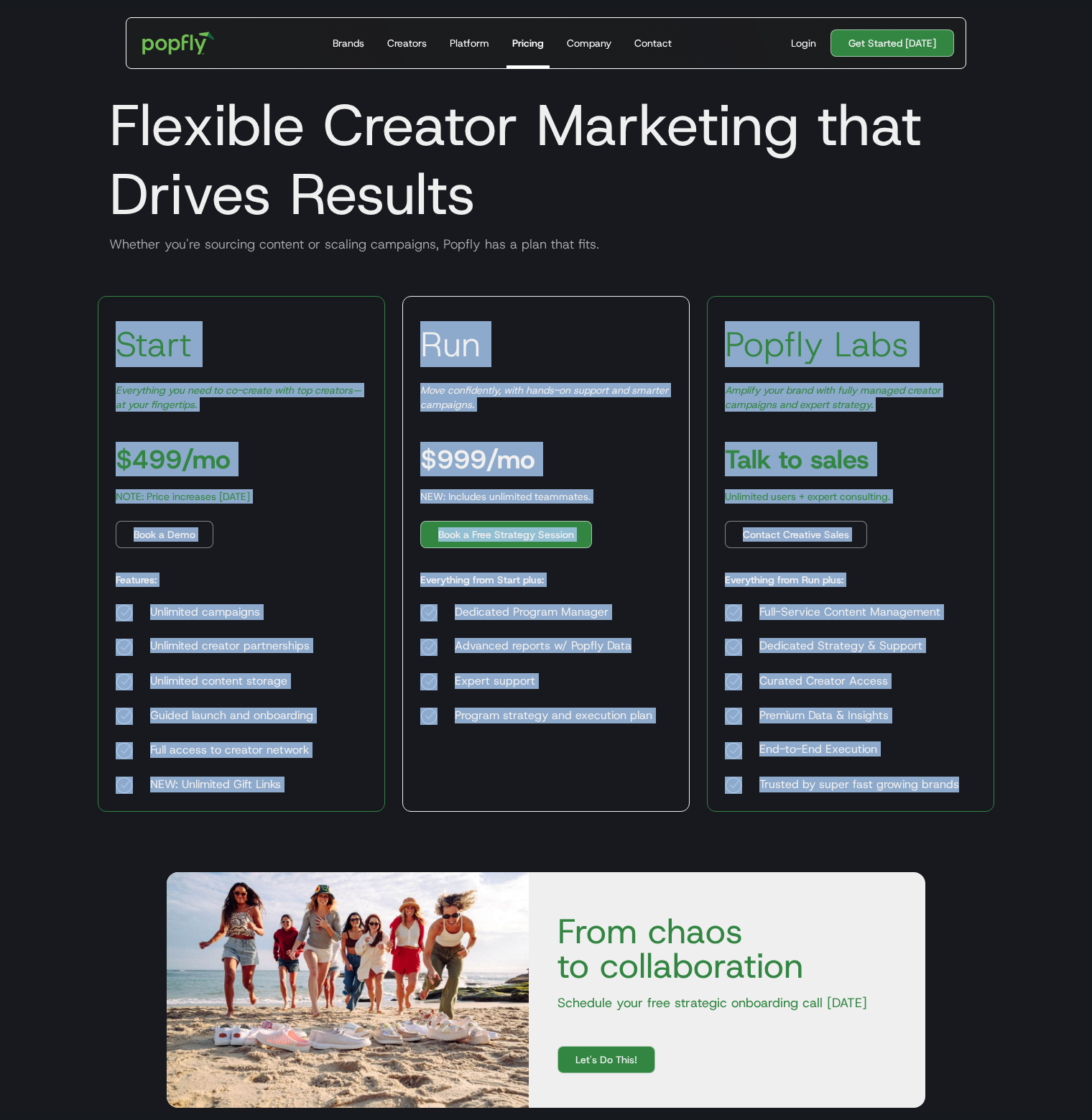
click at [69, 309] on body "Get Started Today Brands Creators Platform Pricing Company Contact For Brands B…" at bounding box center [546, 754] width 1092 height 1509
click at [304, 360] on div "Start Everything you need to co-create with top creators—at your fingertips. $4…" at bounding box center [242, 553] width 288 height 516
drag, startPoint x: 120, startPoint y: 342, endPoint x: 961, endPoint y: 520, distance: 859.6
click at [956, 787] on div "Start Everything you need to co-create with top creators—at your fingertips. $4…" at bounding box center [546, 553] width 897 height 516
click at [945, 444] on div "Popfly Labs Amplify your brand with fully managed creator campaigns and expert …" at bounding box center [850, 553] width 288 height 516
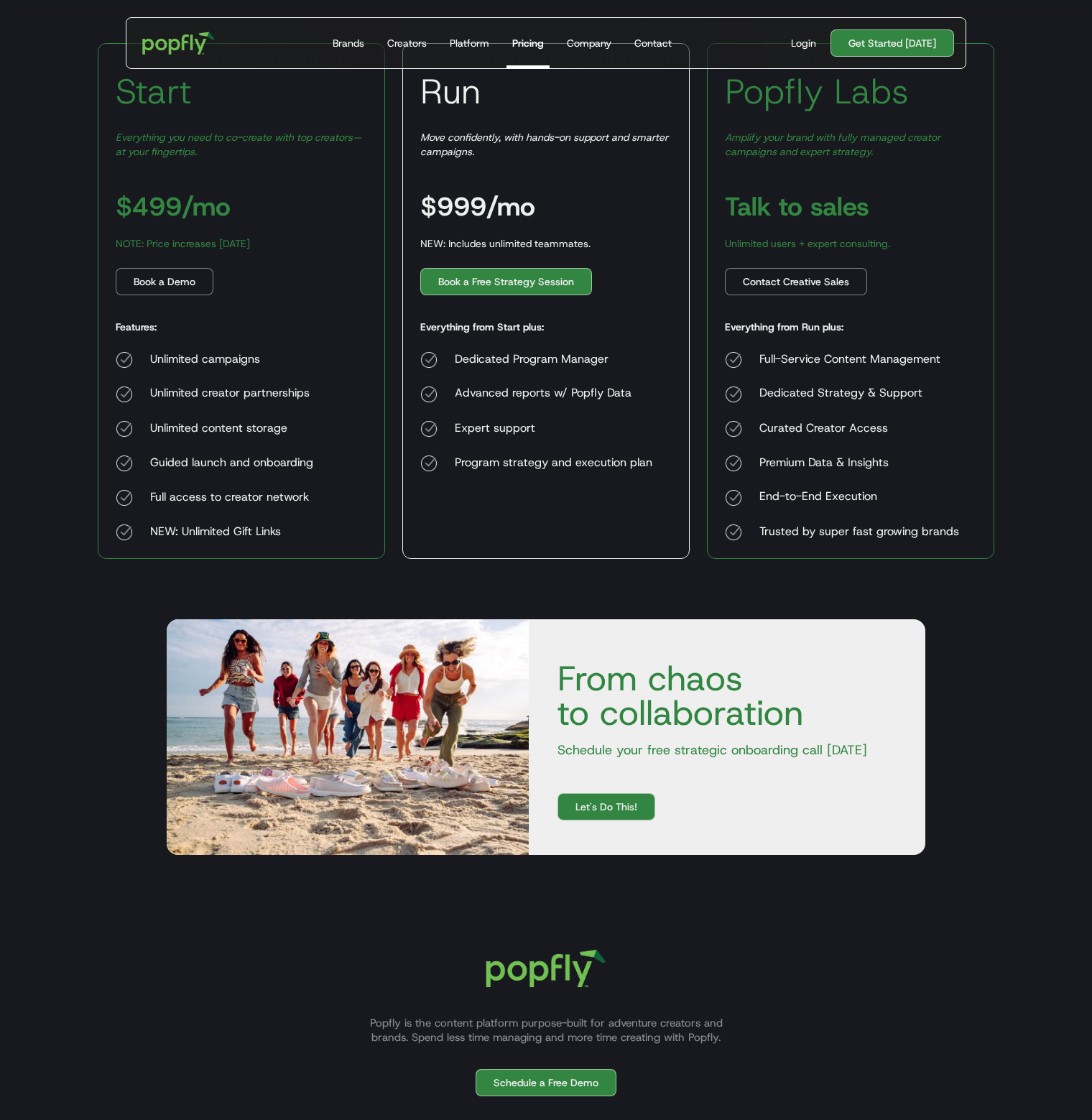
scroll to position [288, 0]
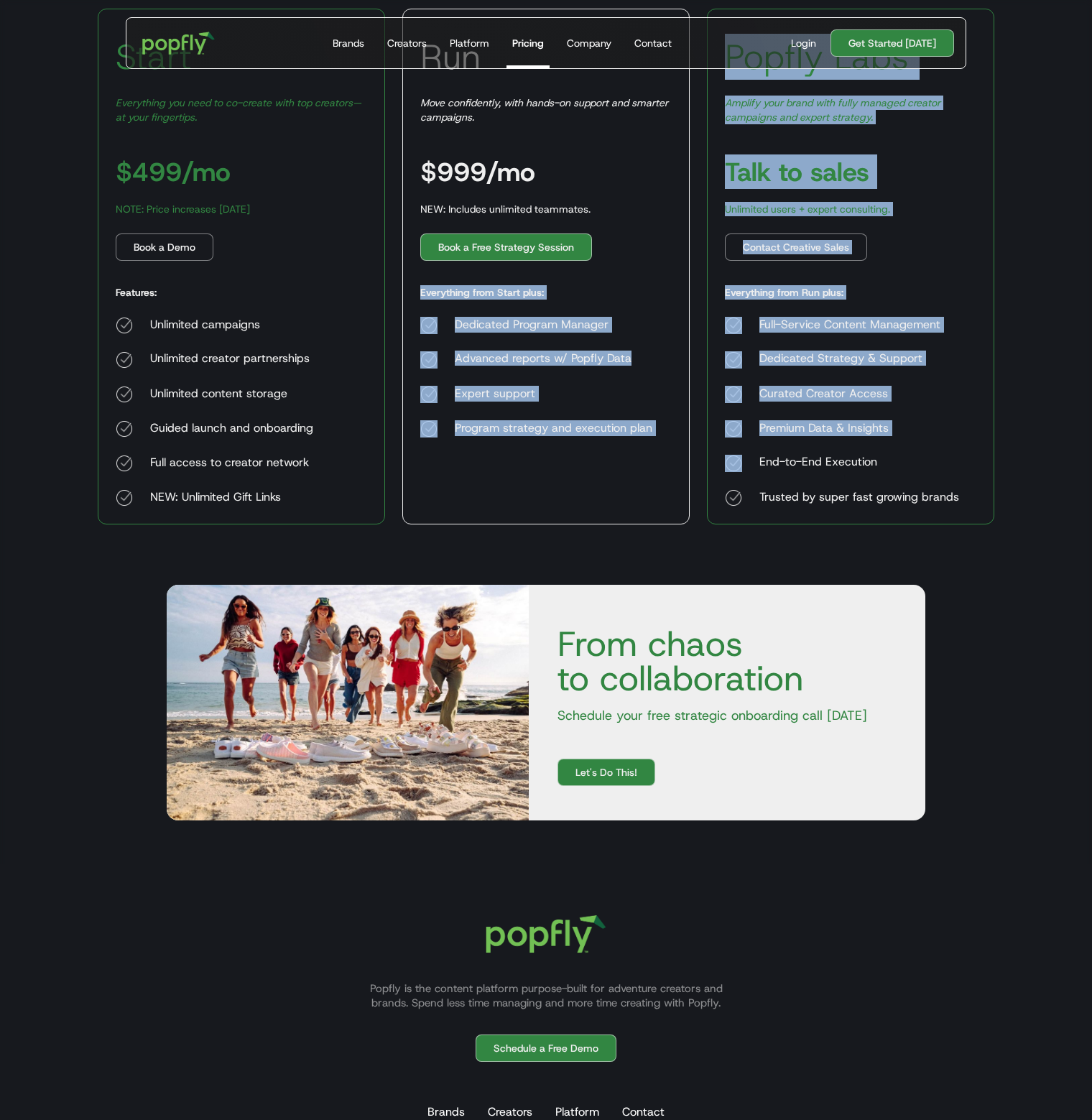
drag, startPoint x: 419, startPoint y: 293, endPoint x: 716, endPoint y: 456, distance: 338.8
click at [716, 456] on div "Start Everything you need to co-create with top creators—at your fingertips. $4…" at bounding box center [546, 266] width 897 height 516
click at [661, 404] on div "Run Move confidently, with hands-on support and smarter campaigns. $999/mo NEW:…" at bounding box center [546, 266] width 288 height 516
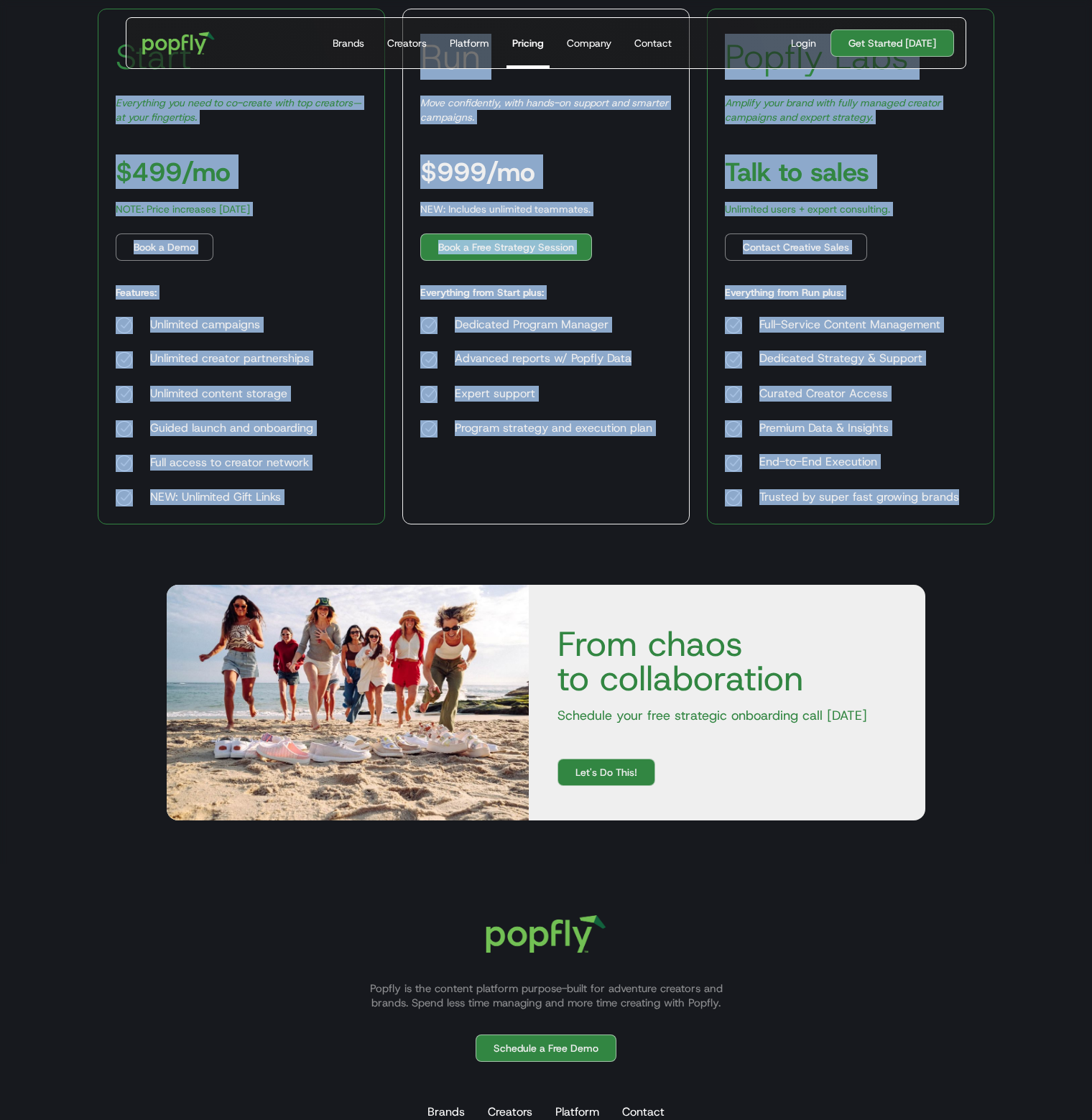
drag, startPoint x: 974, startPoint y: 497, endPoint x: 110, endPoint y: 92, distance: 954.2
click at [110, 92] on div "Start Everything you need to co-create with top creators—at your fingertips. $4…" at bounding box center [546, 266] width 897 height 516
click at [144, 105] on em "Everything you need to co-create with top creators—at your fingertips." at bounding box center [238, 110] width 246 height 27
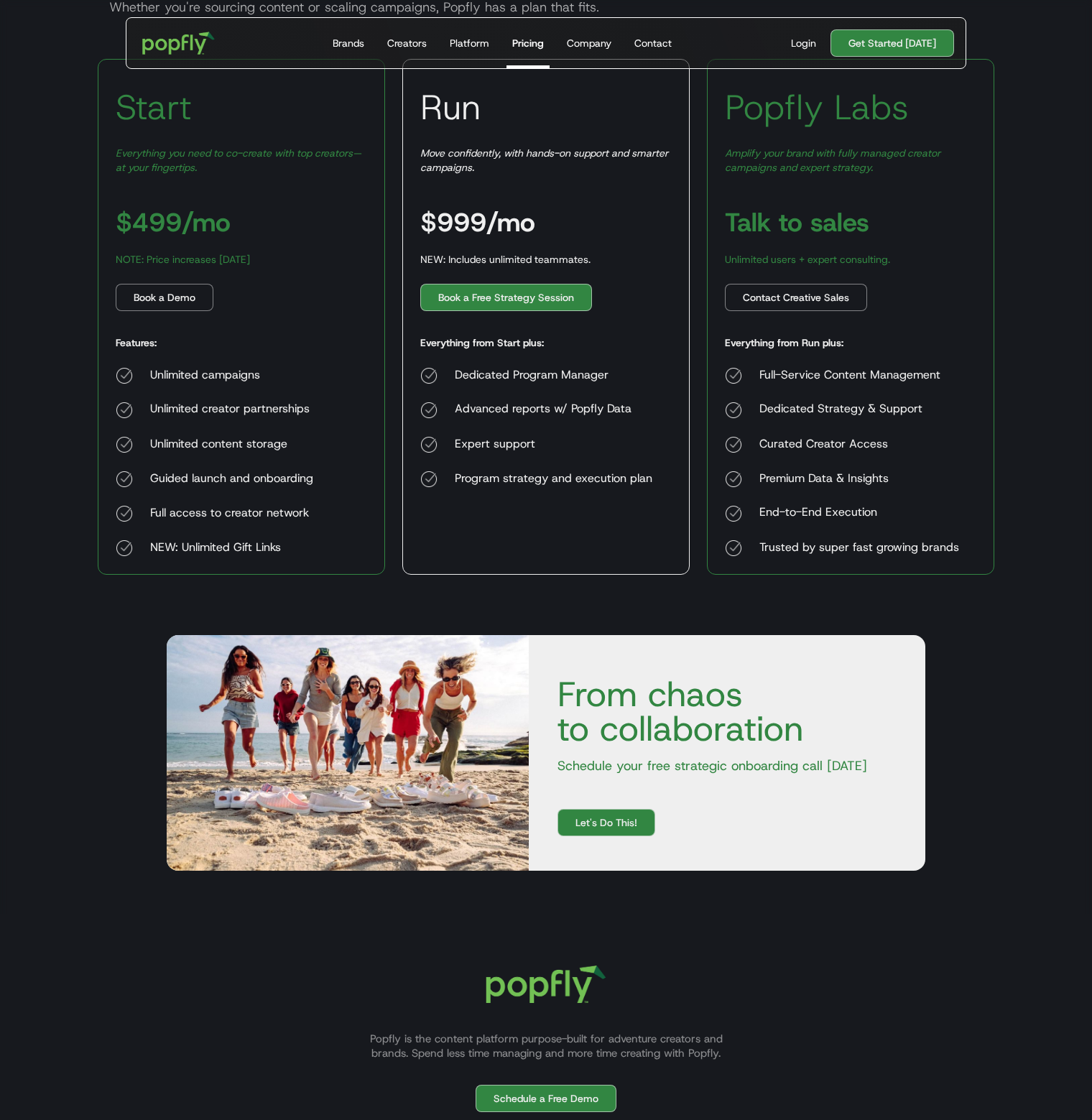
scroll to position [215, 0]
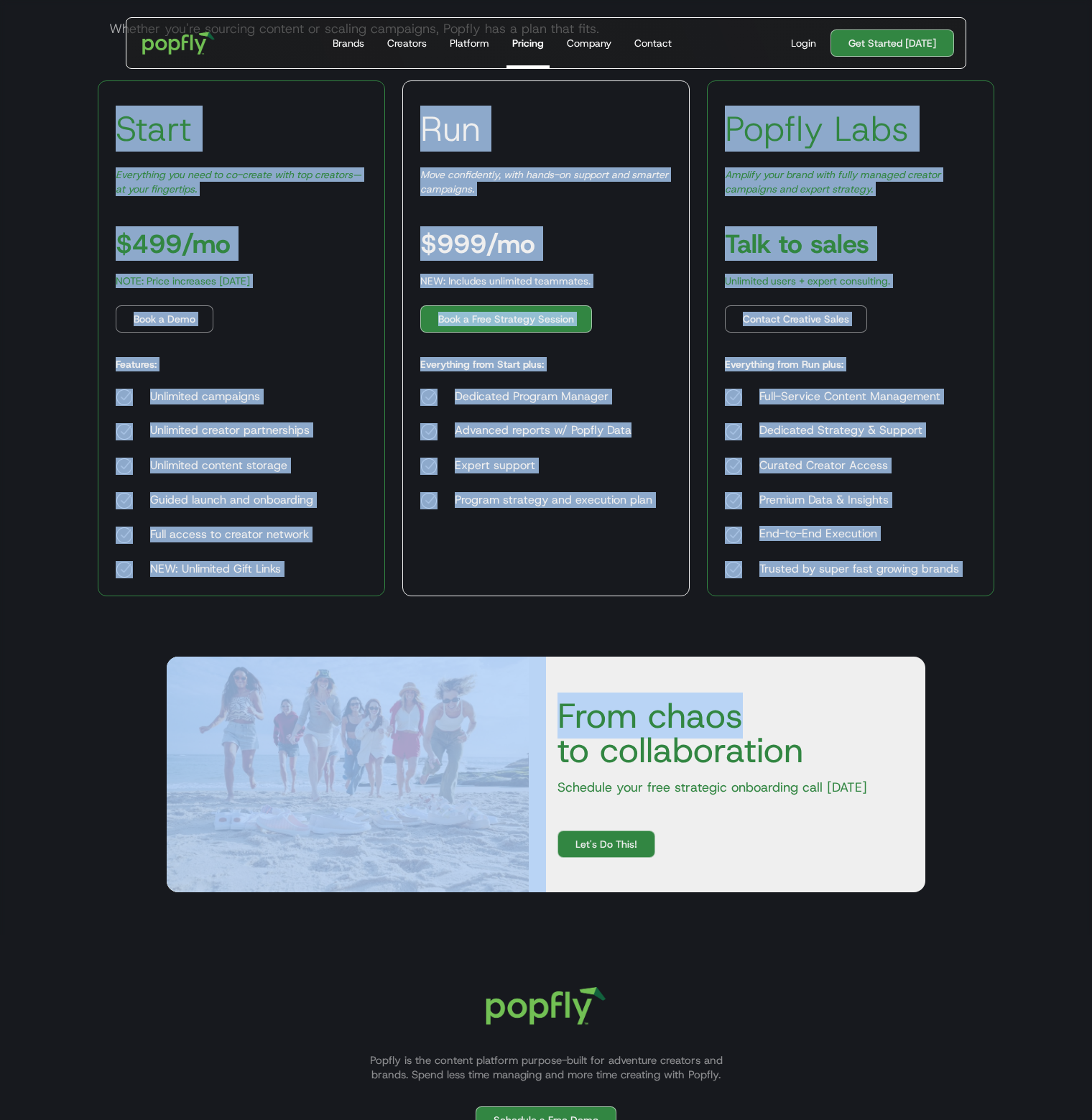
drag, startPoint x: 114, startPoint y: 128, endPoint x: 1080, endPoint y: 588, distance: 1069.9
click at [1080, 592] on body "Get Started Today Brands Creators Platform Pricing Company Contact For Brands B…" at bounding box center [546, 539] width 1092 height 1509
click at [994, 346] on div "Start Everything you need to co-create with top creators—at your fingertips. $4…" at bounding box center [546, 338] width 920 height 516
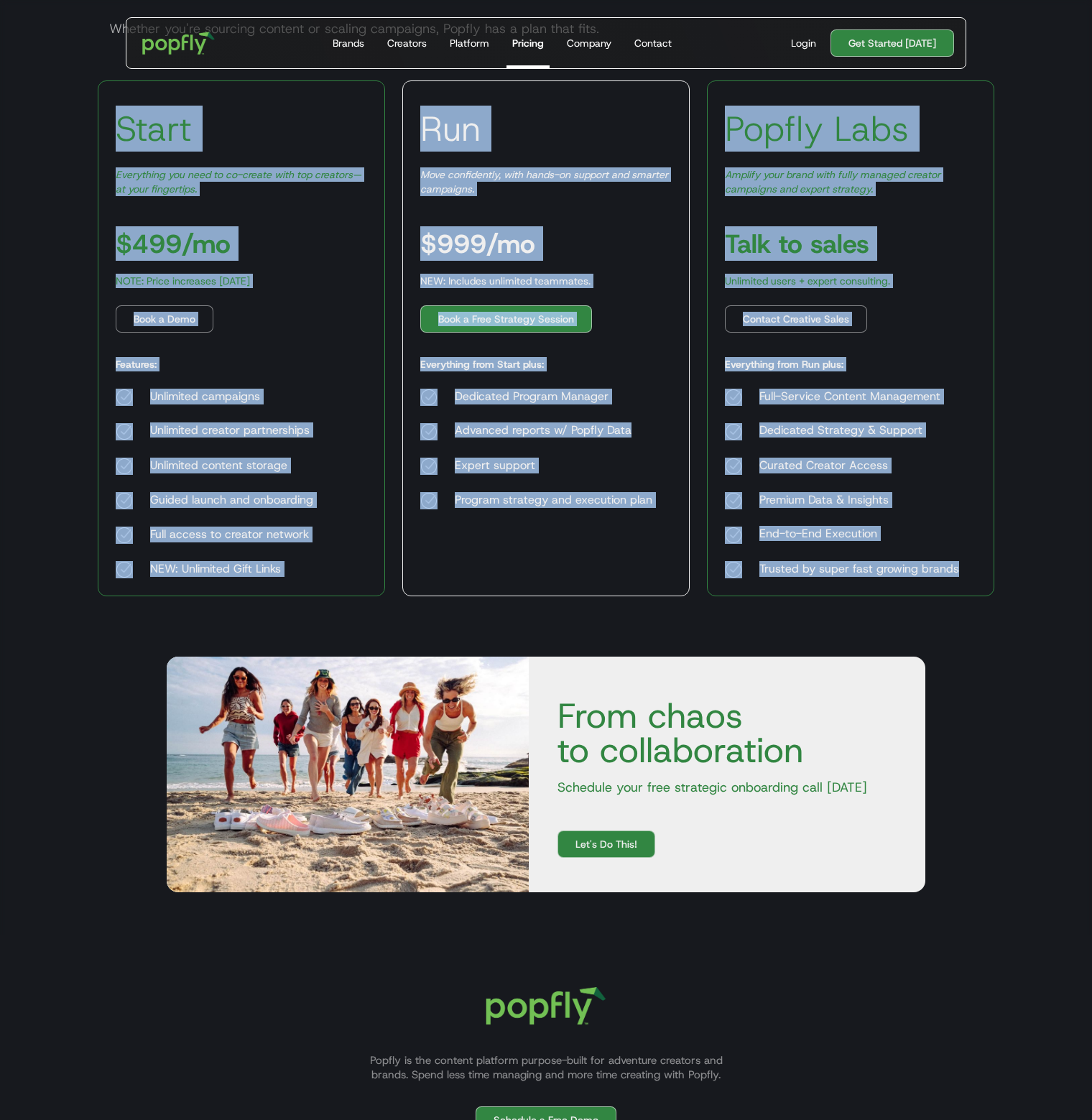
drag, startPoint x: 965, startPoint y: 573, endPoint x: 118, endPoint y: 112, distance: 964.3
click at [118, 112] on div "Start Everything you need to co-create with top creators—at your fingertips. $4…" at bounding box center [546, 338] width 897 height 516
click at [149, 127] on h3 "Start" at bounding box center [154, 128] width 77 height 43
drag, startPoint x: 117, startPoint y: 123, endPoint x: 964, endPoint y: 577, distance: 961.0
click at [964, 577] on div "Start Everything you need to co-create with top creators—at your fingertips. $4…" at bounding box center [546, 338] width 897 height 516
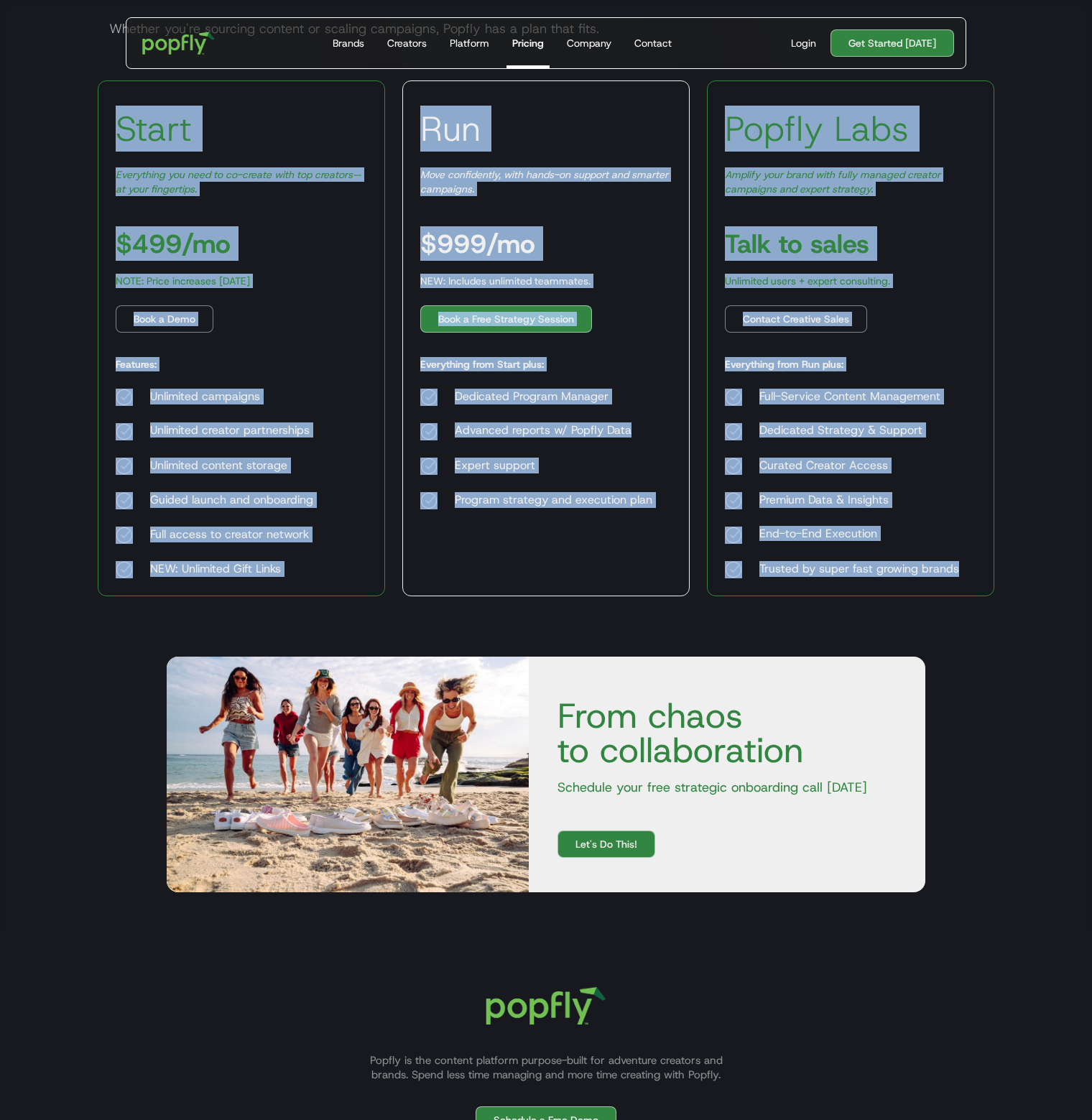
click at [1008, 564] on body "Get Started Today Brands Creators Platform Pricing Company Contact For Brands B…" at bounding box center [546, 539] width 1092 height 1509
drag, startPoint x: 977, startPoint y: 570, endPoint x: 109, endPoint y: 131, distance: 972.7
click at [109, 131] on div "Start Everything you need to co-create with top creators—at your fingertips. $4…" at bounding box center [546, 338] width 897 height 516
click at [143, 135] on h3 "Start" at bounding box center [154, 128] width 77 height 43
drag, startPoint x: 112, startPoint y: 128, endPoint x: 959, endPoint y: 572, distance: 956.3
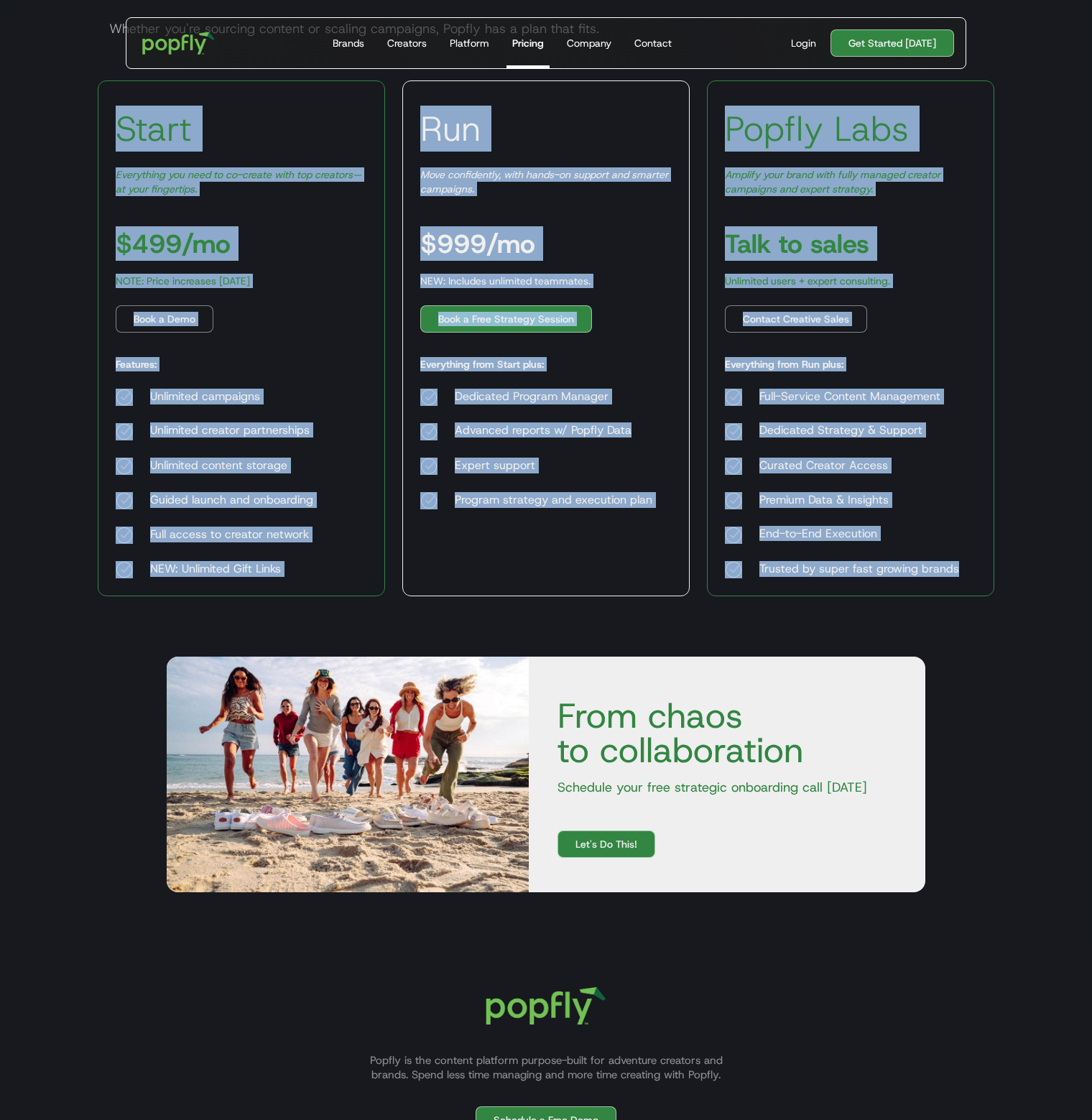
click at [959, 572] on div "Start Everything you need to co-create with top creators—at your fingertips. $4…" at bounding box center [546, 338] width 897 height 516
click at [971, 568] on div "Popfly Labs Amplify your brand with fully managed creator campaigns and expert …" at bounding box center [850, 338] width 288 height 516
drag, startPoint x: 950, startPoint y: 566, endPoint x: 116, endPoint y: 120, distance: 945.8
click at [116, 120] on div "Start Everything you need to co-create with top creators—at your fingertips. $4…" at bounding box center [546, 338] width 897 height 516
click at [143, 125] on h3 "Start" at bounding box center [154, 128] width 77 height 43
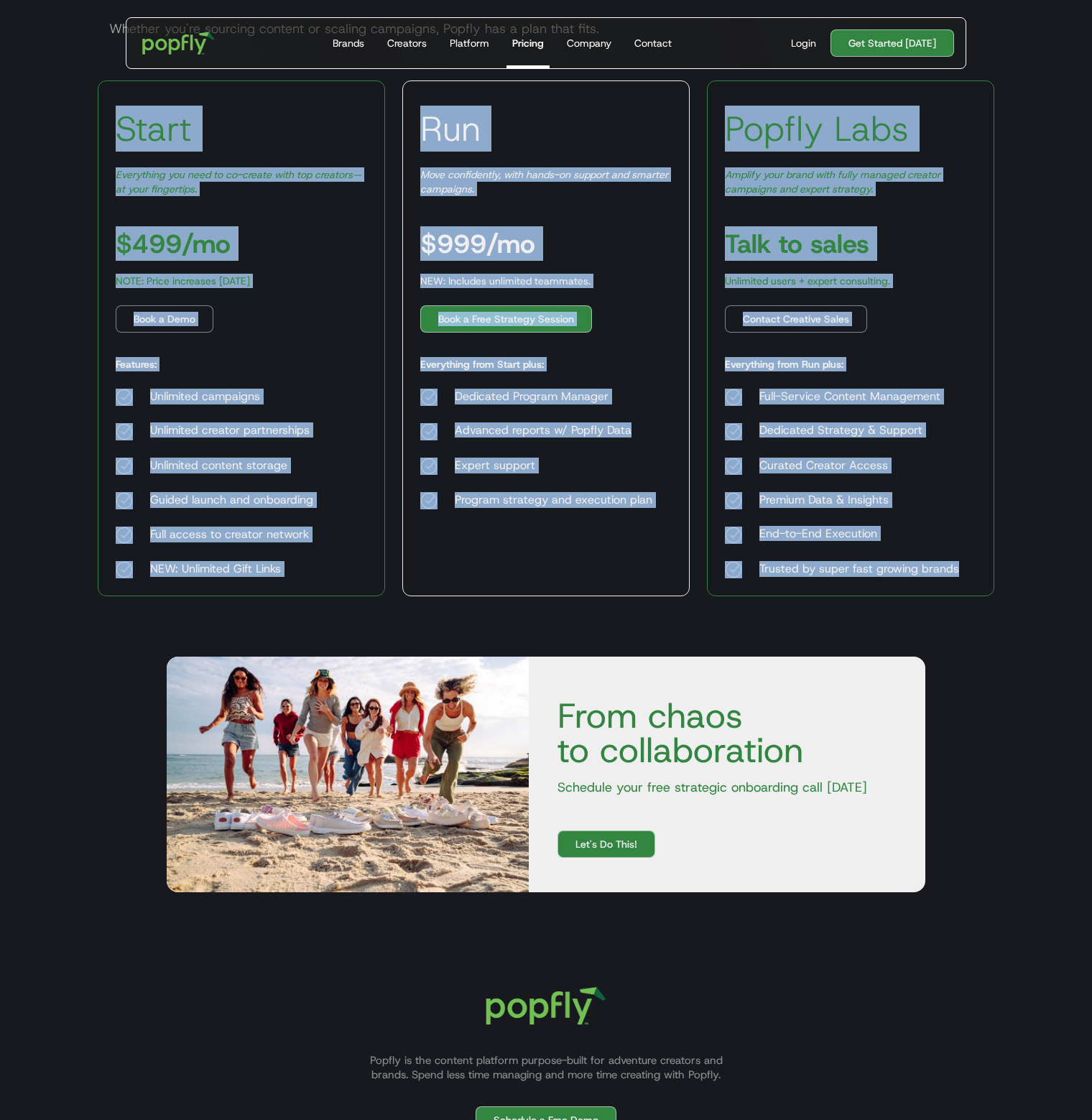
drag, startPoint x: 120, startPoint y: 121, endPoint x: 956, endPoint y: 581, distance: 954.2
click at [956, 581] on div "Start Everything you need to co-create with top creators—at your fingertips. $4…" at bounding box center [546, 338] width 897 height 516
click at [940, 574] on div "Trusted by super fast growing brands" at bounding box center [859, 570] width 200 height 18
drag, startPoint x: 968, startPoint y: 574, endPoint x: 89, endPoint y: 119, distance: 989.8
click at [89, 119] on div "Start Everything you need to co-create with top creators—at your fingertips. $4…" at bounding box center [546, 338] width 920 height 516
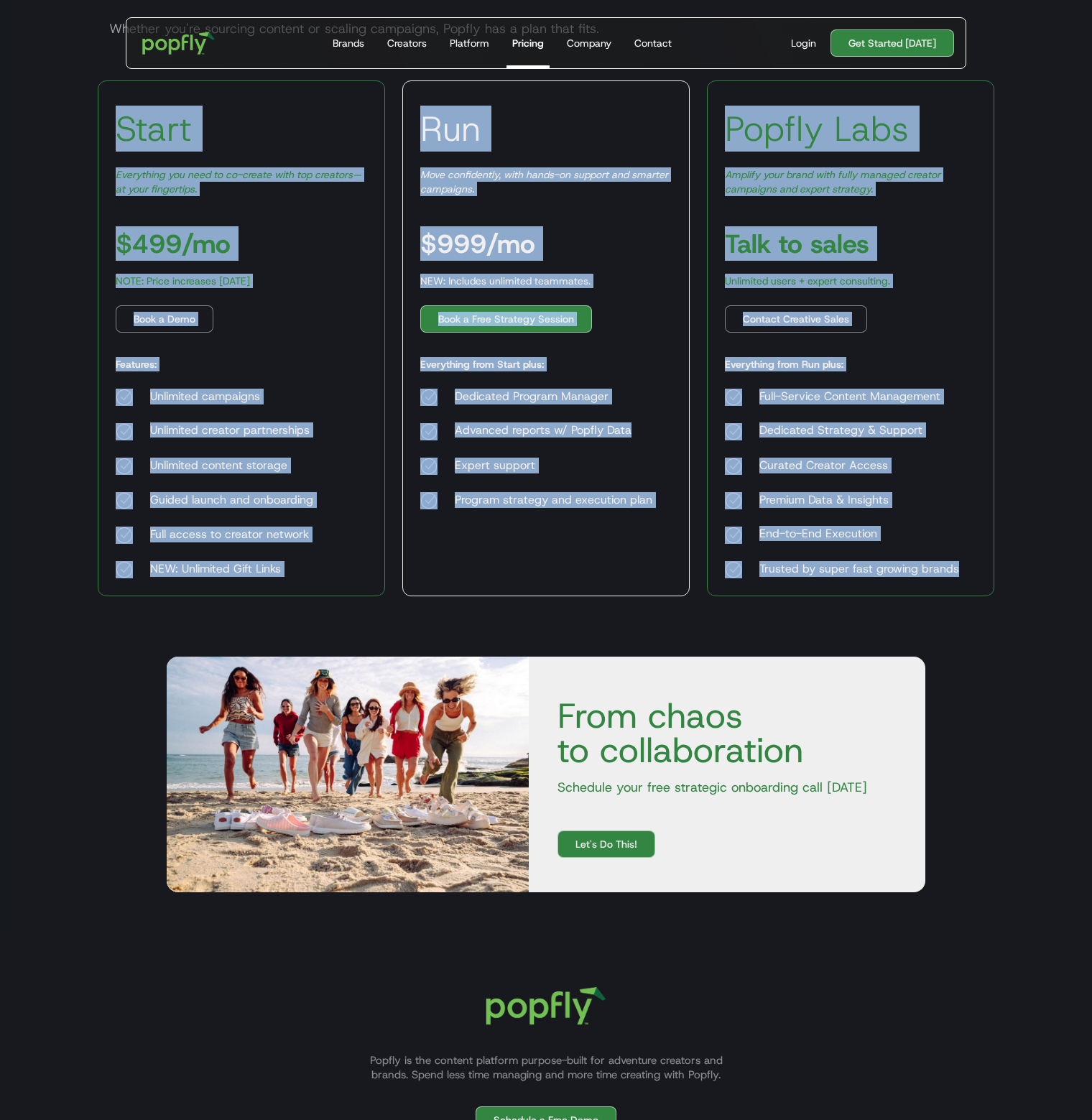
click at [143, 126] on h3 "Start" at bounding box center [154, 128] width 77 height 43
drag, startPoint x: 114, startPoint y: 123, endPoint x: 962, endPoint y: 572, distance: 959.5
click at [961, 572] on div "Start Everything you need to co-create with top creators—at your fingertips. $4…" at bounding box center [546, 338] width 897 height 516
click at [964, 564] on div "Popfly Labs Amplify your brand with fully managed creator campaigns and expert …" at bounding box center [850, 338] width 288 height 516
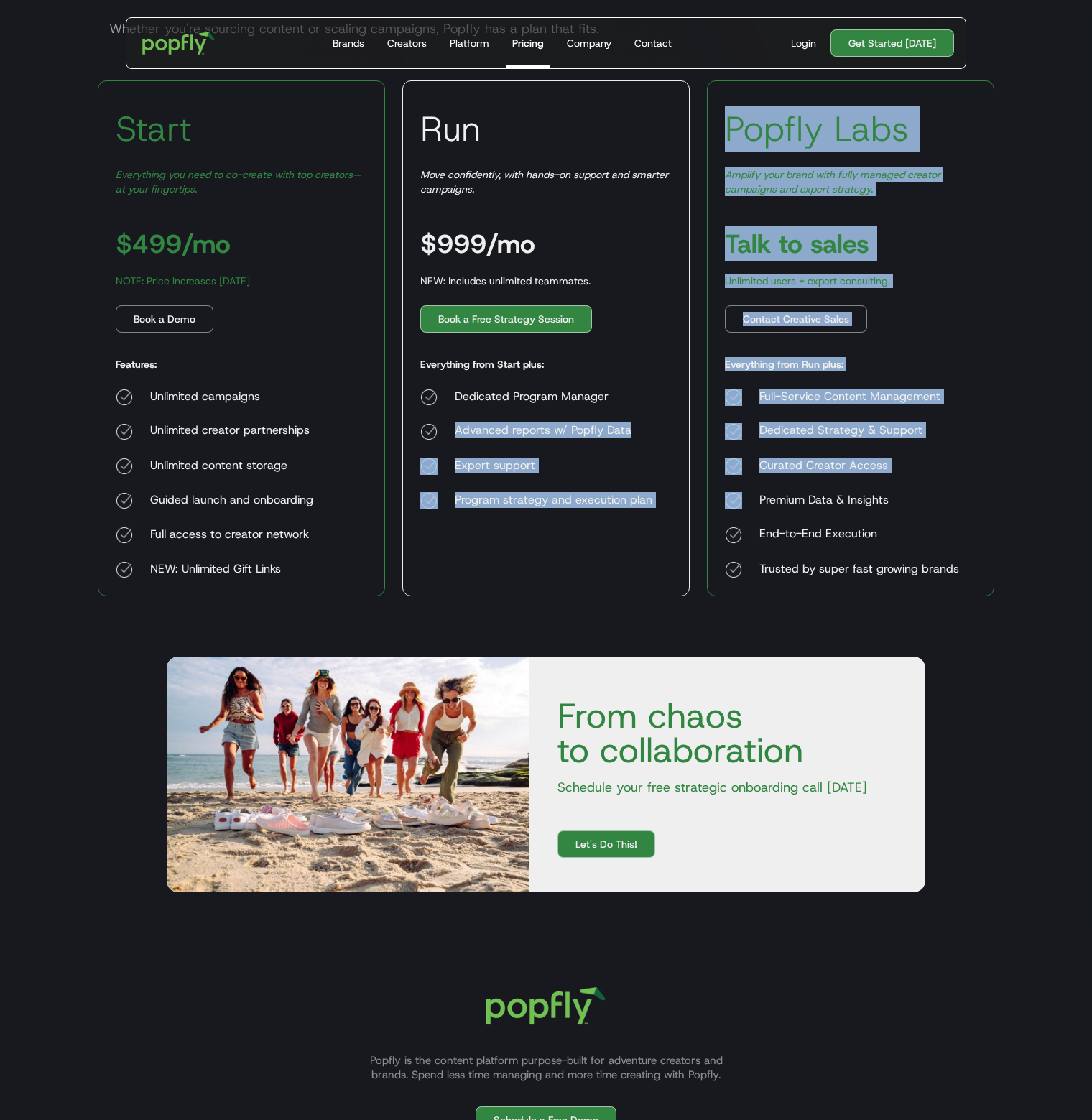
drag, startPoint x: 452, startPoint y: 422, endPoint x: 705, endPoint y: 515, distance: 269.6
click at [707, 516] on div "Start Everything you need to co-create with top creators—at your fingertips. $4…" at bounding box center [546, 338] width 897 height 516
click at [486, 456] on div "Dedicated Program Manager Advanced reports w/ Popfly Data ‍ Expert support Prog…" at bounding box center [536, 449] width 232 height 120
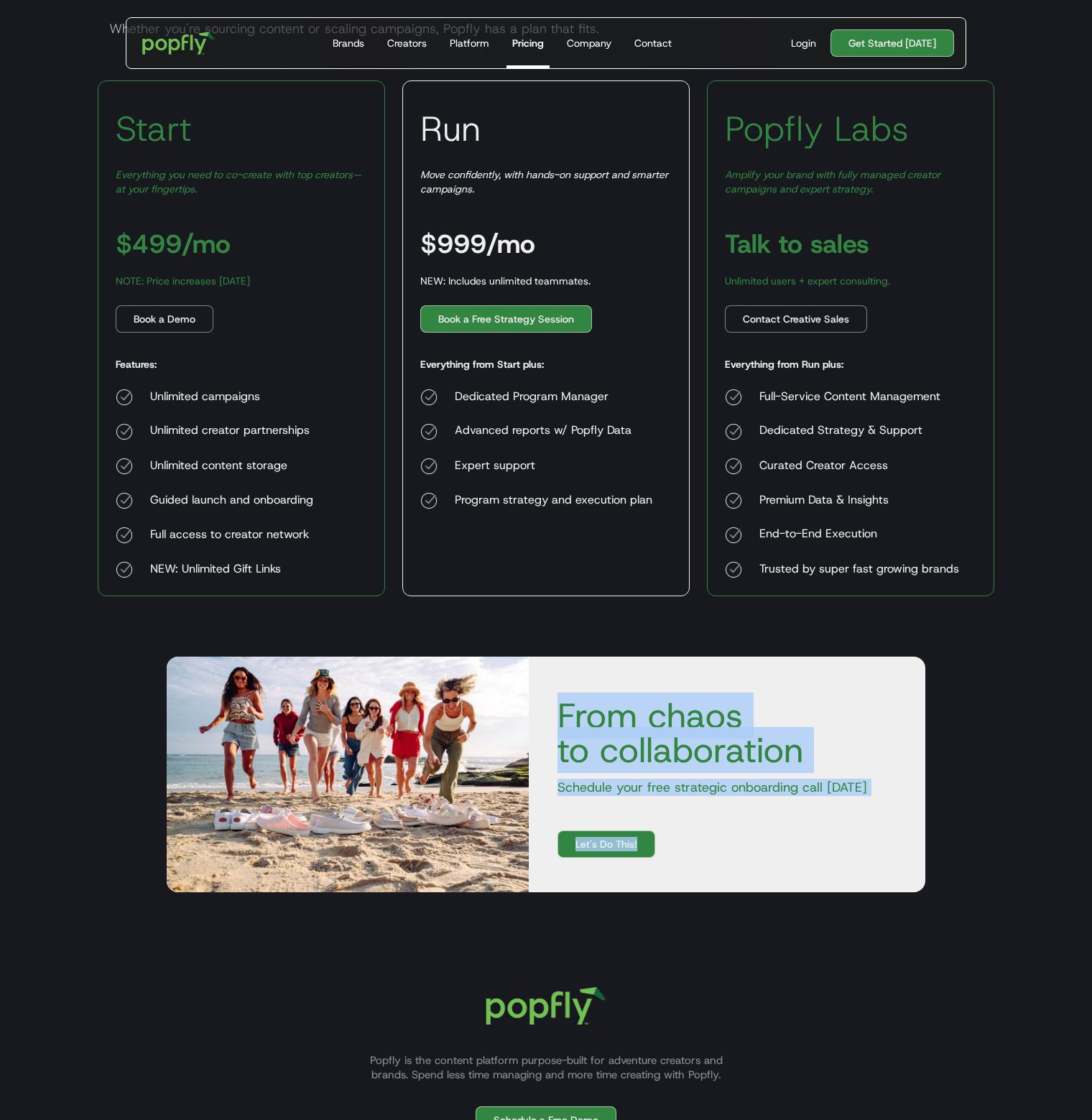
drag, startPoint x: 551, startPoint y: 703, endPoint x: 921, endPoint y: 833, distance: 392.2
click at [907, 906] on div "From chaos to collaboration Schedule your free strategic onboarding call today …" at bounding box center [546, 775] width 897 height 322
click at [941, 710] on div "From chaos to collaboration Schedule your free strategic onboarding call today …" at bounding box center [546, 775] width 897 height 322
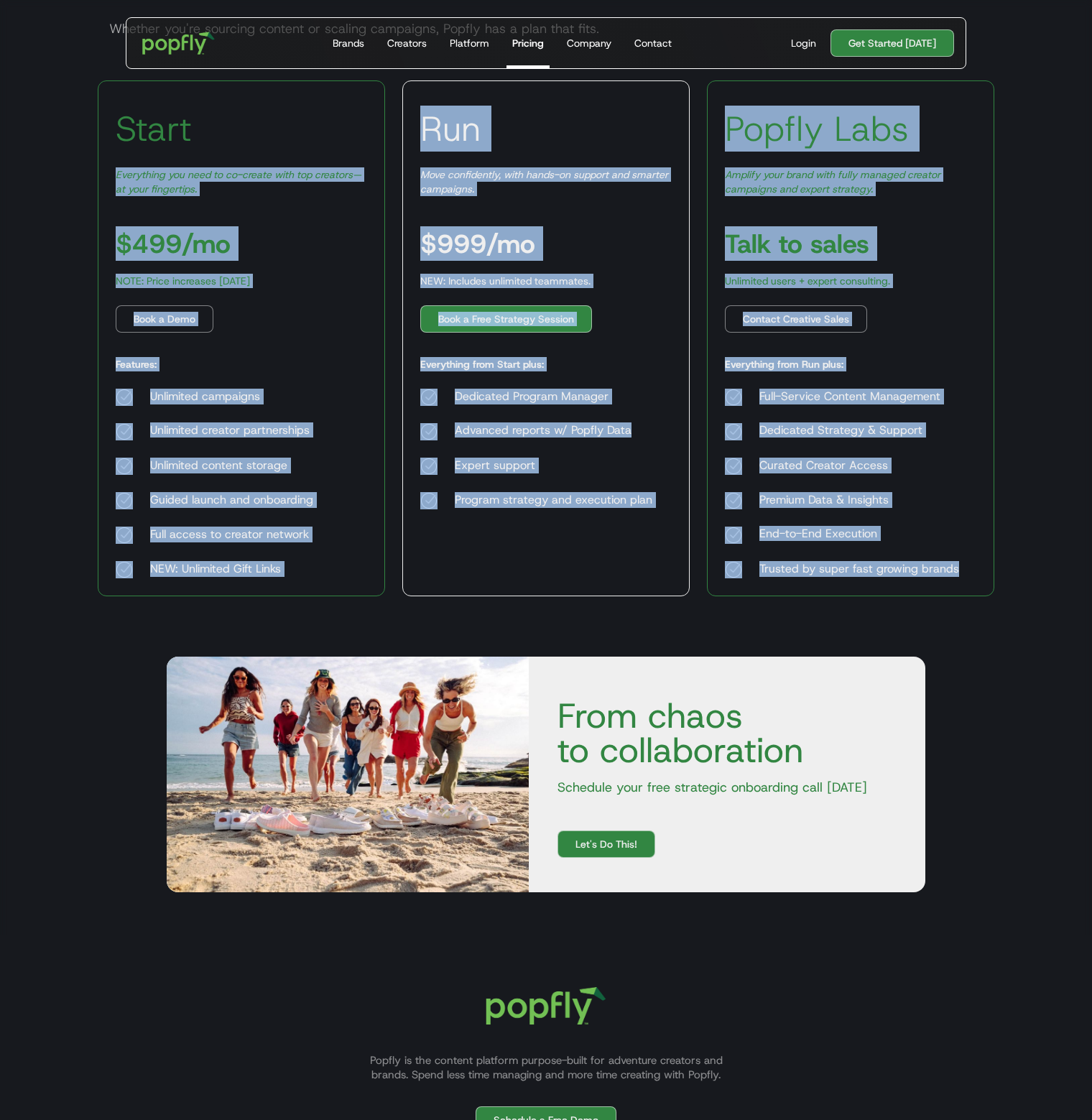
drag, startPoint x: 992, startPoint y: 564, endPoint x: 75, endPoint y: 169, distance: 998.5
click at [71, 168] on body "Get Started Today Brands Creators Platform Pricing Company Contact For Brands B…" at bounding box center [546, 539] width 1092 height 1509
click at [1011, 272] on body "Get Started Today Brands Creators Platform Pricing Company Contact For Brands B…" at bounding box center [546, 539] width 1092 height 1509
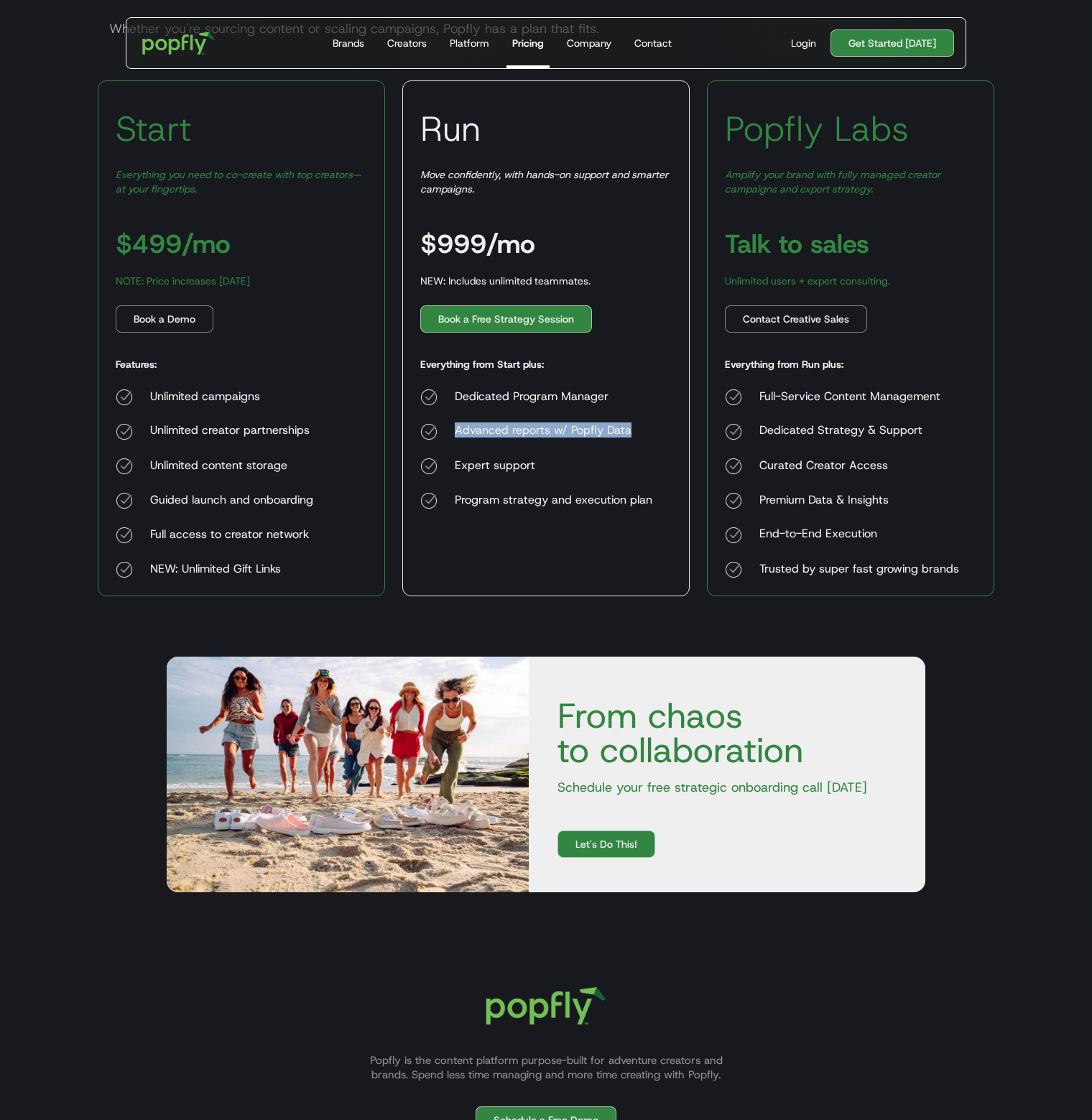
drag, startPoint x: 465, startPoint y: 427, endPoint x: 646, endPoint y: 425, distance: 181.0
click at [646, 425] on div "Advanced reports w/ Popfly Data ‍" at bounding box center [536, 432] width 232 height 18
click at [593, 430] on div "Advanced reports w/ Popfly Data ‍" at bounding box center [553, 432] width 198 height 18
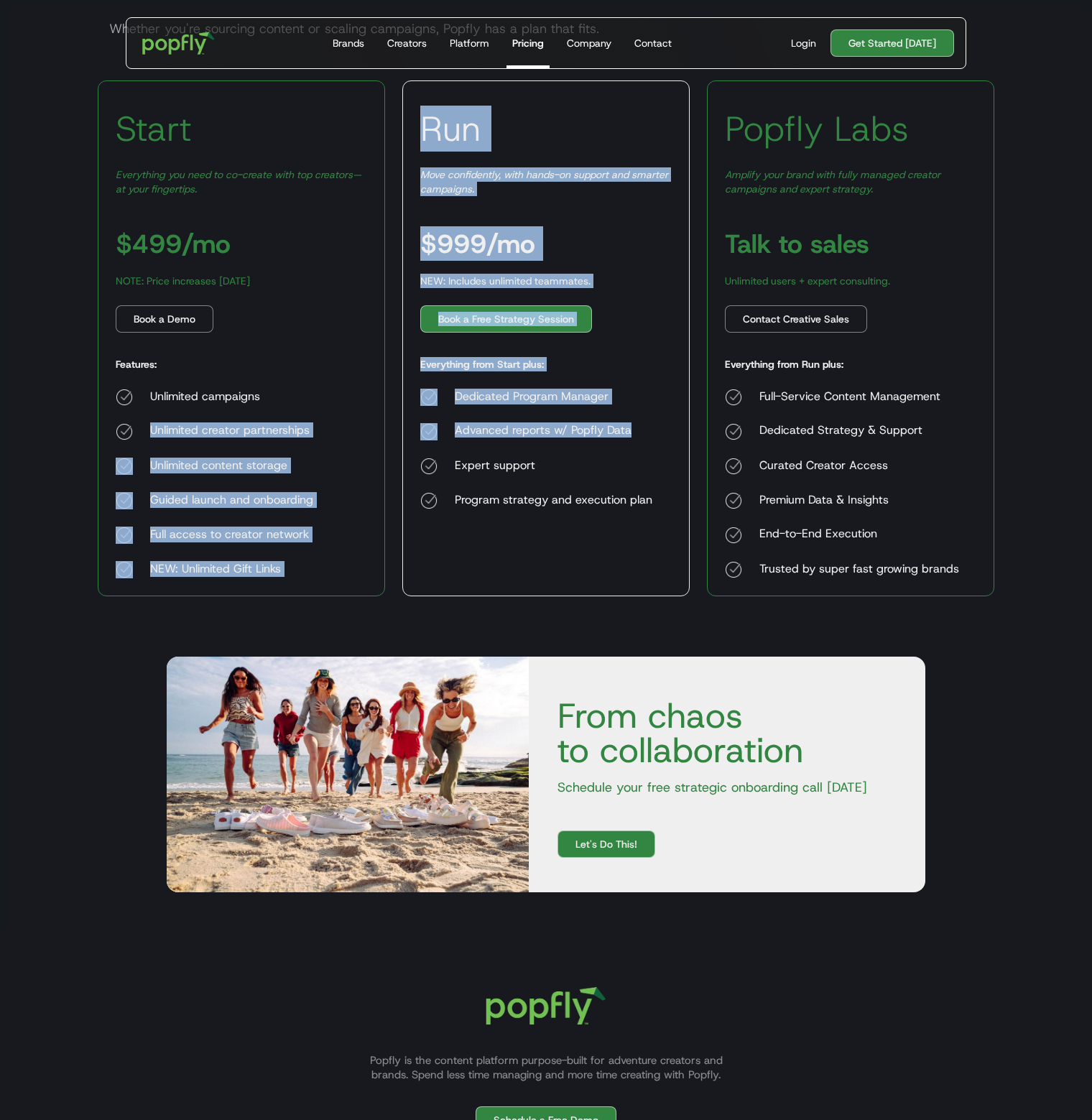
drag, startPoint x: 638, startPoint y: 430, endPoint x: 142, endPoint y: 435, distance: 496.0
click at [142, 435] on div "Start Everything you need to co-create with top creators—at your fingertips. $4…" at bounding box center [546, 338] width 897 height 516
click at [179, 432] on div "Unlimited creator partnerships" at bounding box center [231, 432] width 163 height 18
drag, startPoint x: 157, startPoint y: 430, endPoint x: 600, endPoint y: 604, distance: 475.9
click at [600, 604] on section "Start Everything you need to co-create with top creators—at your fingertips. $4…" at bounding box center [546, 333] width 920 height 559
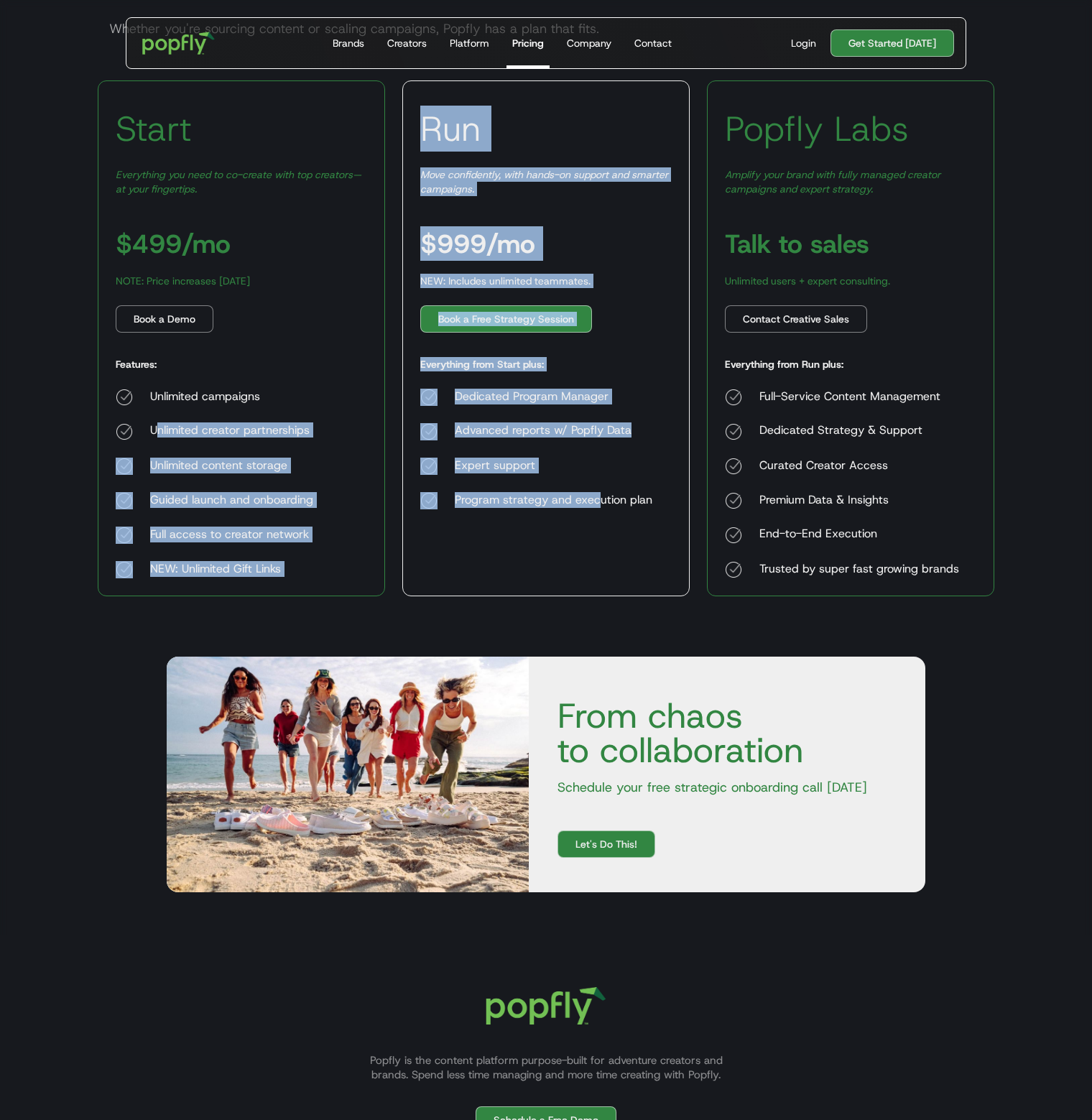
click at [593, 572] on div "Run Move confidently, with hands-on support and smarter campaigns. $999/mo NEW:…" at bounding box center [546, 338] width 288 height 516
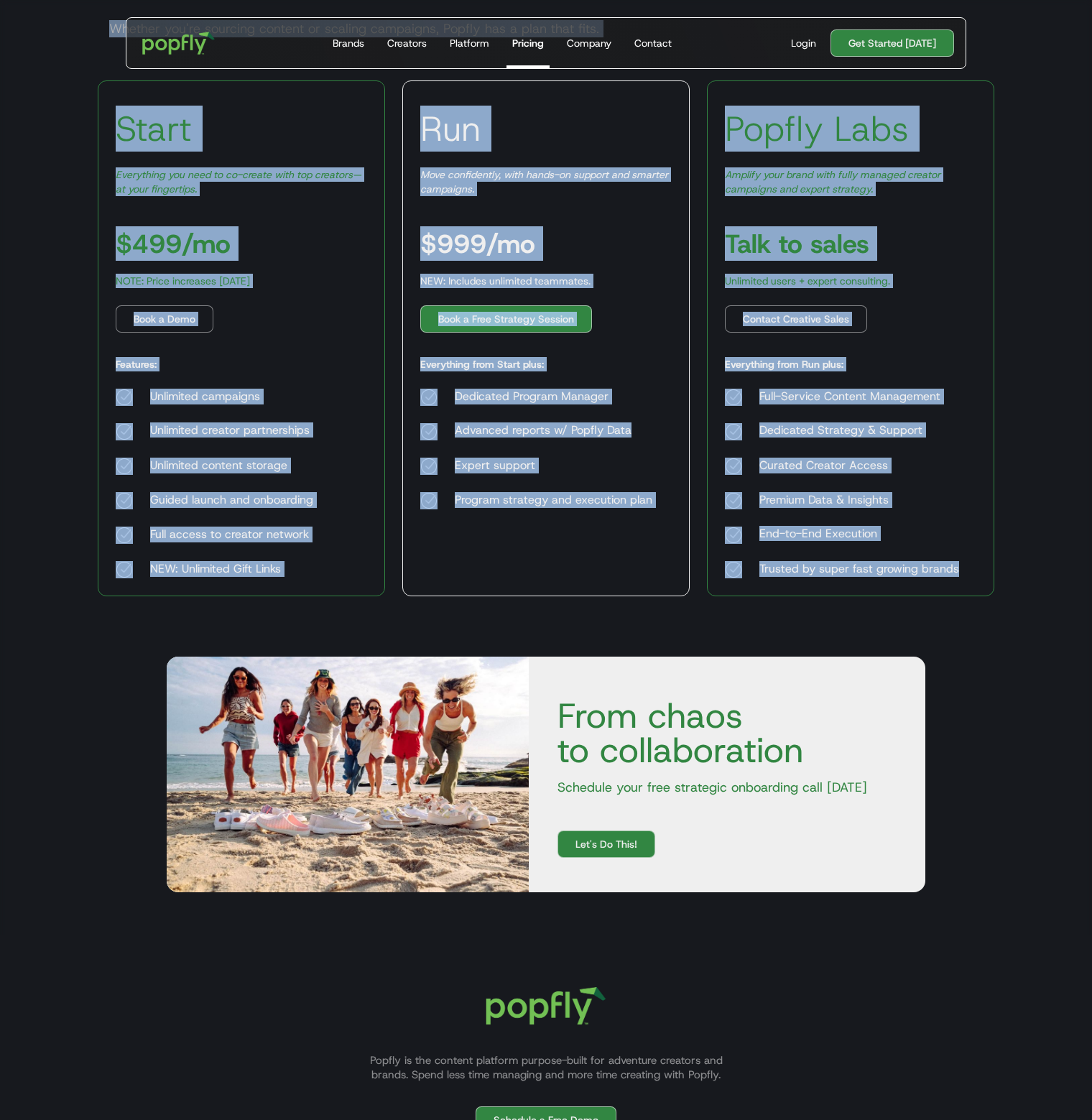
drag, startPoint x: 988, startPoint y: 564, endPoint x: -18, endPoint y: 90, distance: 1112.1
click at [0, 90] on html "Get Started Today Brands Creators Platform Pricing Company Contact For Brands B…" at bounding box center [546, 344] width 1092 height 1120
click at [128, 122] on h3 "Start" at bounding box center [154, 128] width 77 height 43
drag, startPoint x: 115, startPoint y: 124, endPoint x: 984, endPoint y: 572, distance: 977.7
click at [984, 572] on div "Start Everything you need to co-create with top creators—at your fingertips. $4…" at bounding box center [546, 338] width 897 height 516
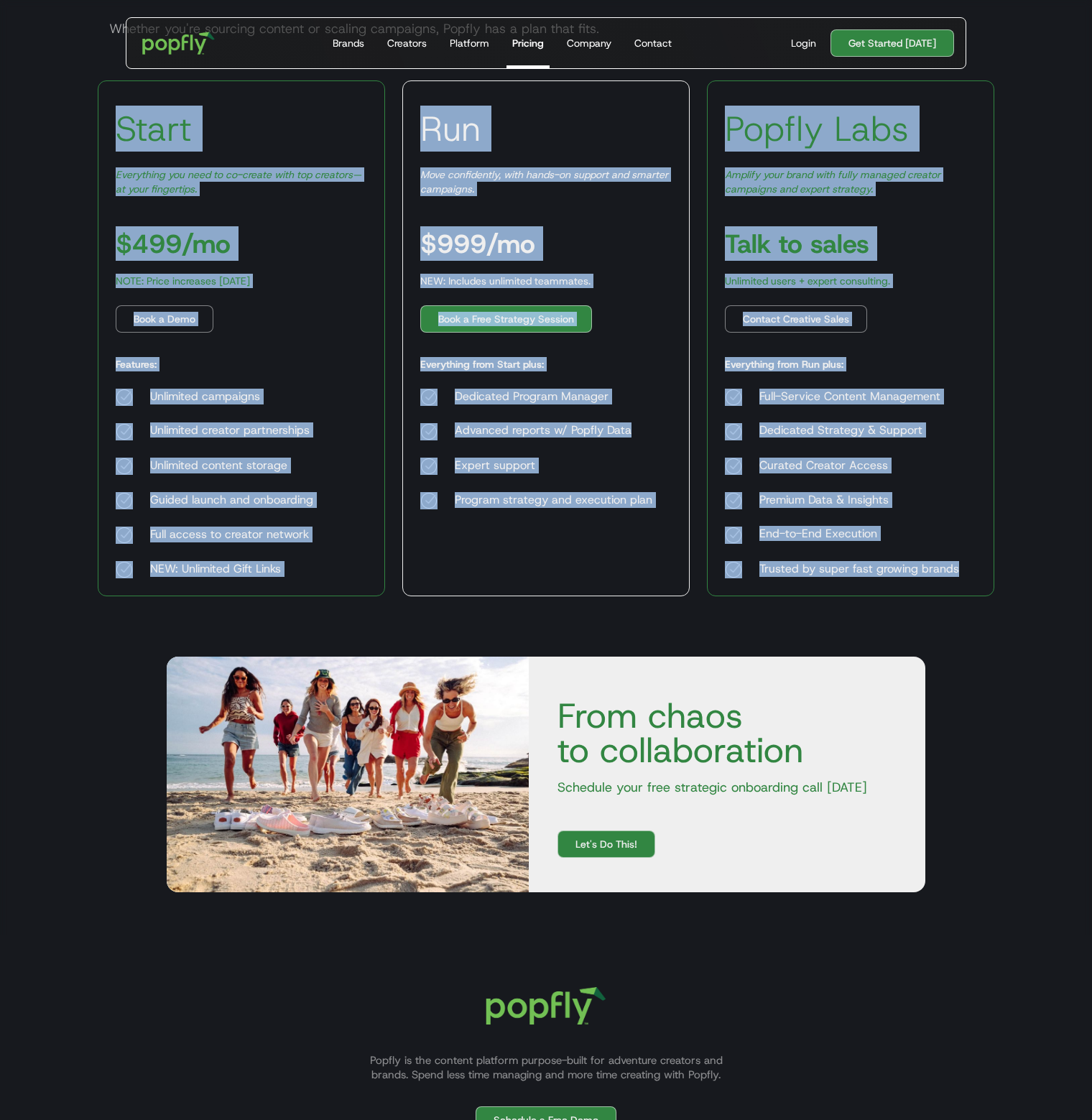
click at [1022, 572] on body "Get Started Today Brands Creators Platform Pricing Company Contact For Brands B…" at bounding box center [546, 539] width 1092 height 1509
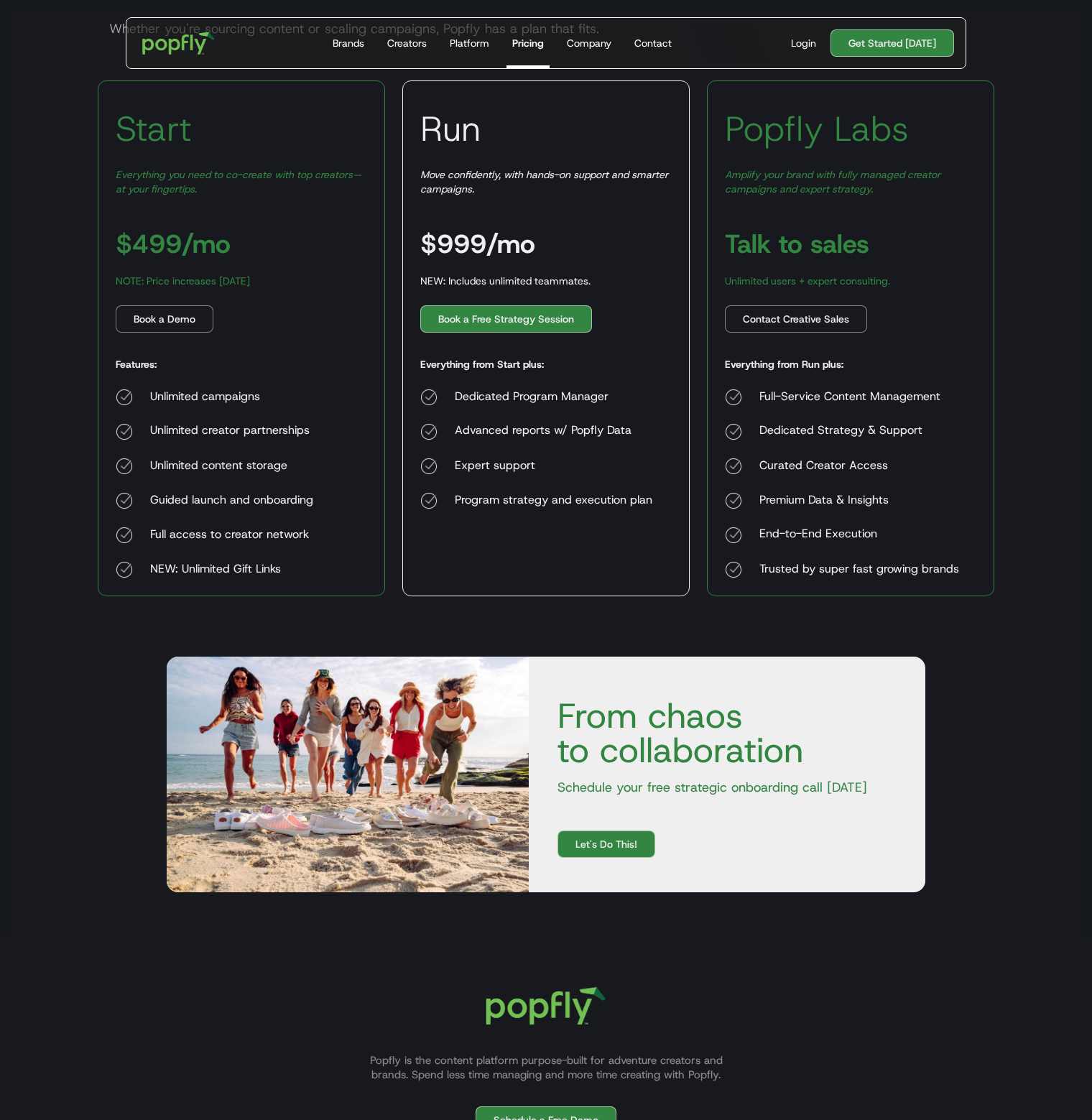
scroll to position [387, 0]
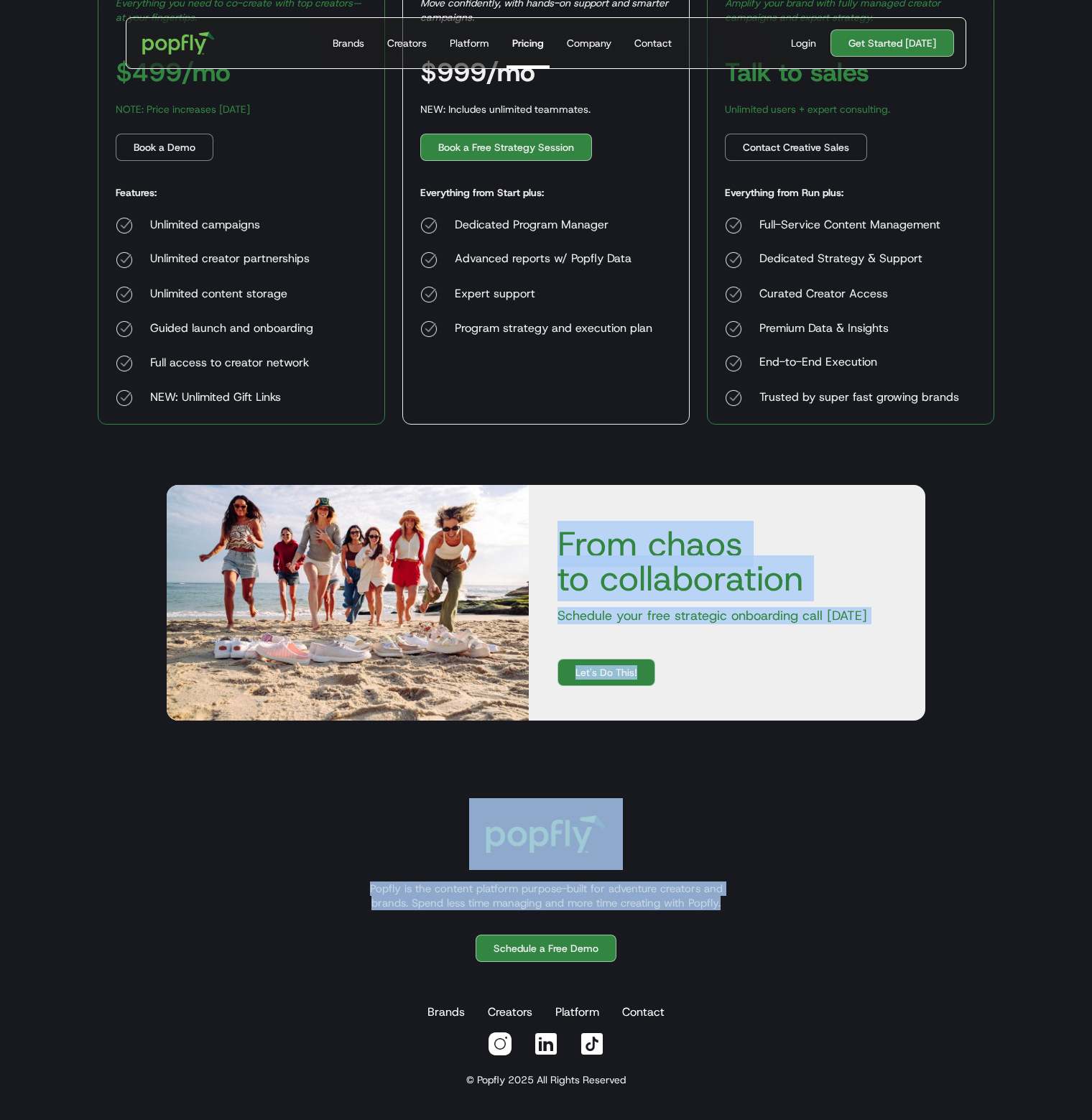
drag, startPoint x: 108, startPoint y: 524, endPoint x: 807, endPoint y: 1021, distance: 857.7
click at [807, 1021] on body "Get Started Today Brands Creators Platform Pricing Company Contact For Brands B…" at bounding box center [546, 367] width 1092 height 1509
click at [842, 862] on div "Popfly is the content platform purpose-built for adventure creators and brands.…" at bounding box center [546, 935] width 897 height 274
drag, startPoint x: 875, startPoint y: 922, endPoint x: 89, endPoint y: 485, distance: 899.3
click at [60, 470] on body "Get Started Today Brands Creators Platform Pricing Company Contact For Brands B…" at bounding box center [546, 367] width 1092 height 1509
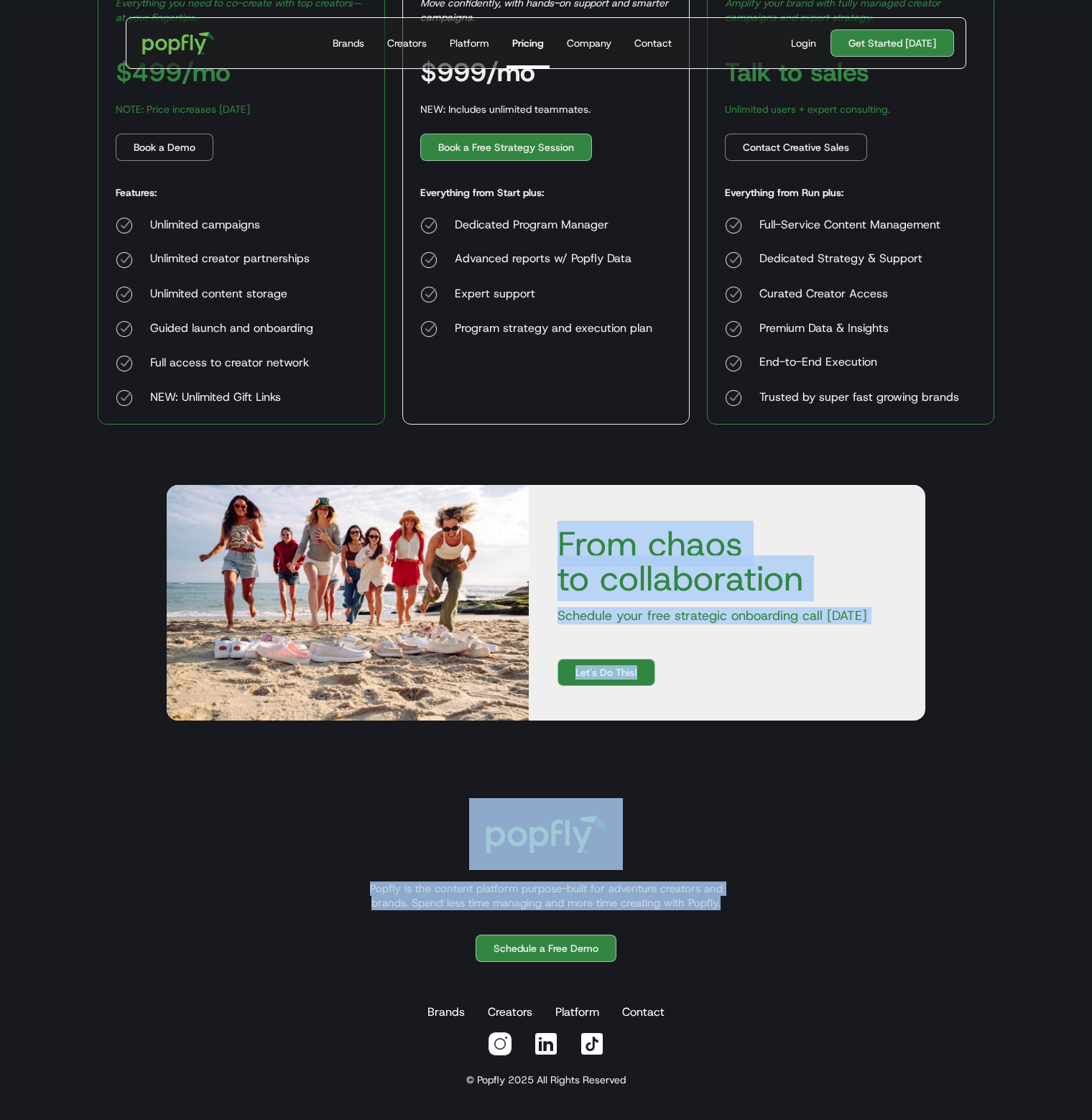
click at [801, 792] on div "Popfly is the content platform purpose-built for adventure creators and brands.…" at bounding box center [546, 942] width 1092 height 358
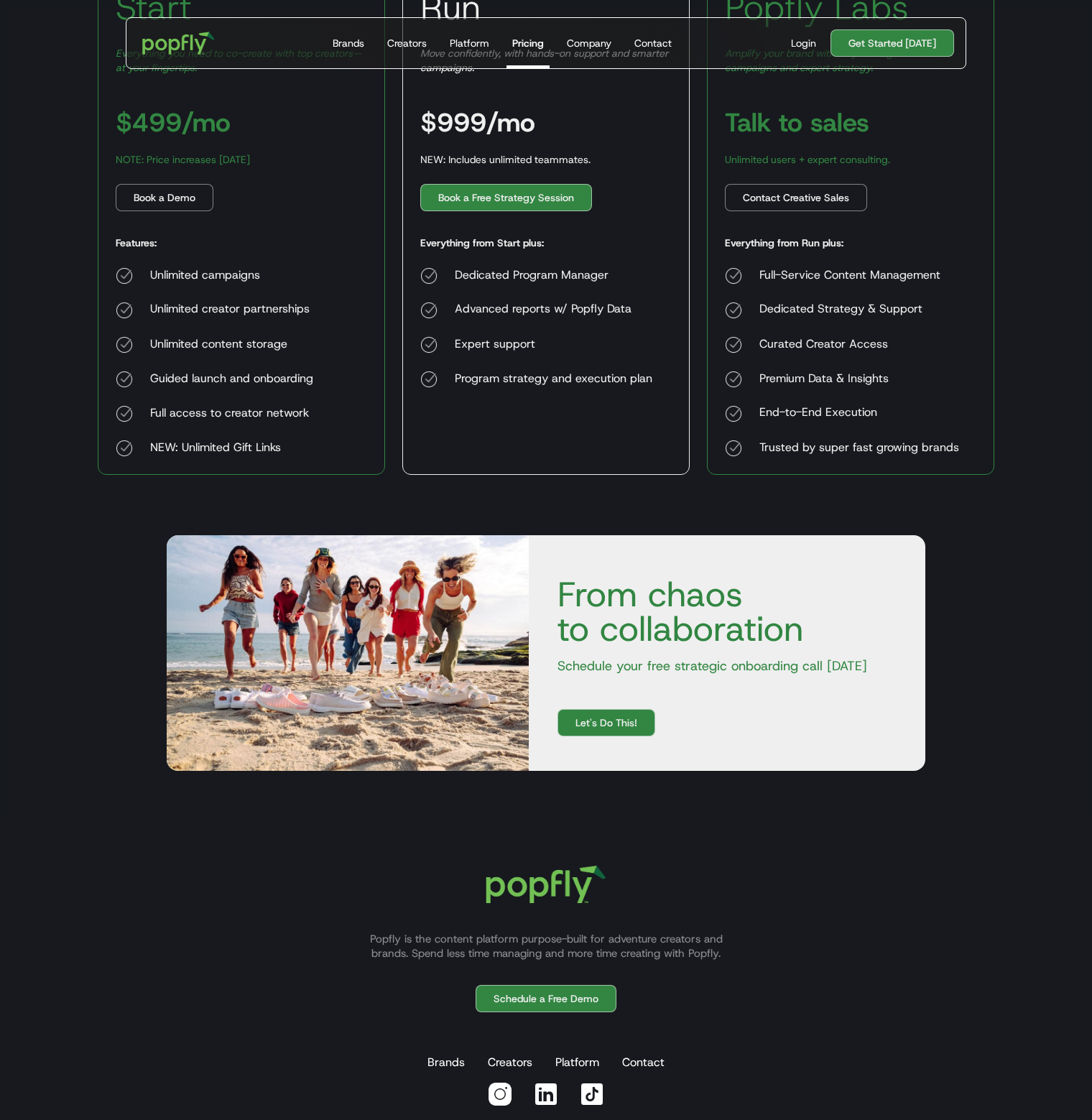
scroll to position [0, 0]
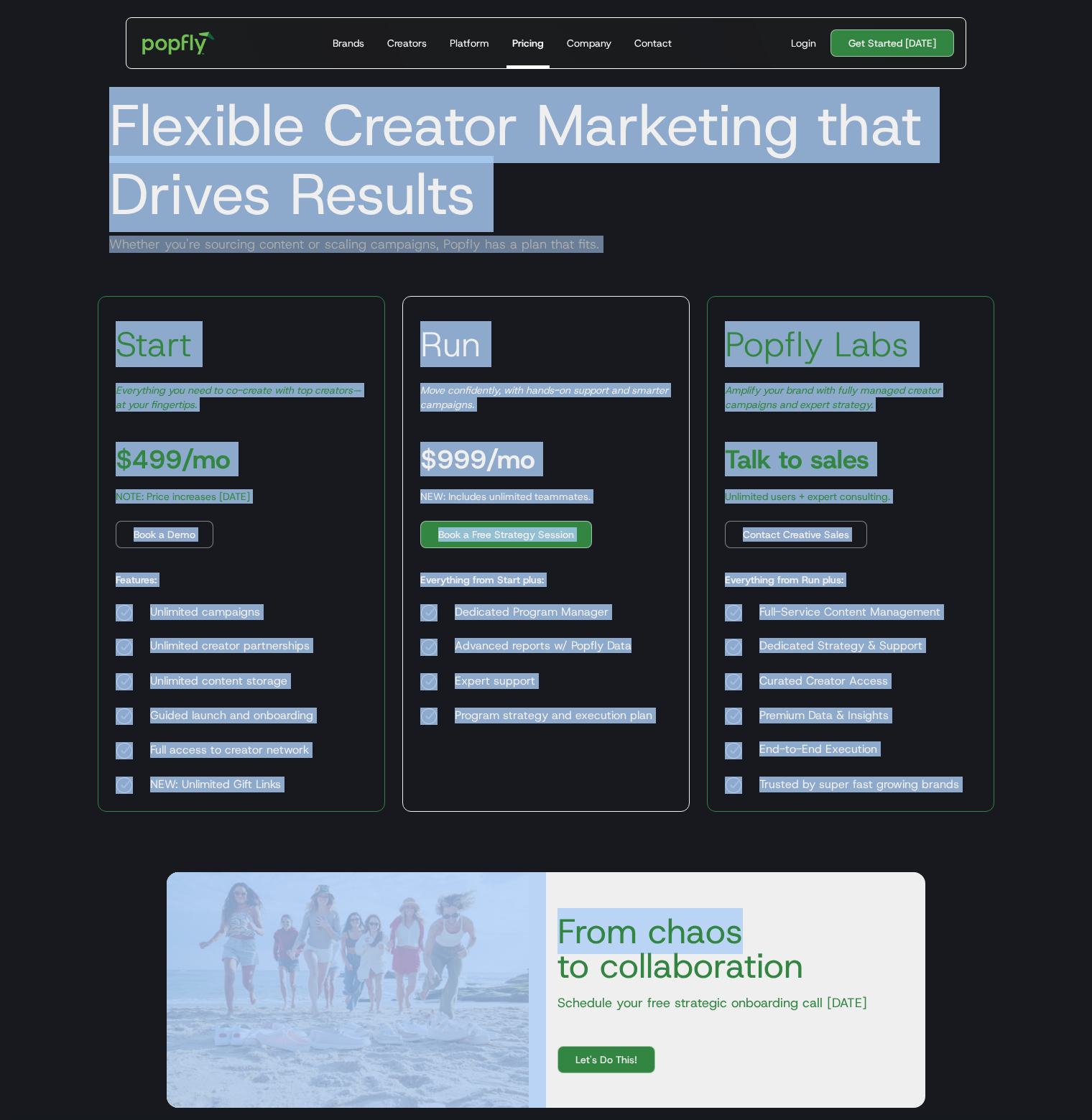
drag, startPoint x: 109, startPoint y: 123, endPoint x: 1015, endPoint y: 835, distance: 1152.3
click at [1011, 843] on body "Get Started Today Brands Creators Platform Pricing Company Contact For Brands B…" at bounding box center [546, 754] width 1092 height 1509
click at [954, 738] on div "Full-Service Content Management Dedicated Strategy & Support Curated Creator Ac…" at bounding box center [842, 699] width 234 height 190
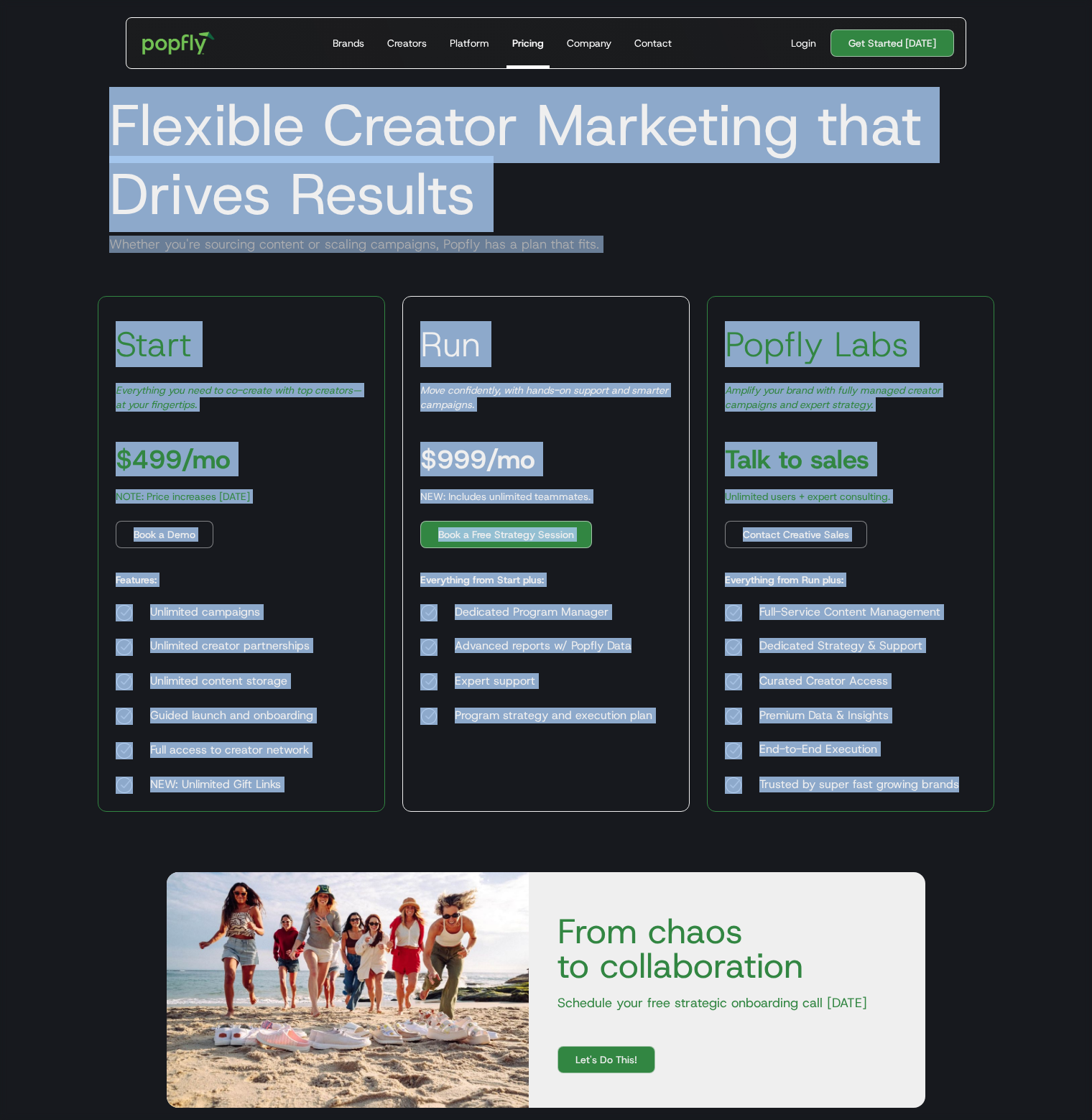
drag, startPoint x: 972, startPoint y: 786, endPoint x: 109, endPoint y: 112, distance: 1095.0
click at [109, 112] on body "Get Started Today Brands Creators Platform Pricing Company Contact For Brands B…" at bounding box center [546, 754] width 1092 height 1509
click at [161, 118] on h1 "Flexible Creator Marketing that Drives Results" at bounding box center [546, 159] width 897 height 138
drag, startPoint x: 112, startPoint y: 117, endPoint x: 971, endPoint y: 794, distance: 1093.7
click at [971, 794] on body "Get Started Today Brands Creators Platform Pricing Company Contact For Brands B…" at bounding box center [546, 754] width 1092 height 1509
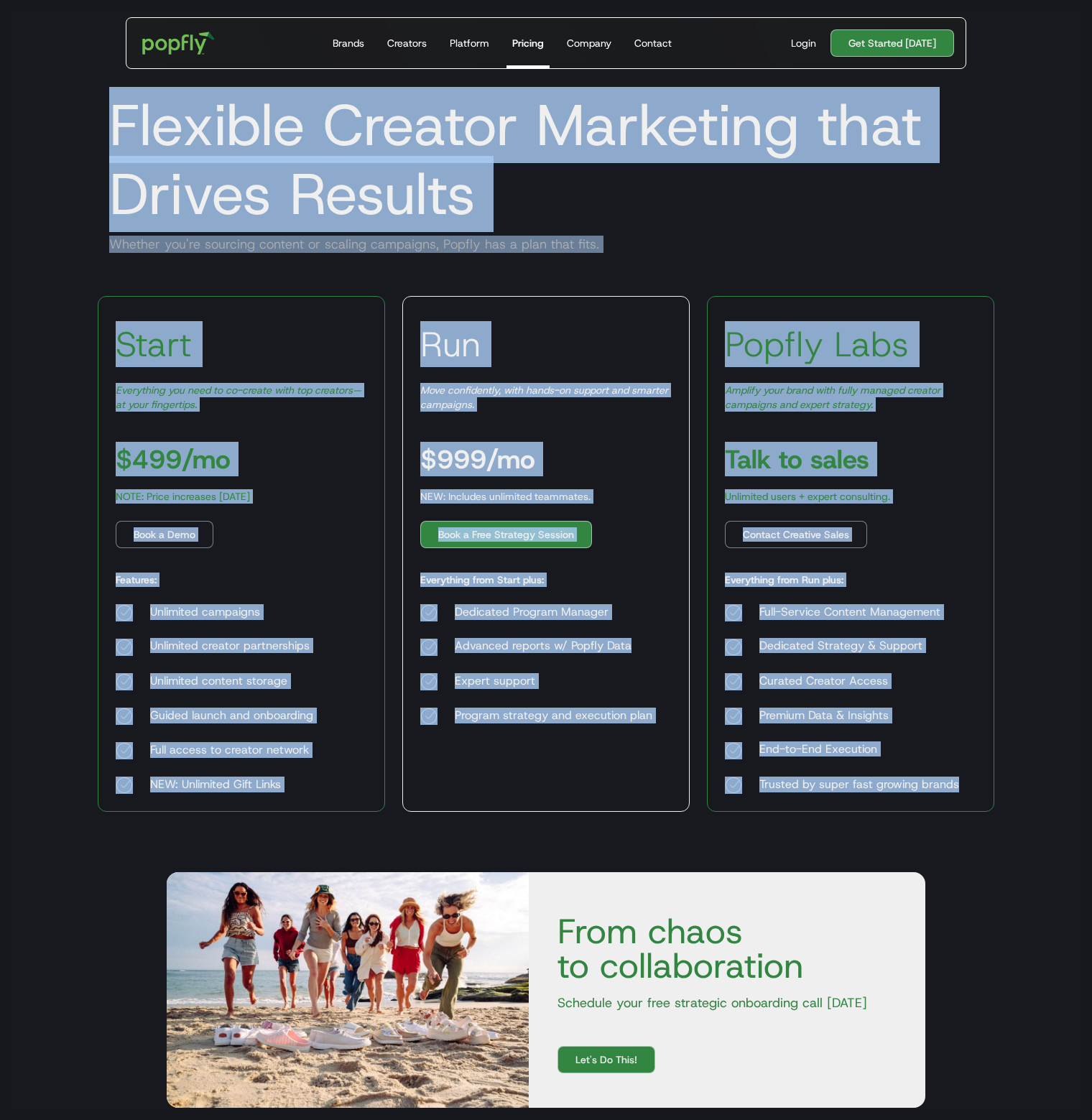
click at [931, 788] on div "Trusted by super fast growing brands" at bounding box center [859, 785] width 200 height 18
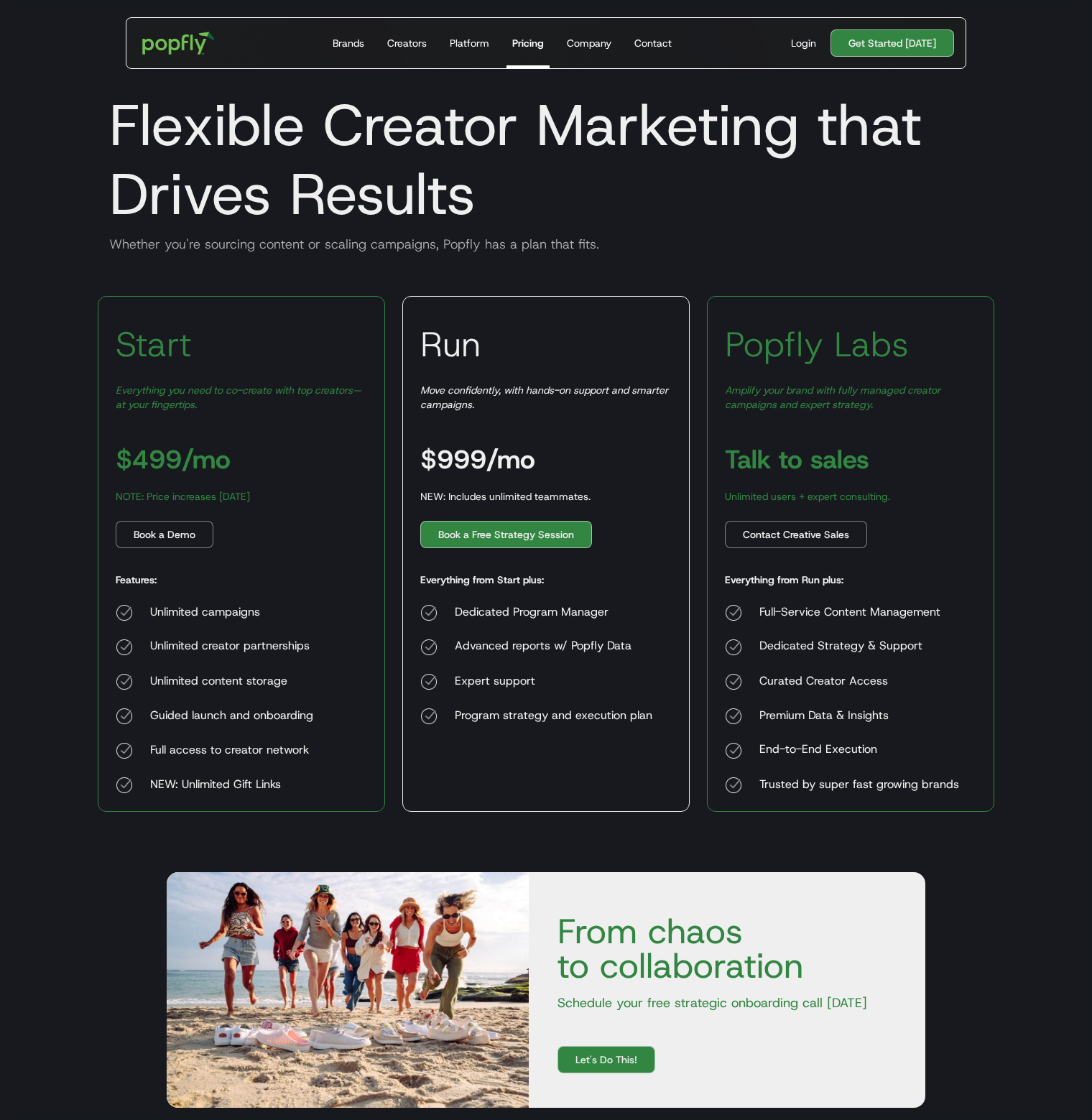
scroll to position [387, 0]
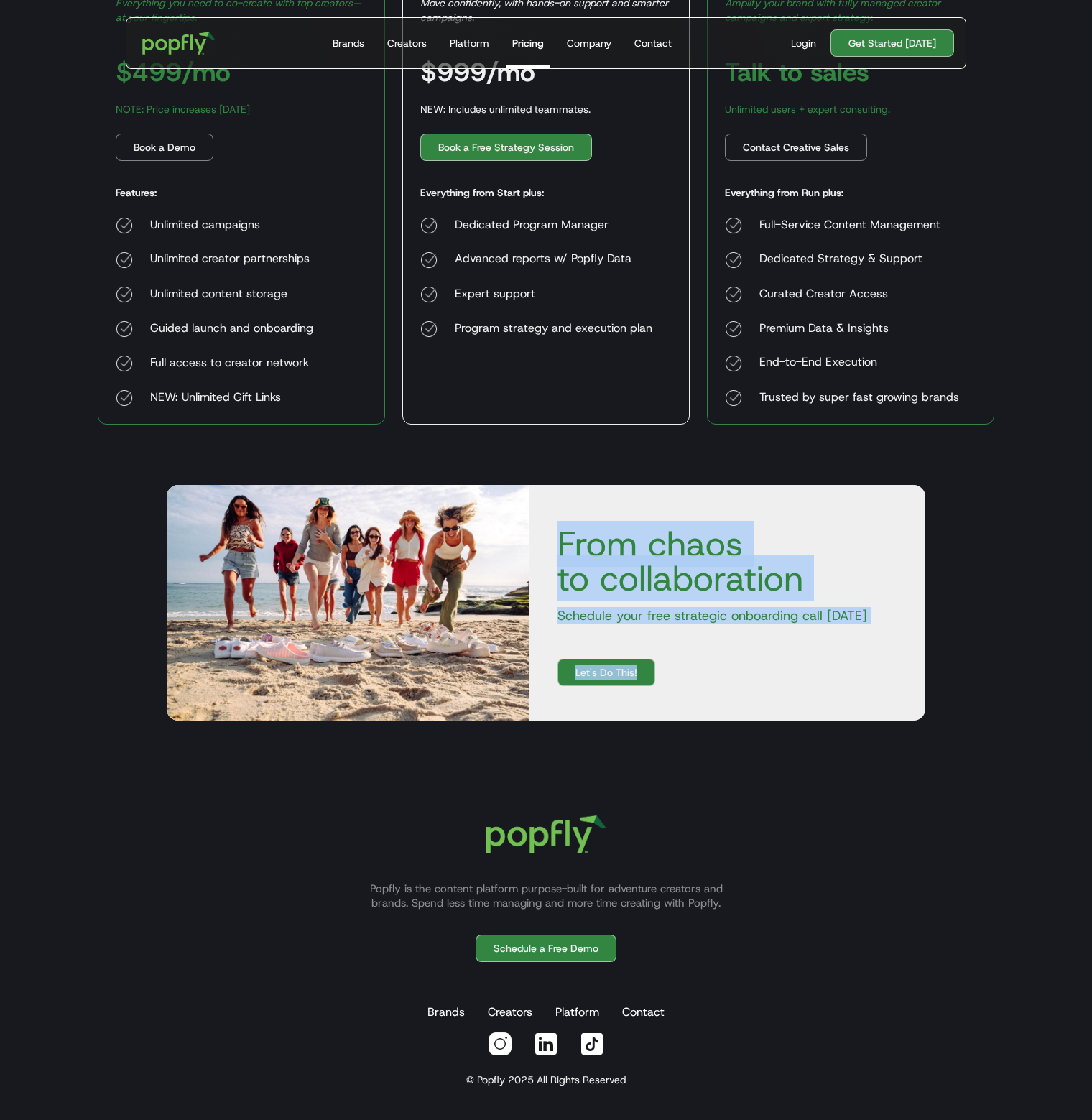
drag, startPoint x: 557, startPoint y: 546, endPoint x: 747, endPoint y: 686, distance: 236.0
click at [747, 689] on div "From chaos to collaboration Schedule your free strategic onboarding call today …" at bounding box center [546, 603] width 759 height 236
click at [712, 611] on p "Schedule your free strategic onboarding call today" at bounding box center [727, 616] width 362 height 18
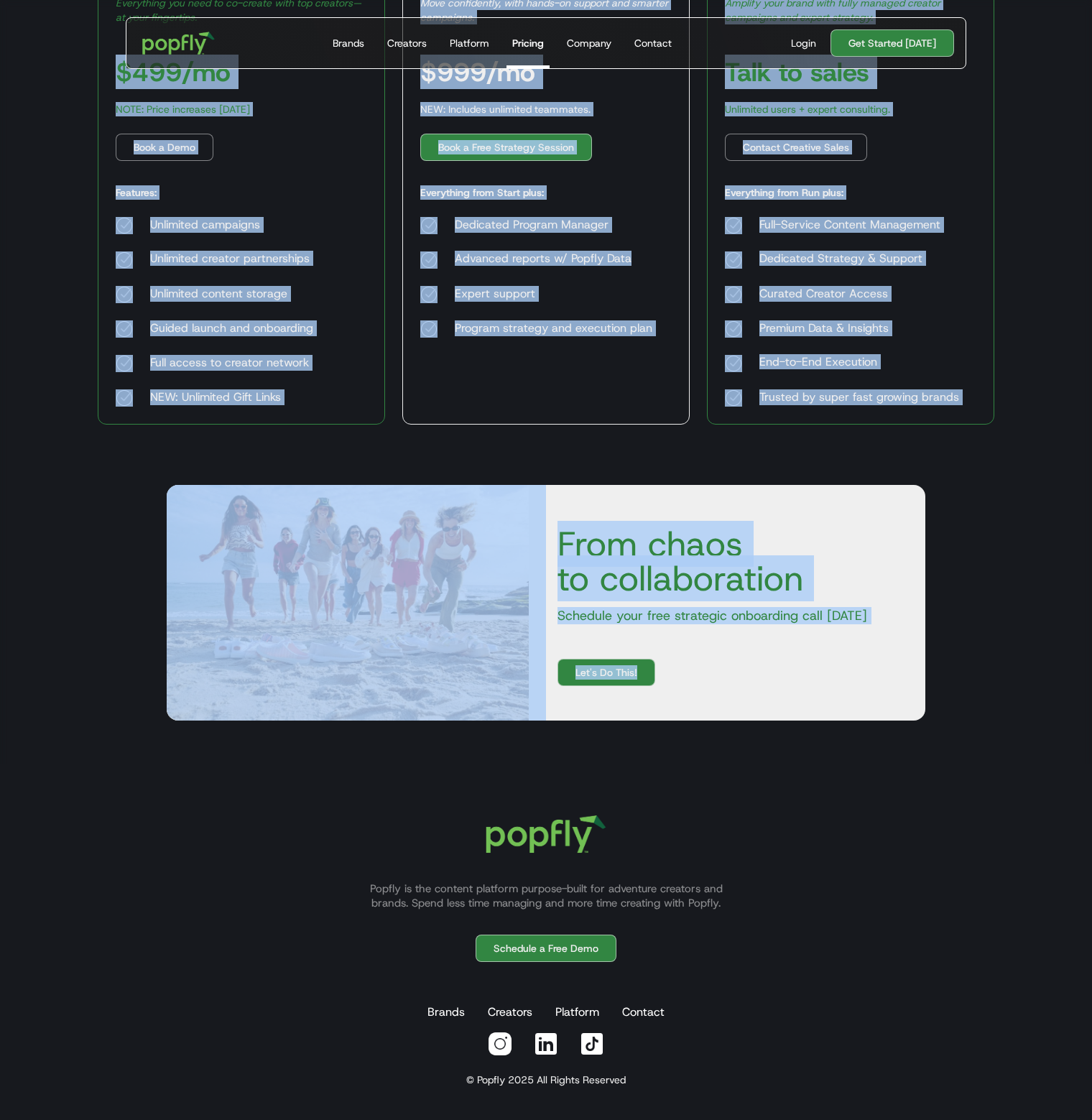
drag, startPoint x: 721, startPoint y: 682, endPoint x: 100, endPoint y: 92, distance: 856.6
click at [71, 65] on body "Get Started Today Brands Creators Platform Pricing Company Contact For Brands B…" at bounding box center [546, 367] width 1092 height 1509
click at [84, 128] on body "Get Started Today Brands Creators Platform Pricing Company Contact For Brands B…" at bounding box center [546, 367] width 1092 height 1509
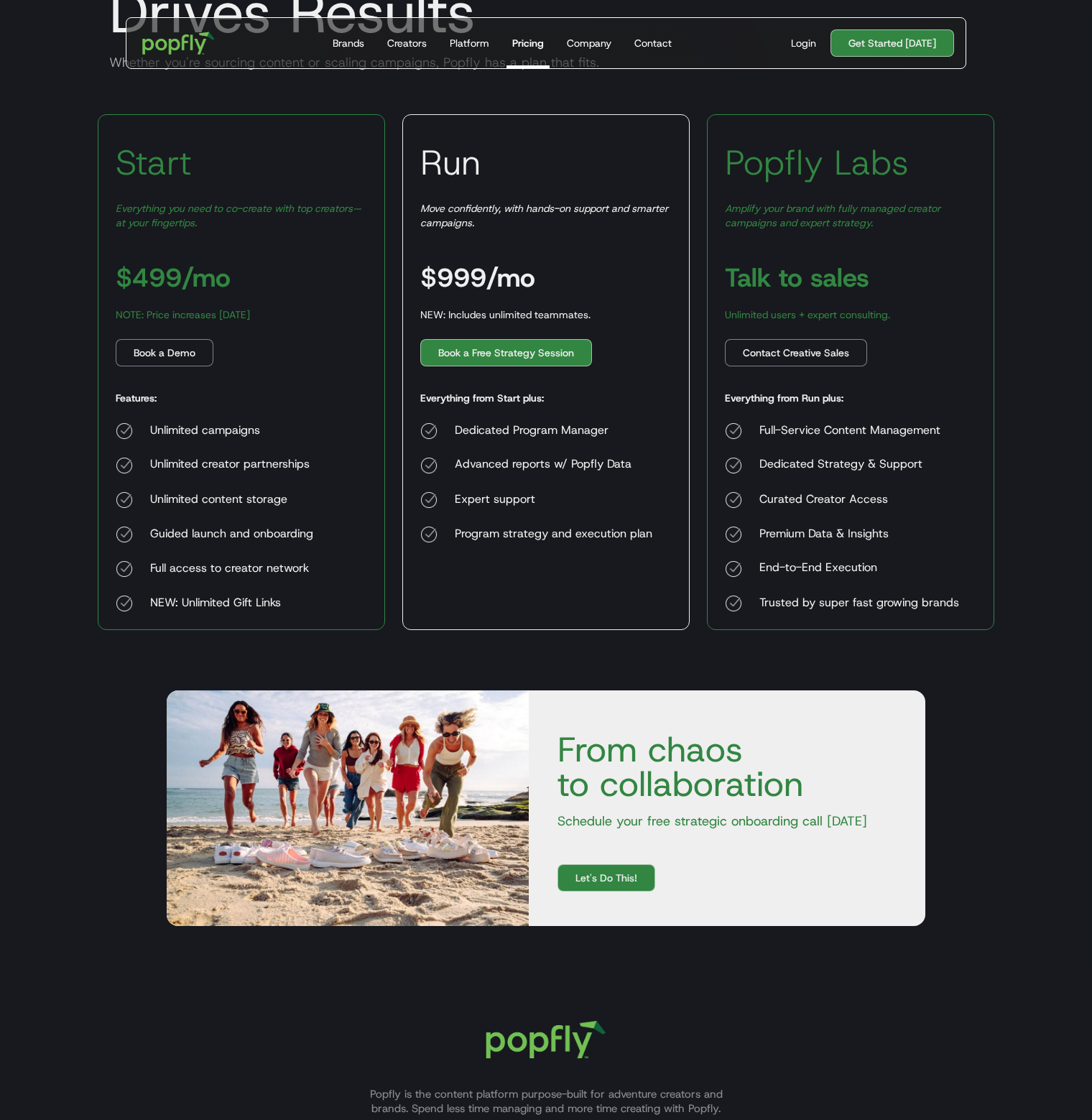
scroll to position [171, 0]
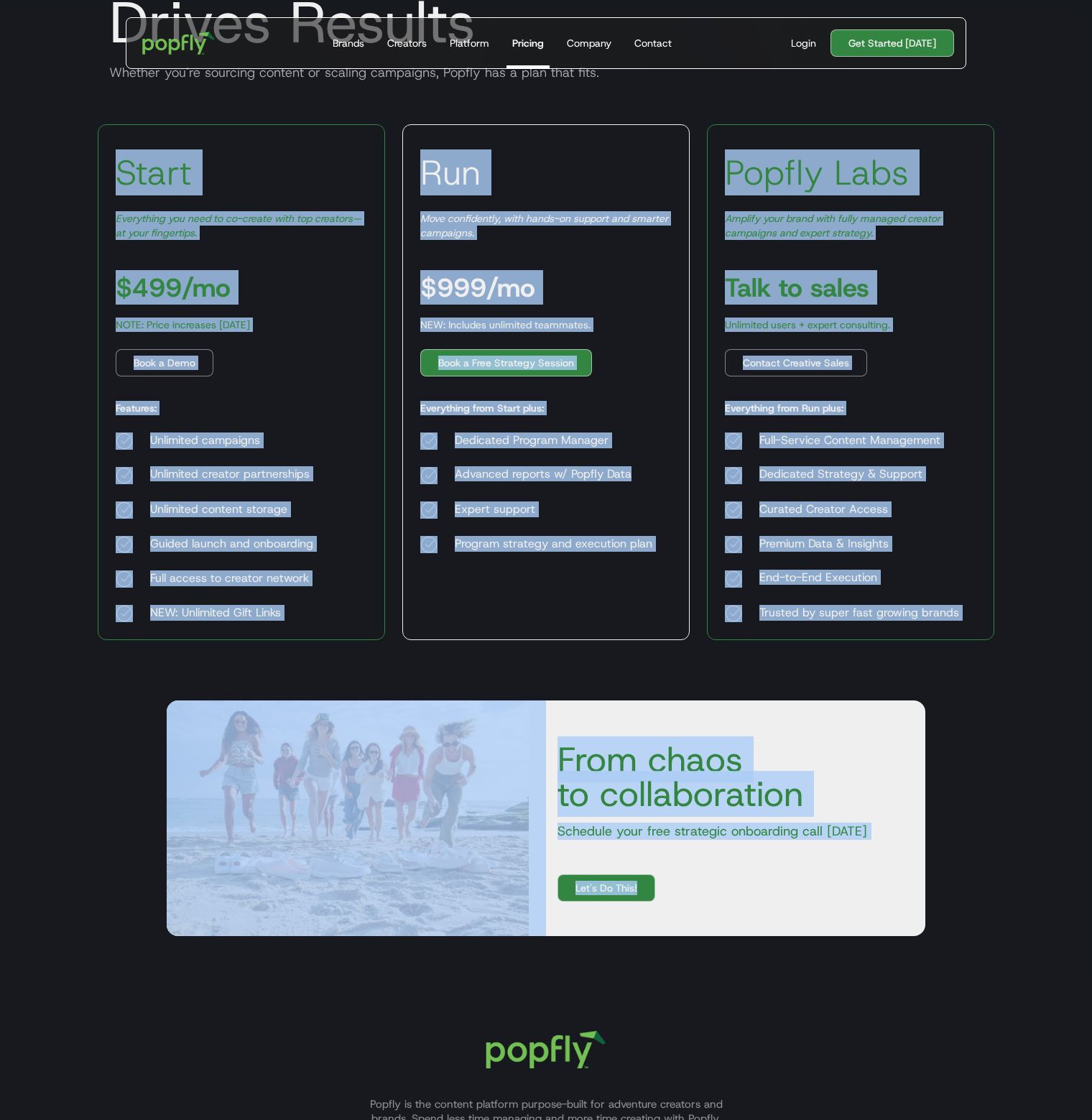
drag, startPoint x: 167, startPoint y: 183, endPoint x: 878, endPoint y: 956, distance: 1050.3
click at [877, 960] on body "Get Started Today Brands Creators Platform Pricing Company Contact For Brands B…" at bounding box center [546, 583] width 1092 height 1509
click at [980, 741] on div "From chaos to collaboration Schedule your free strategic onboarding call today …" at bounding box center [546, 819] width 897 height 322
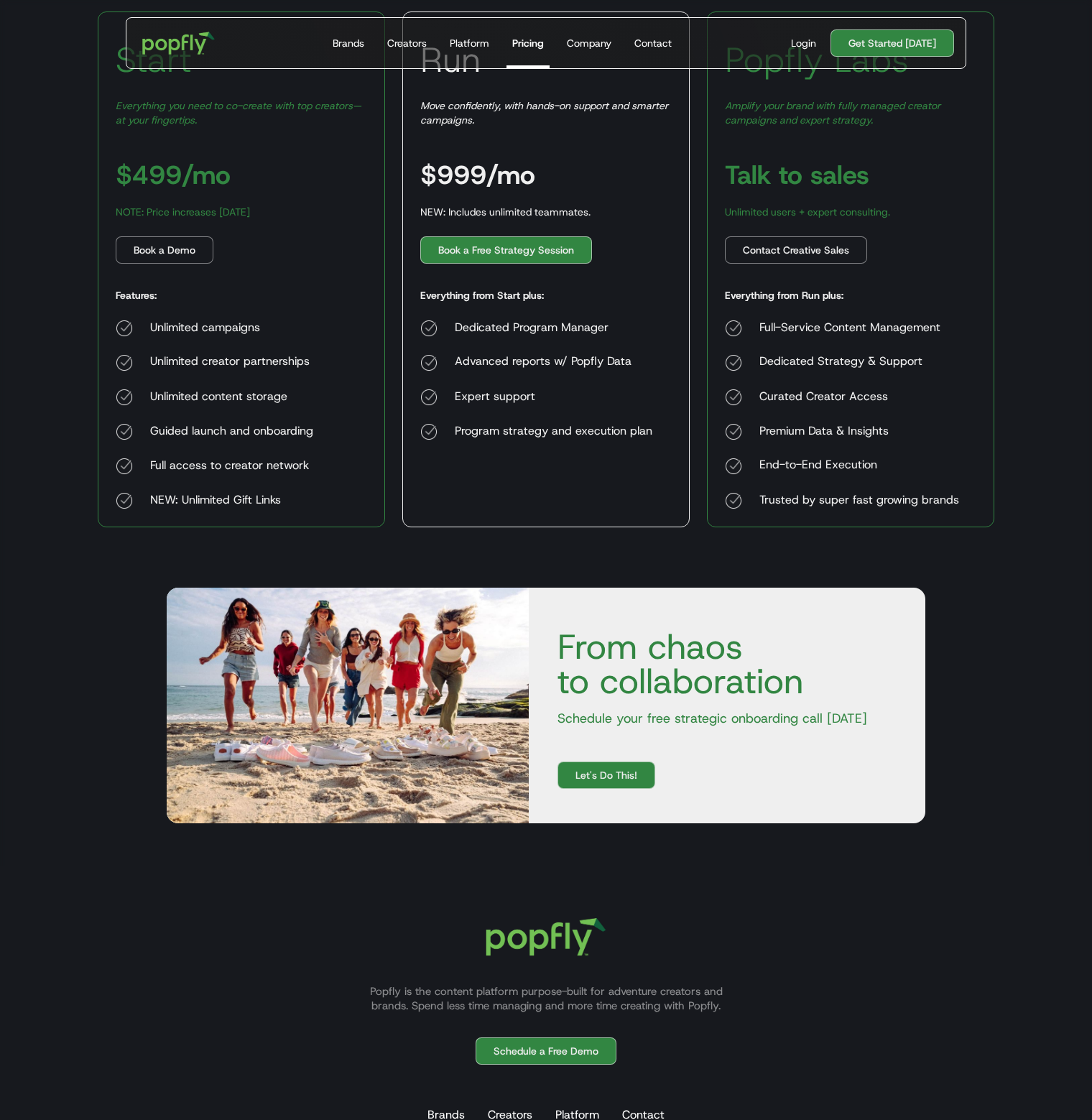
scroll to position [387, 0]
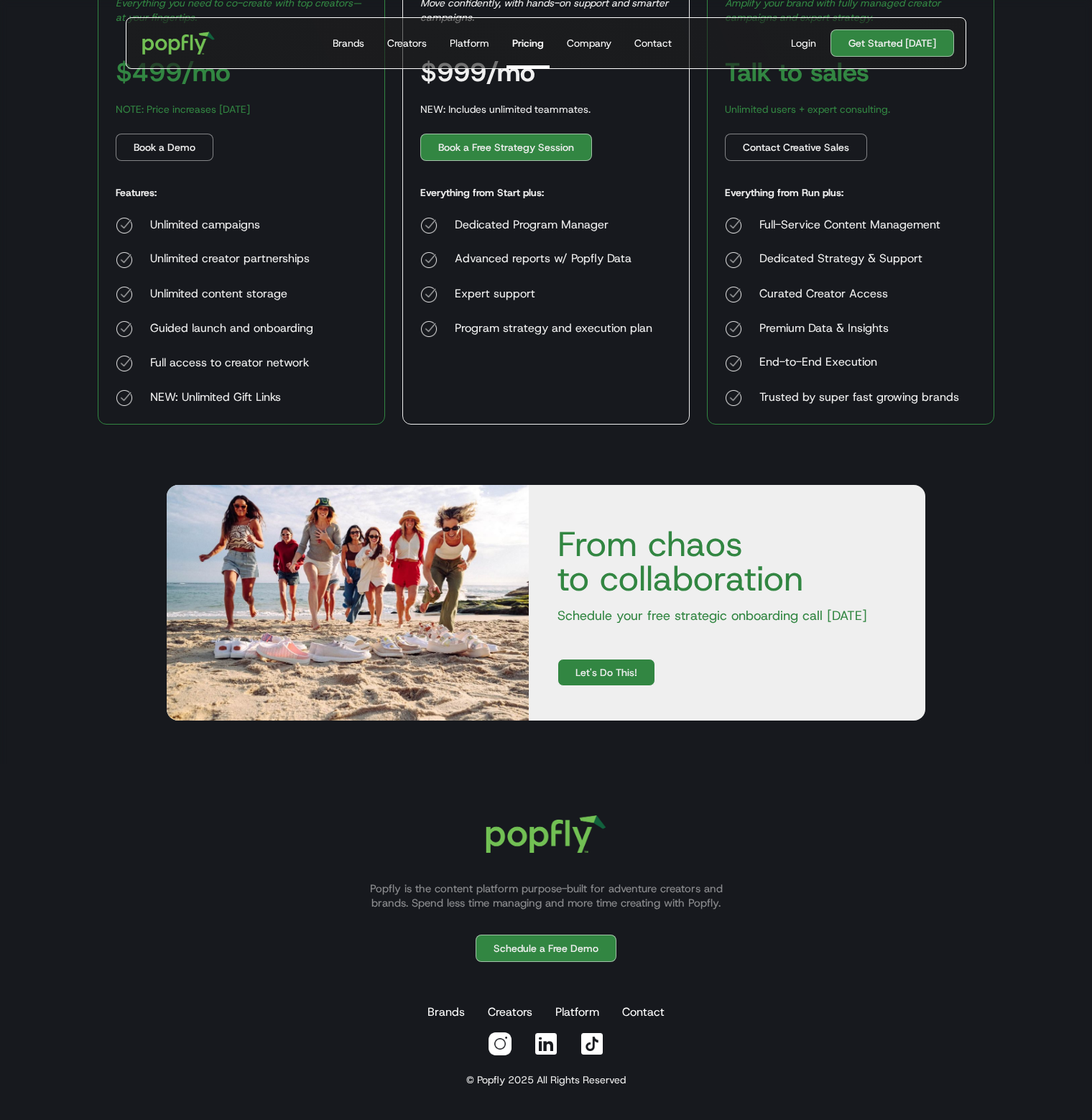
click at [625, 665] on link "Let's Do This!" at bounding box center [606, 672] width 98 height 27
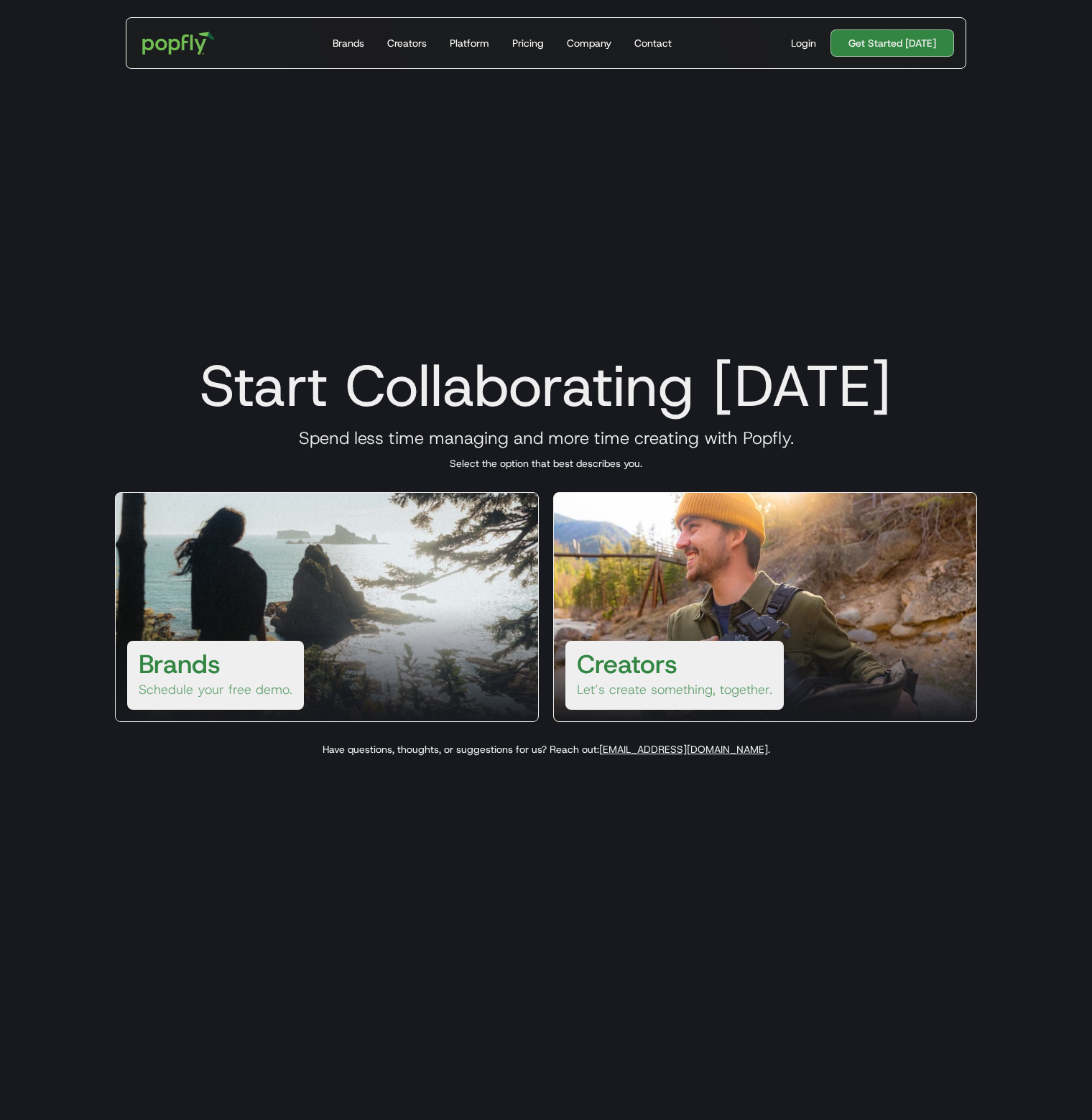
click at [205, 651] on h3 "Brands" at bounding box center [179, 663] width 82 height 34
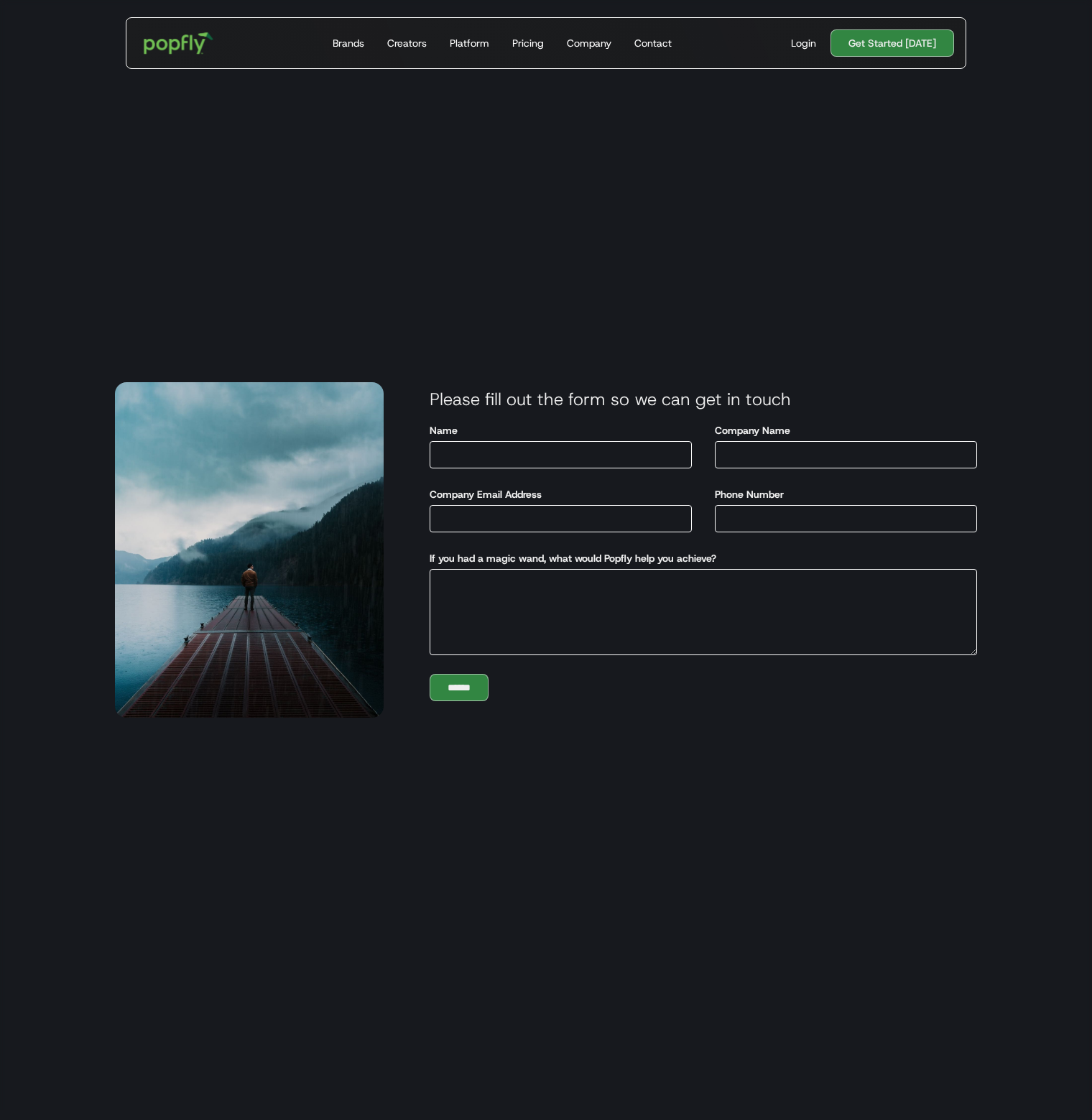
click at [191, 29] on img "home" at bounding box center [179, 43] width 89 height 41
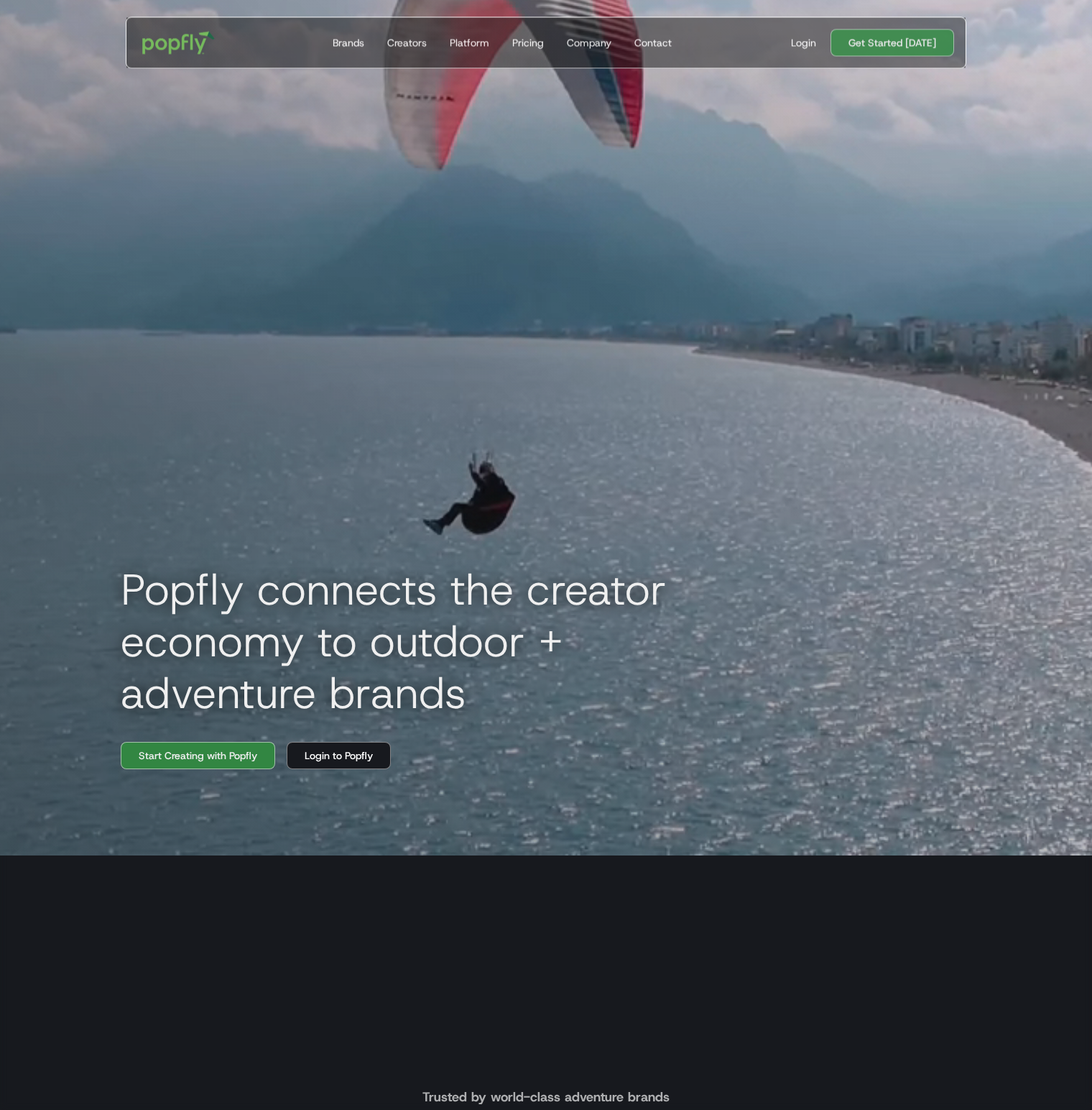
scroll to position [647, 0]
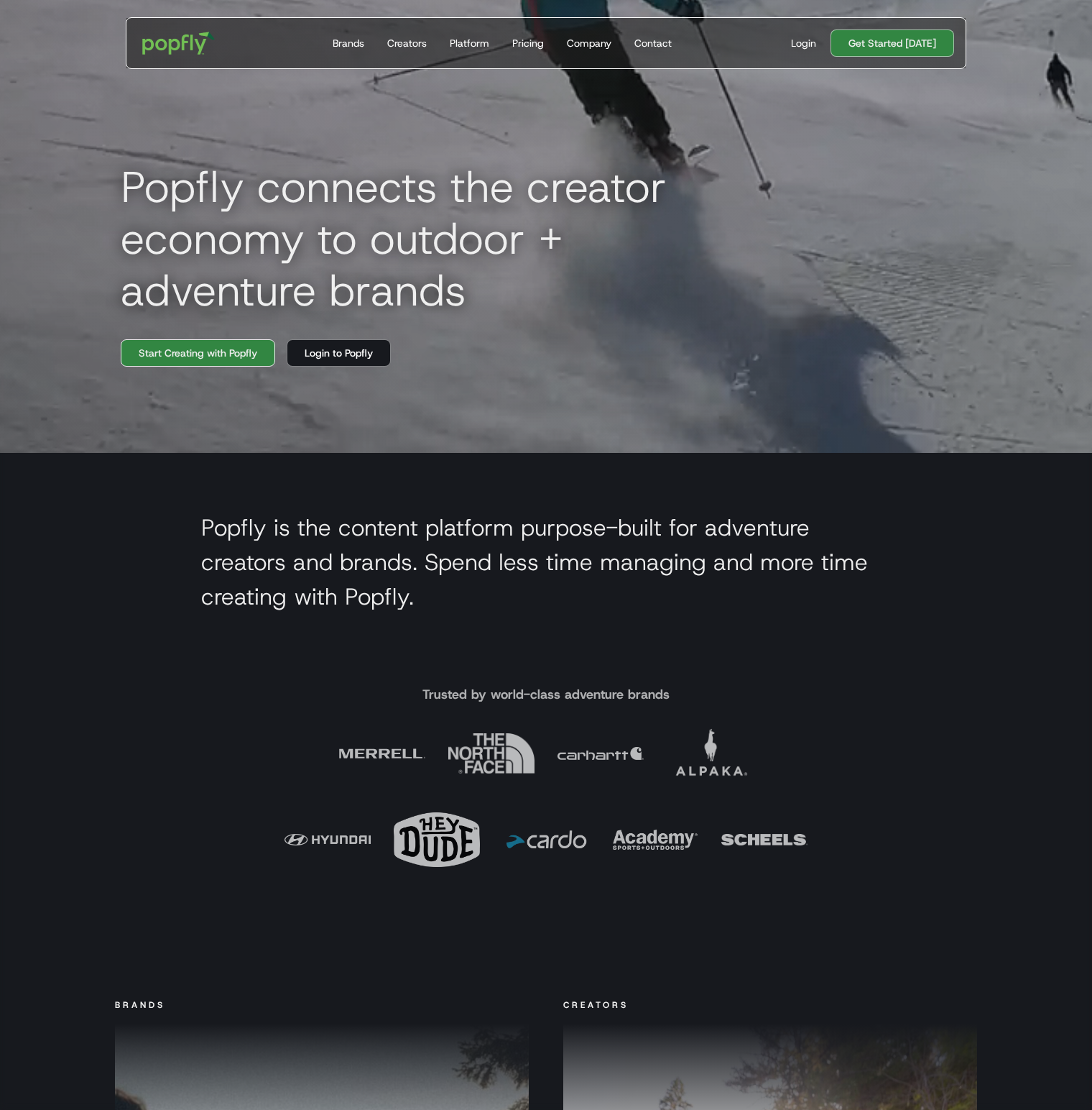
click at [236, 360] on link "Start Creating with Popfly" at bounding box center [198, 352] width 155 height 27
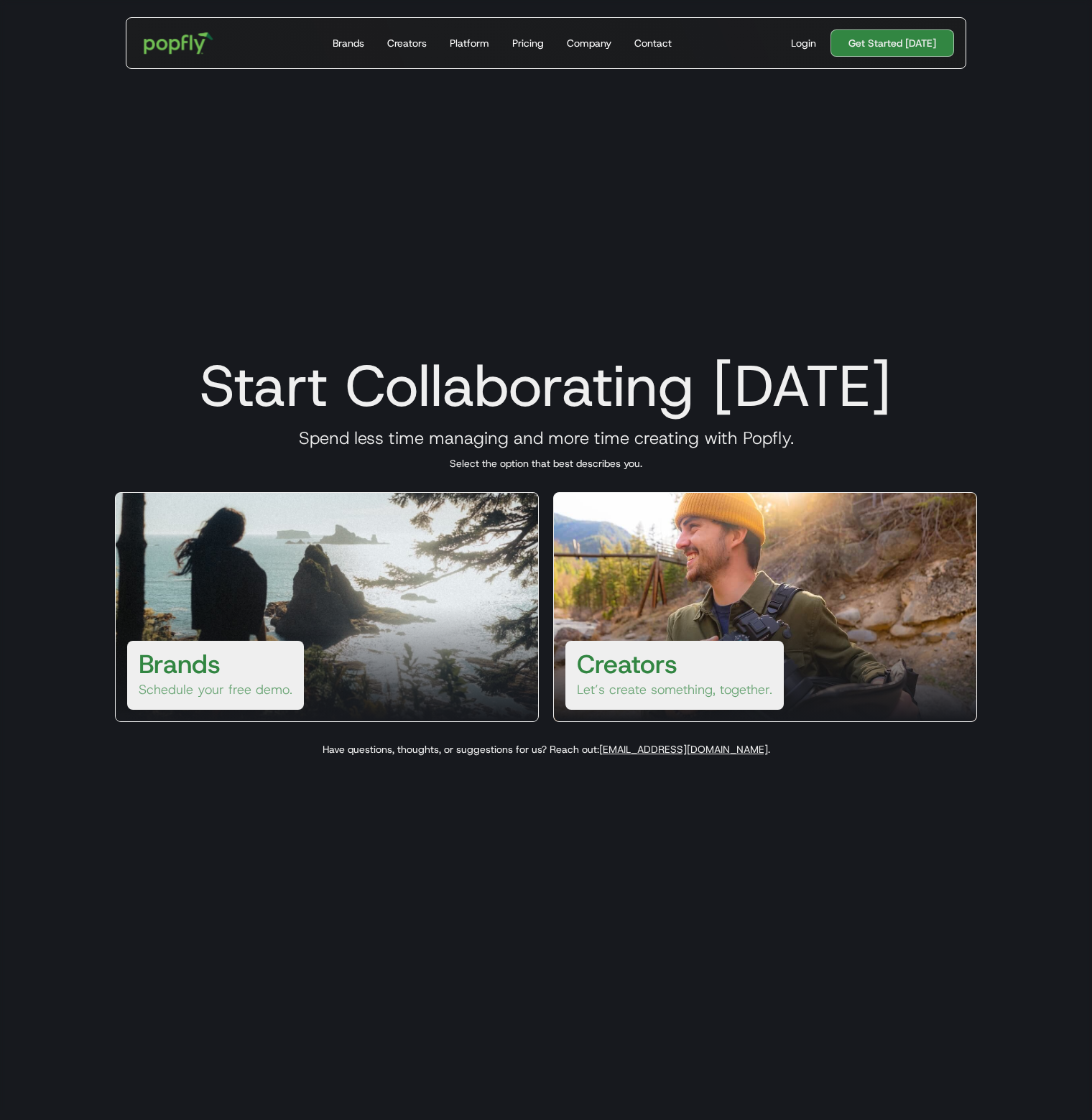
click at [163, 42] on img "home" at bounding box center [179, 43] width 89 height 41
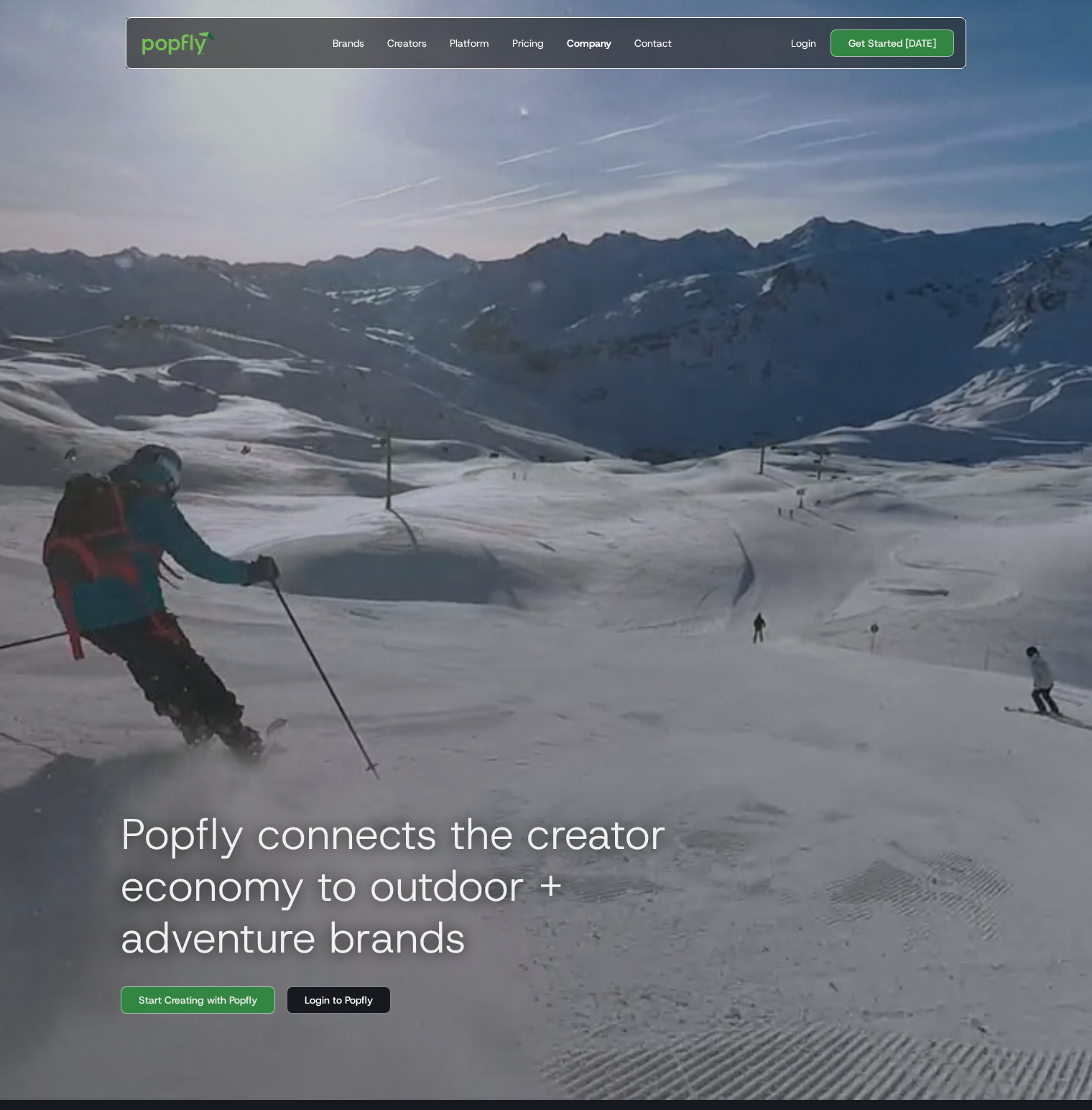
click at [594, 40] on div "Company" at bounding box center [589, 43] width 45 height 14
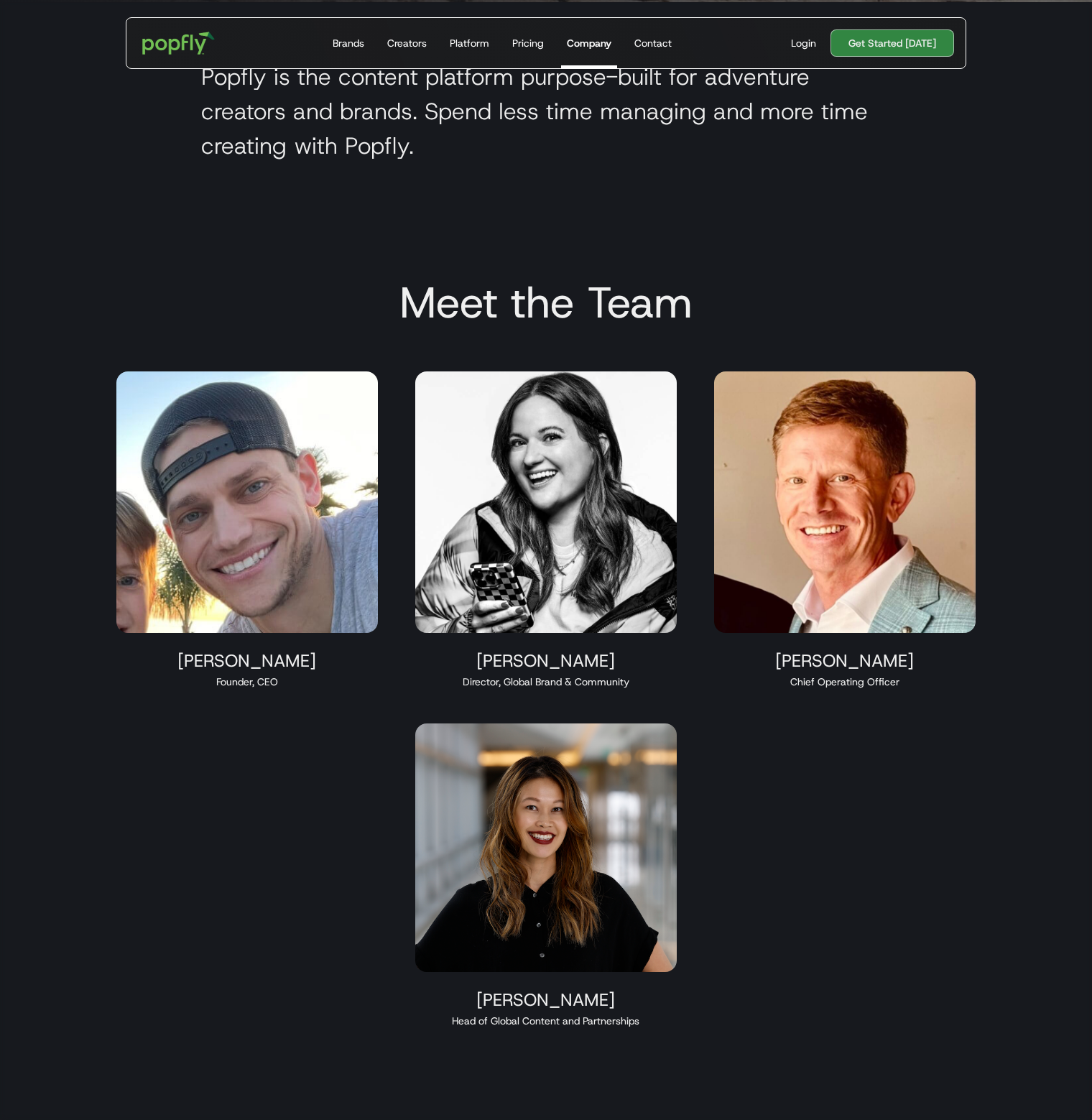
scroll to position [1293, 0]
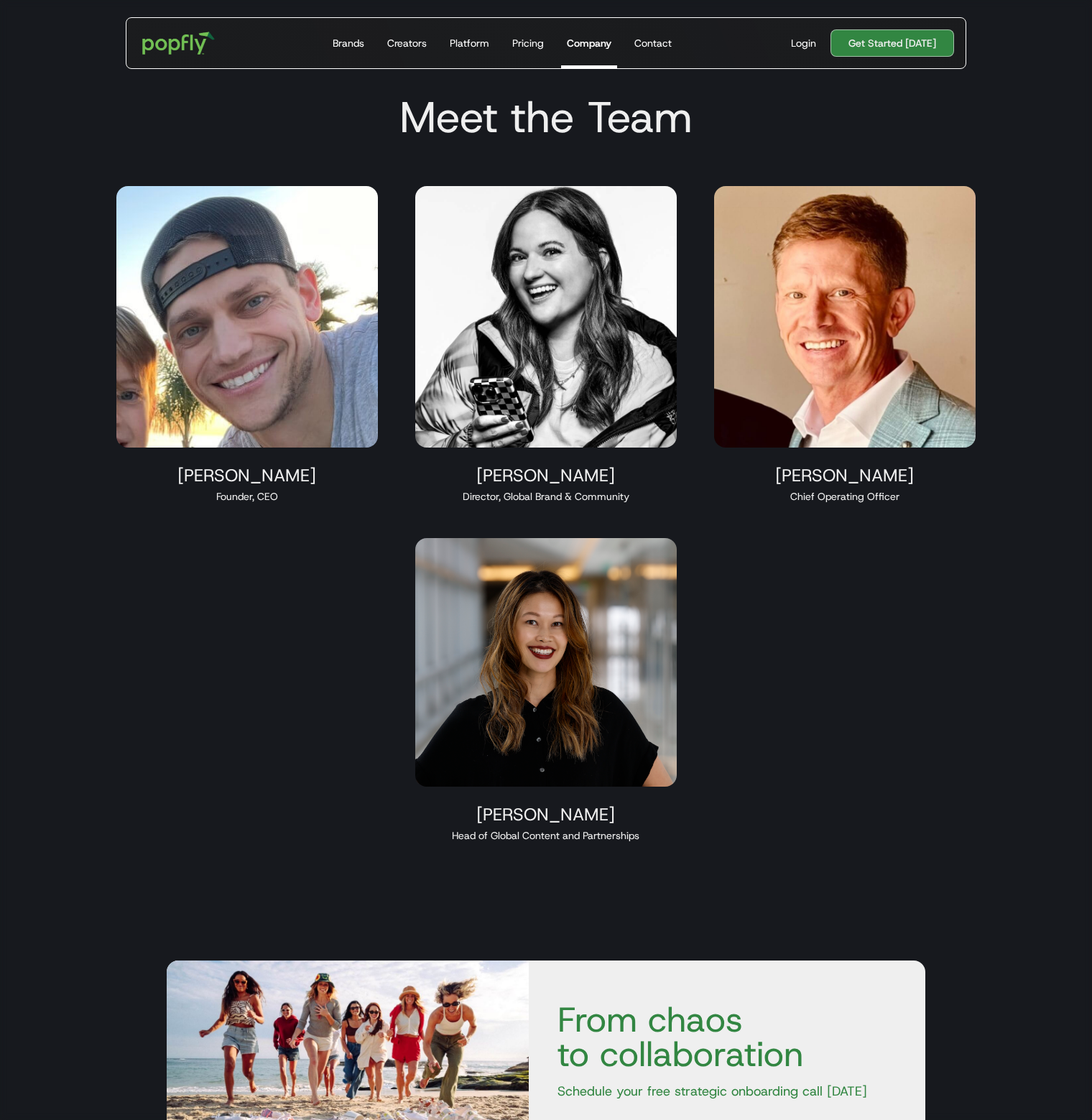
drag, startPoint x: 172, startPoint y: 468, endPoint x: 838, endPoint y: 706, distance: 707.2
click at [833, 801] on div "[PERSON_NAME] Founder, CEO [PERSON_NAME] Director, Global Brand & Community [PE…" at bounding box center [546, 514] width 897 height 691
click at [822, 646] on div "Taylor Hoekstra Founder, CEO Maren Hamilton Director, Global Brand & Community …" at bounding box center [546, 514] width 897 height 691
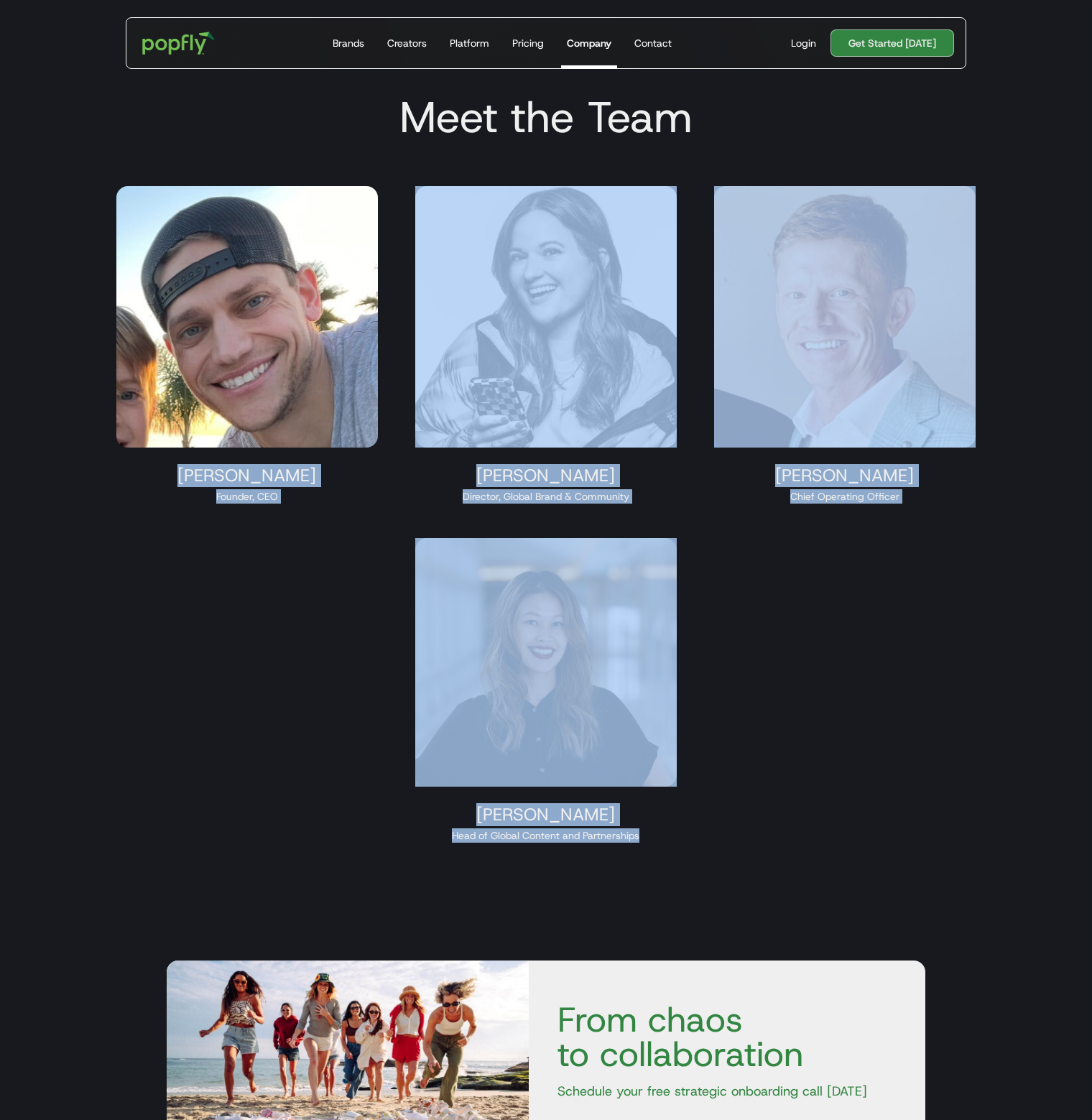
drag, startPoint x: 172, startPoint y: 477, endPoint x: 799, endPoint y: 803, distance: 706.7
click at [763, 858] on div "Taylor Hoekstra Founder, CEO Maren Hamilton Director, Global Brand & Community …" at bounding box center [546, 514] width 897 height 691
drag, startPoint x: 813, startPoint y: 666, endPoint x: 731, endPoint y: 589, distance: 112.5
click at [813, 666] on div "Taylor Hoekstra Founder, CEO Maren Hamilton Director, Global Brand & Community …" at bounding box center [546, 514] width 897 height 691
